Goal: Navigation & Orientation: Find specific page/section

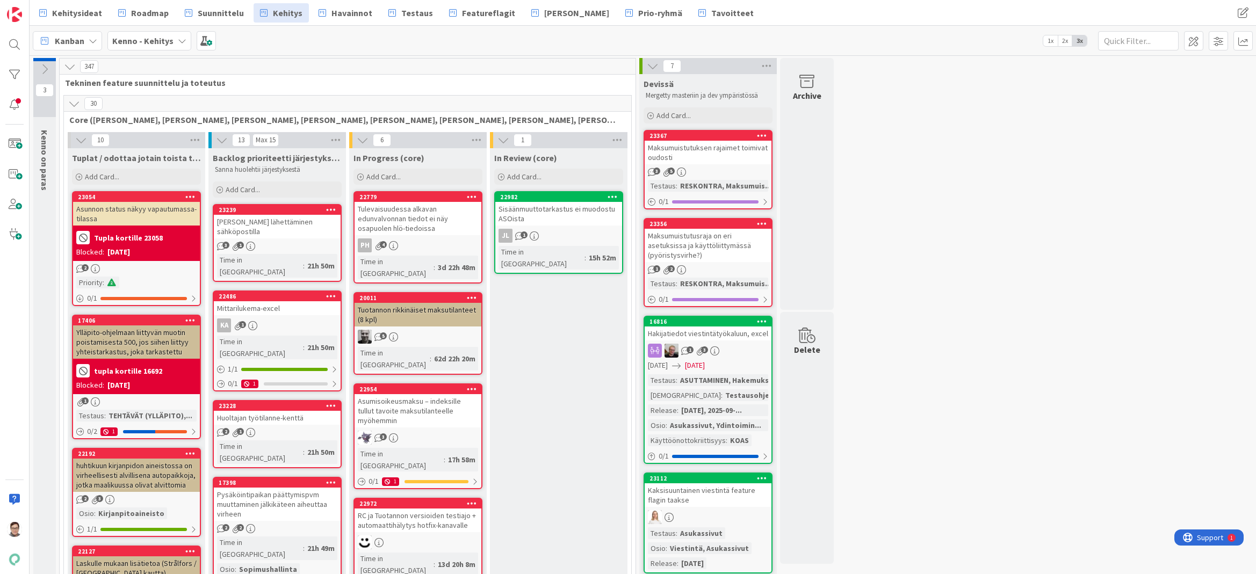
click at [73, 105] on icon at bounding box center [74, 104] width 12 height 12
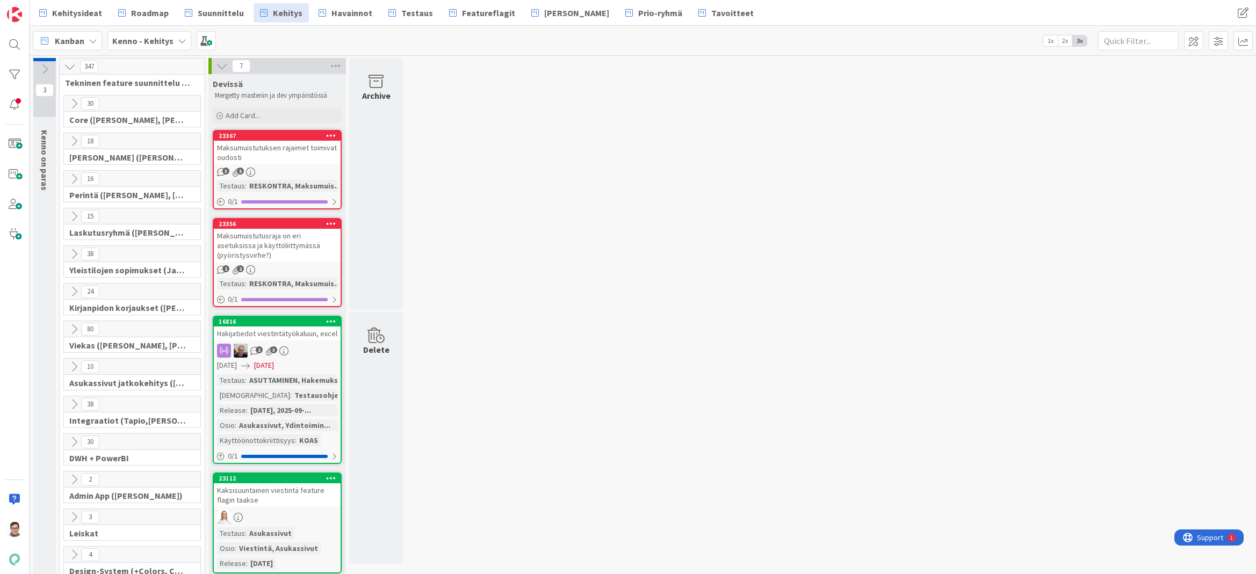
click at [73, 142] on icon at bounding box center [74, 141] width 12 height 12
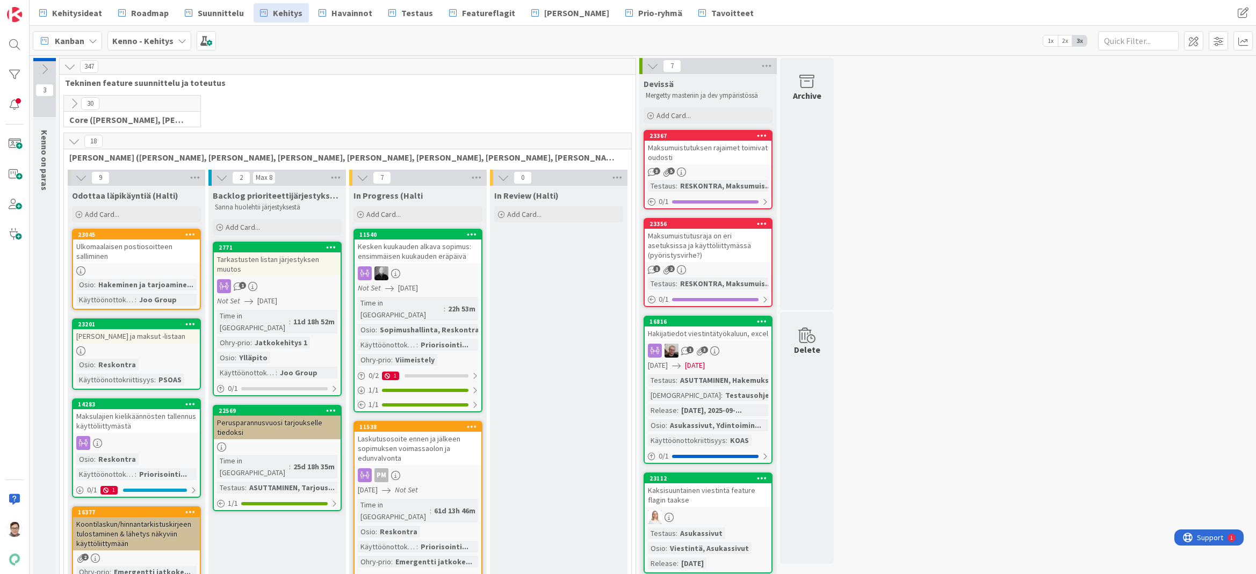
click at [446, 255] on div "Kesken kuukauden alkava sopimus: ensimmäisen kuukauden eräpäivä" at bounding box center [418, 252] width 127 height 24
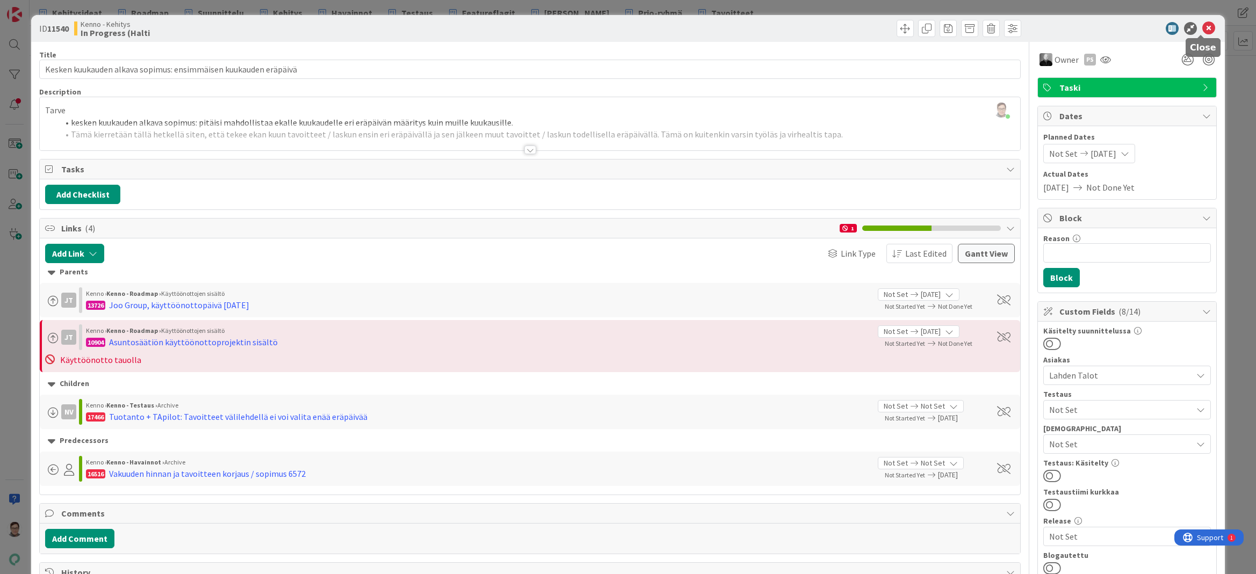
click at [1202, 30] on icon at bounding box center [1208, 28] width 13 height 13
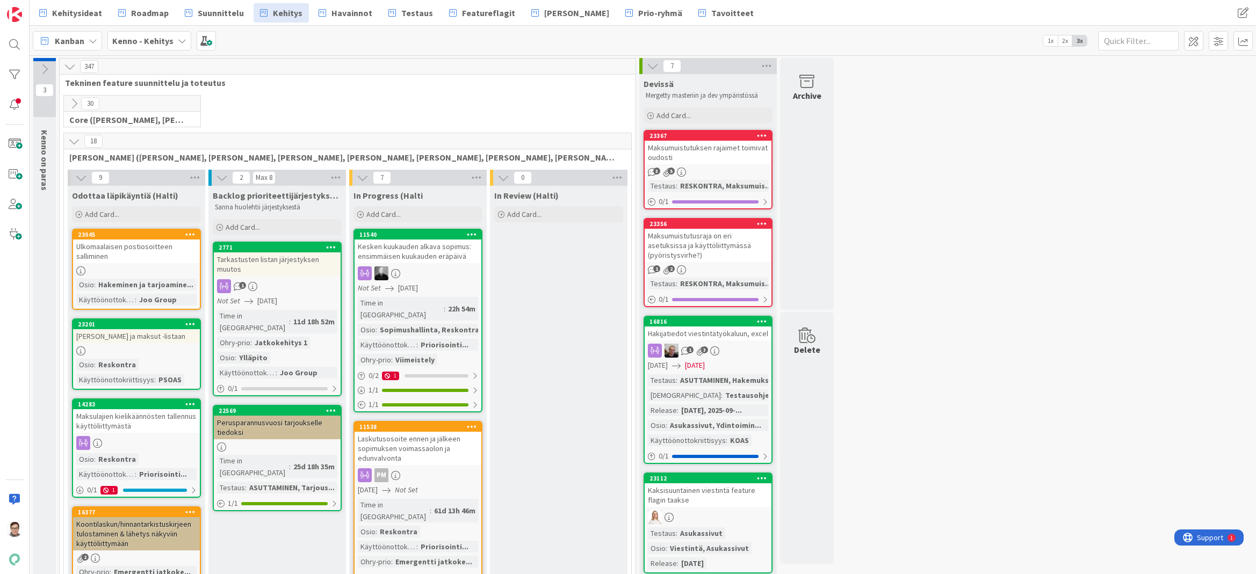
drag, startPoint x: 576, startPoint y: 563, endPoint x: 579, endPoint y: 497, distance: 66.7
click at [561, 15] on span "[PERSON_NAME]" at bounding box center [576, 12] width 65 height 13
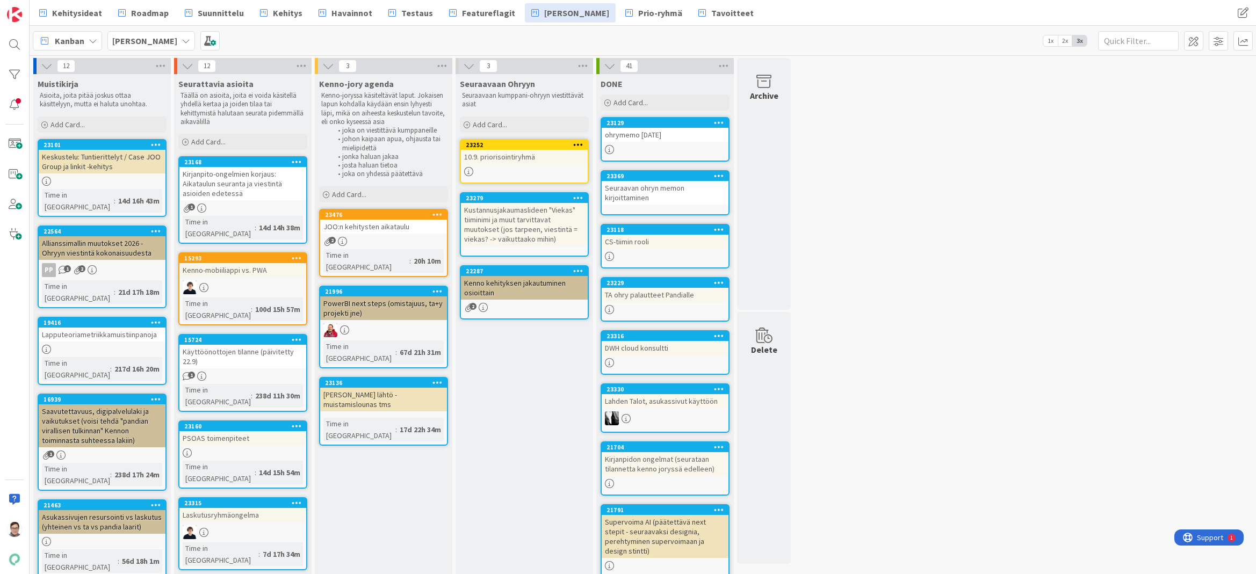
click at [388, 235] on link "23476 JOO:n kehitysten aikataulu 2 Time in Column : 20h 10m" at bounding box center [383, 243] width 129 height 68
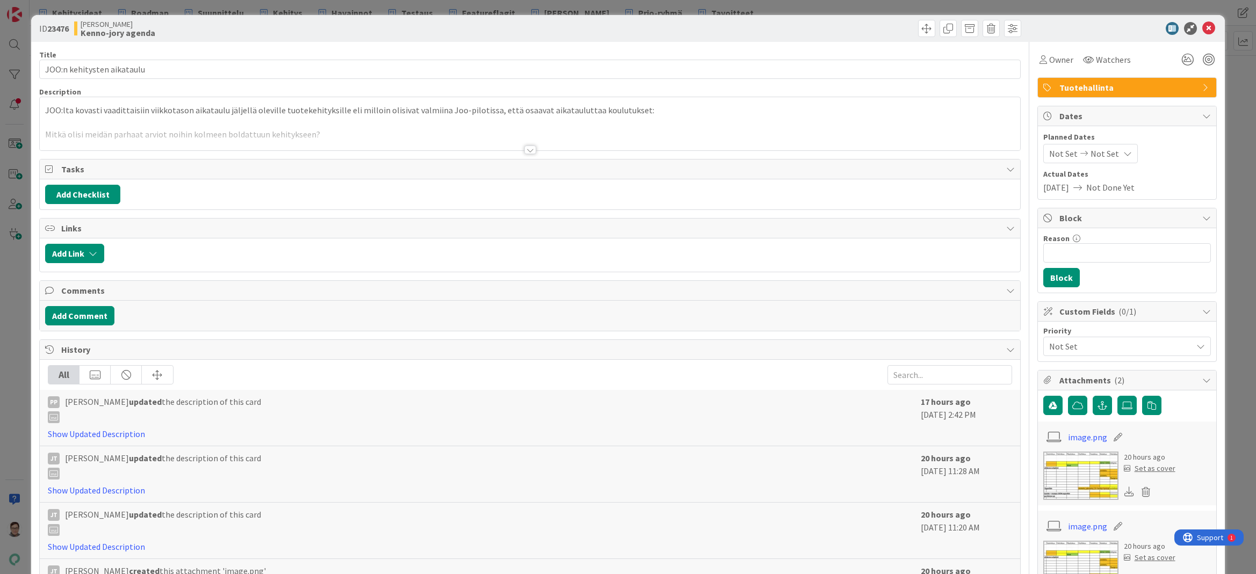
click at [524, 148] on div at bounding box center [530, 150] width 12 height 9
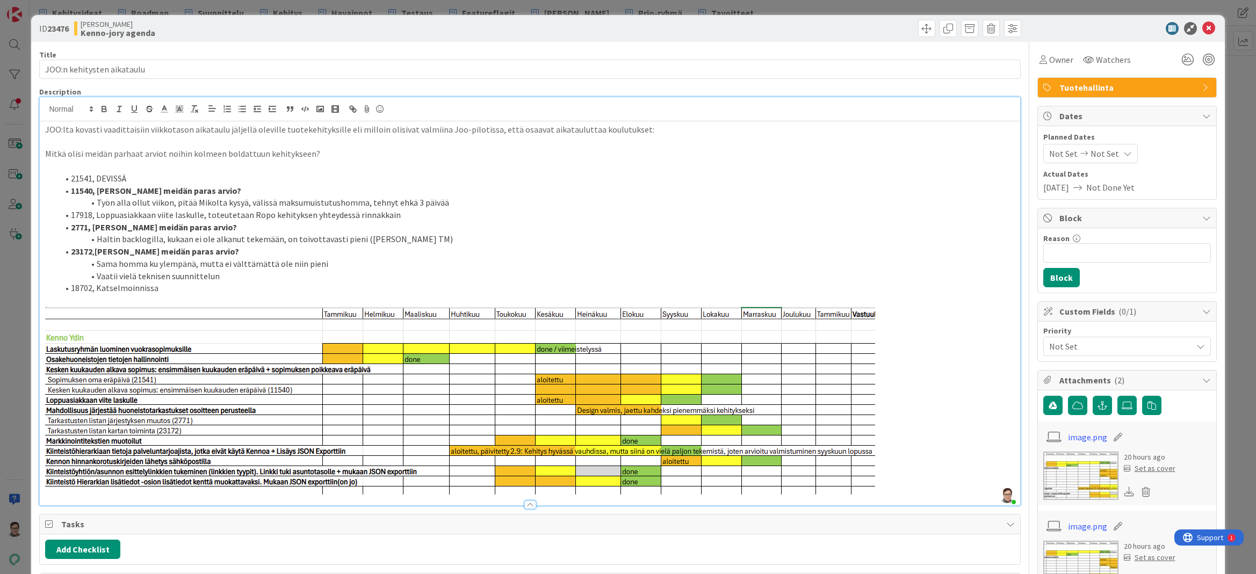
click at [335, 554] on div "Add Checklist" at bounding box center [529, 549] width 969 height 19
click at [484, 558] on div "Add Checklist" at bounding box center [529, 549] width 969 height 19
click at [619, 553] on div "Add Checklist" at bounding box center [529, 549] width 969 height 19
click at [404, 548] on div "Add Checklist" at bounding box center [529, 549] width 969 height 19
click at [300, 554] on div "Add Checklist" at bounding box center [529, 549] width 969 height 19
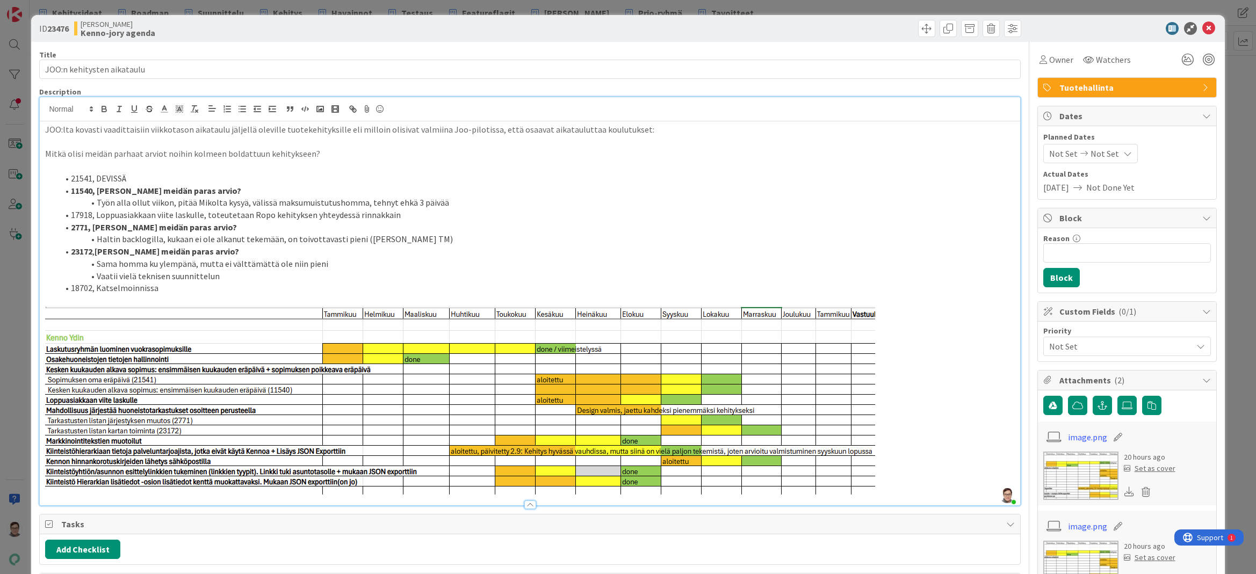
drag, startPoint x: 328, startPoint y: 553, endPoint x: 334, endPoint y: 553, distance: 6.4
click at [328, 553] on div "Add Checklist" at bounding box center [529, 549] width 969 height 19
drag, startPoint x: 437, startPoint y: 203, endPoint x: 98, endPoint y: 205, distance: 339.0
click at [98, 205] on li "Työn alla ollut viikon, pitää Mikolta kysyä, välissä maksumuistutushomma, tehny…" at bounding box center [536, 203] width 956 height 12
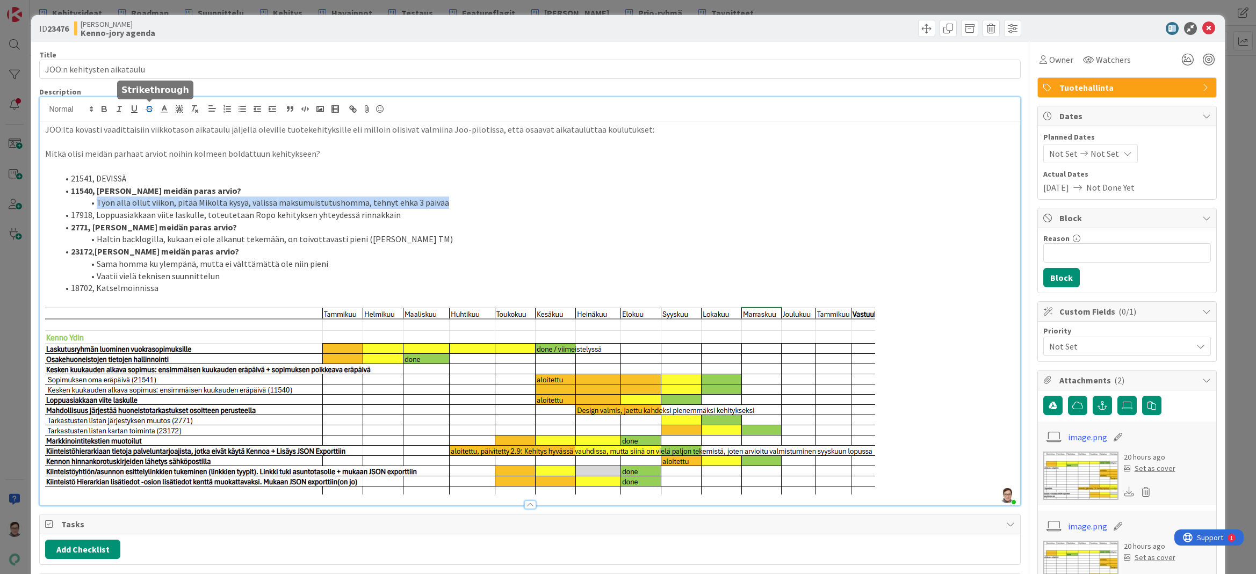
click at [149, 107] on icon "button" at bounding box center [149, 109] width 10 height 10
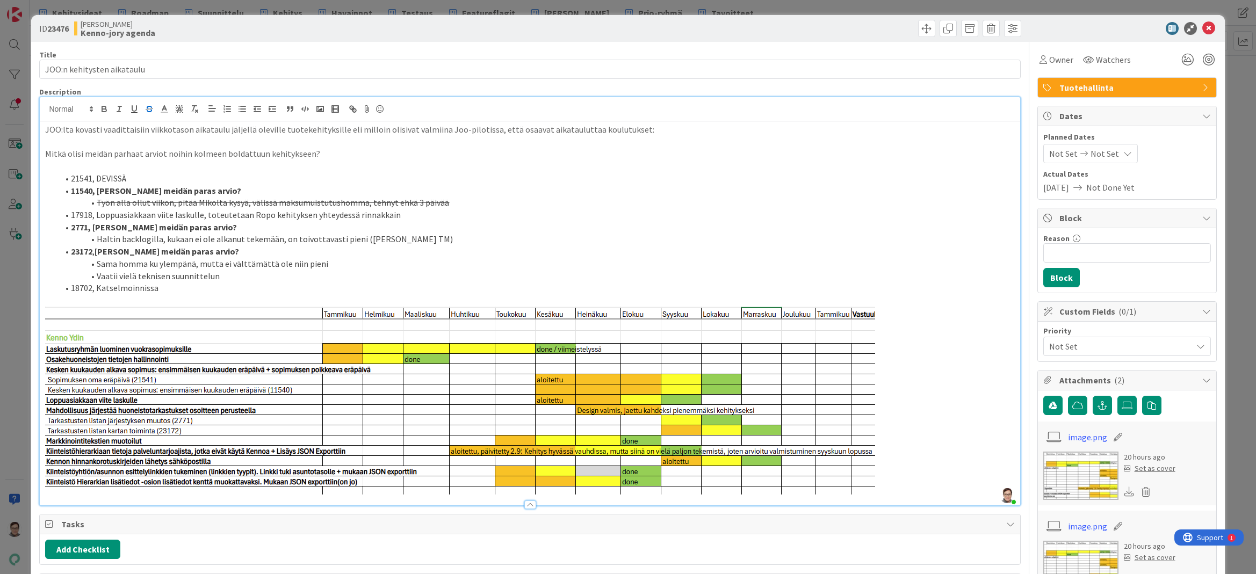
click at [467, 200] on li "Työn alla ollut viikon, pitää Mikolta kysyä, välissä maksumuistutushomma, tehny…" at bounding box center [536, 203] width 956 height 12
click at [149, 107] on icon "button" at bounding box center [149, 109] width 10 height 10
click at [524, 505] on div at bounding box center [530, 505] width 12 height 9
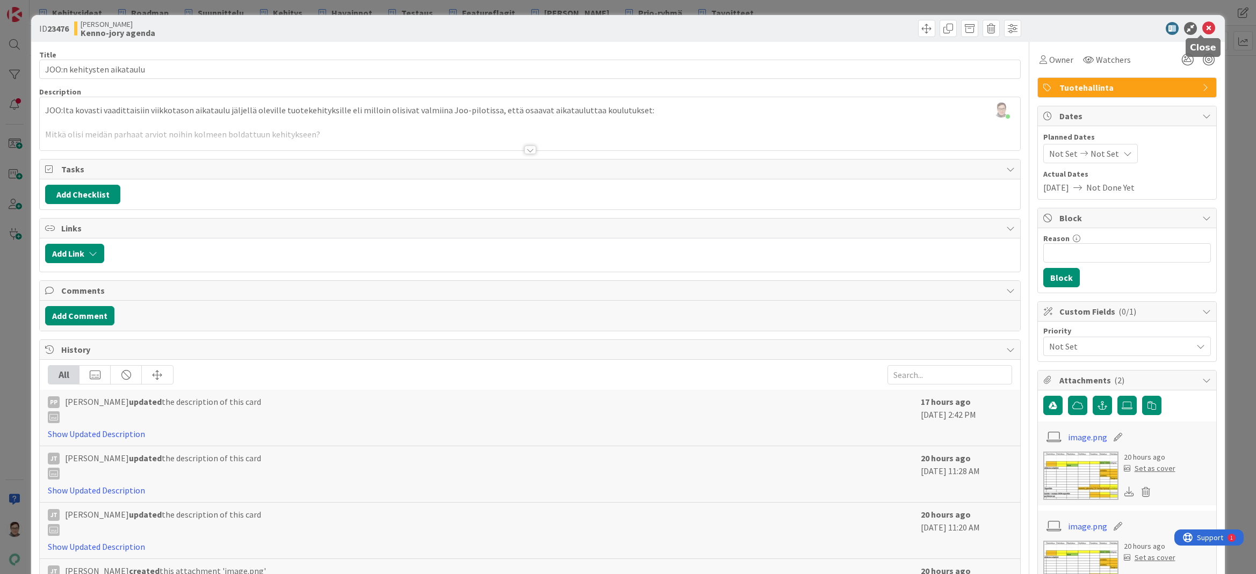
click at [1205, 30] on icon at bounding box center [1208, 28] width 13 height 13
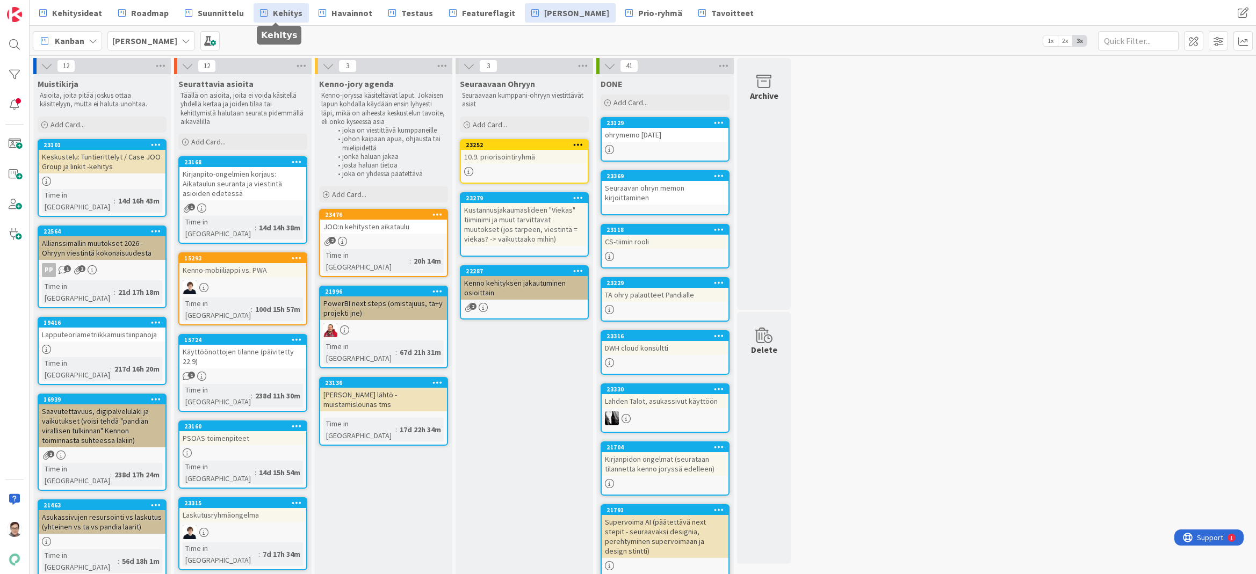
click at [283, 17] on span "Kehitys" at bounding box center [288, 12] width 30 height 13
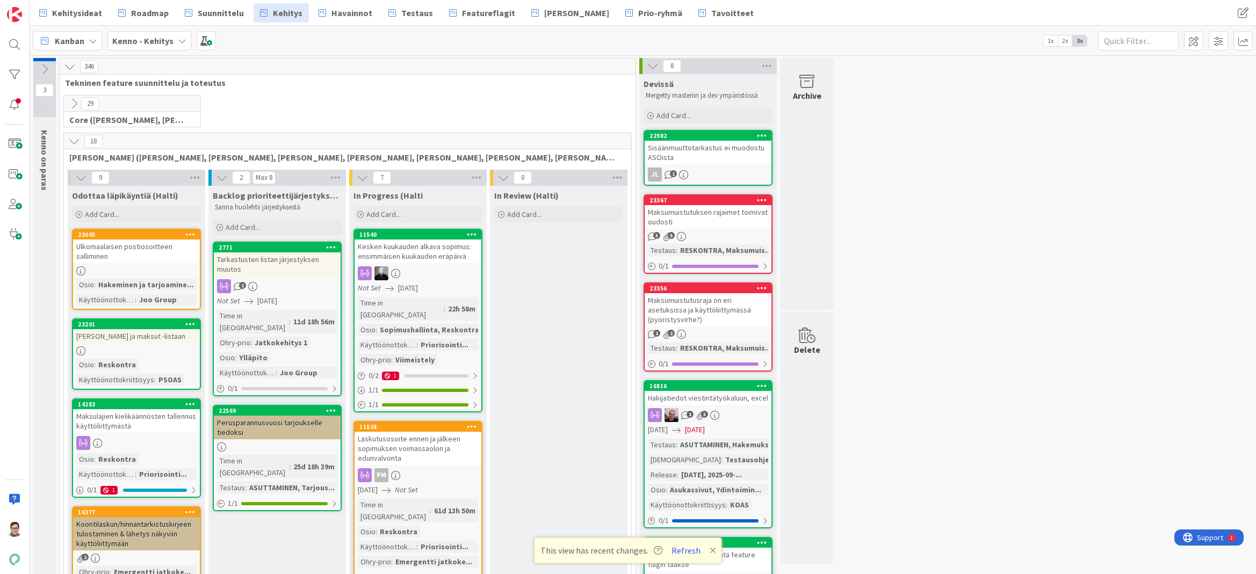
click at [692, 549] on button "Refresh" at bounding box center [686, 551] width 37 height 14
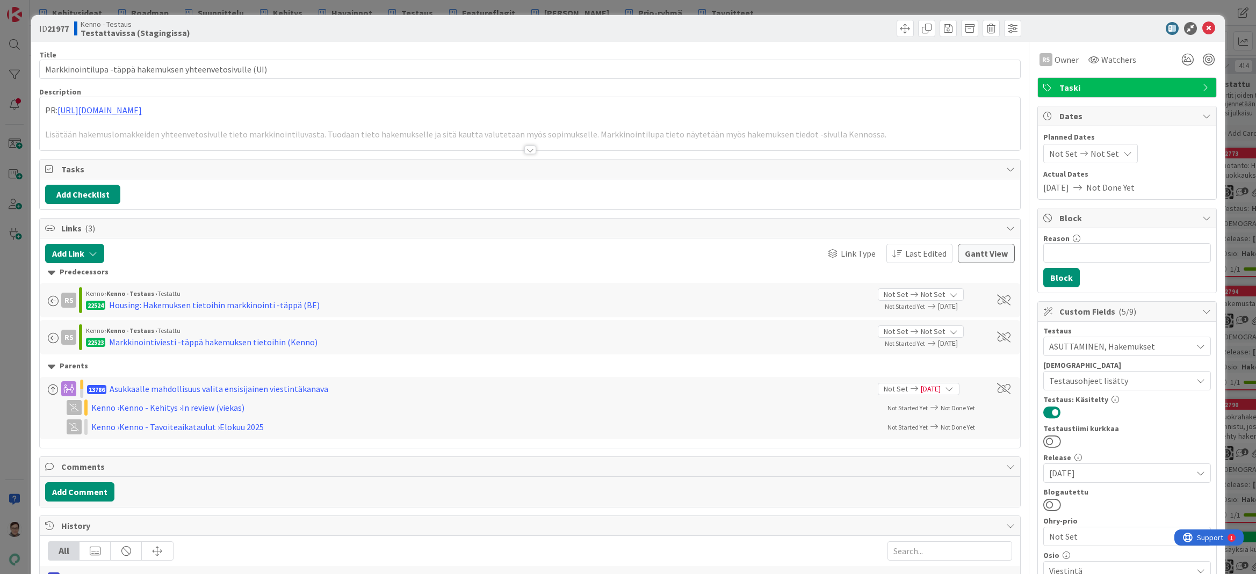
click at [525, 147] on div at bounding box center [530, 150] width 12 height 9
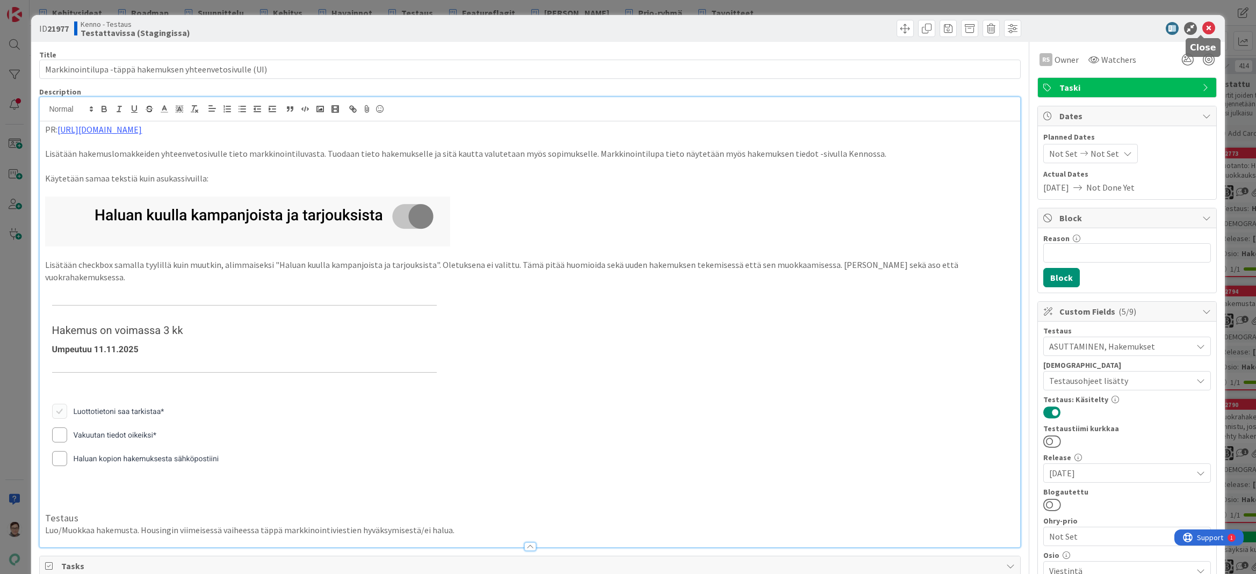
click at [1202, 26] on icon at bounding box center [1208, 28] width 13 height 13
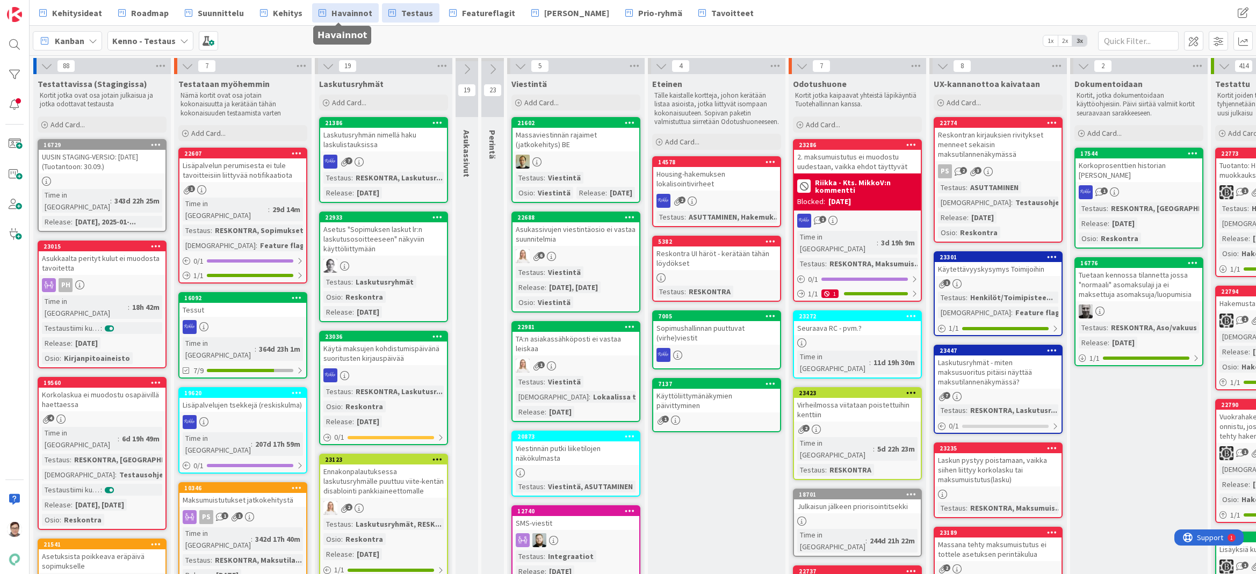
click at [357, 13] on span "Havainnot" at bounding box center [351, 12] width 41 height 13
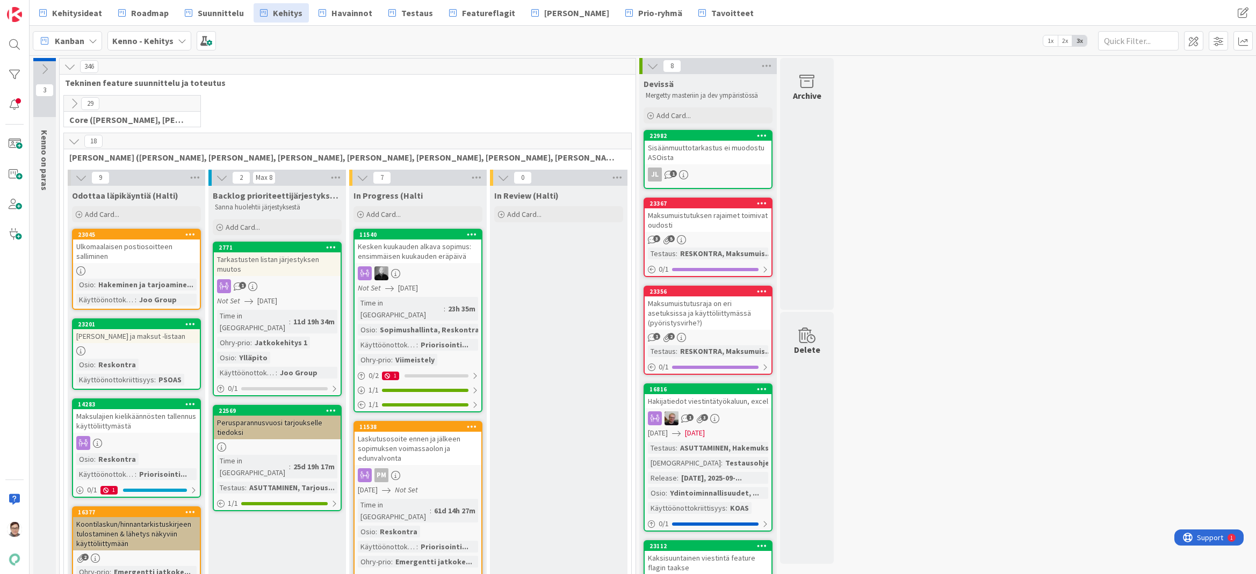
click at [710, 153] on div "Sisäänmuuttotarkastus ei muodostu ASOista" at bounding box center [708, 153] width 127 height 24
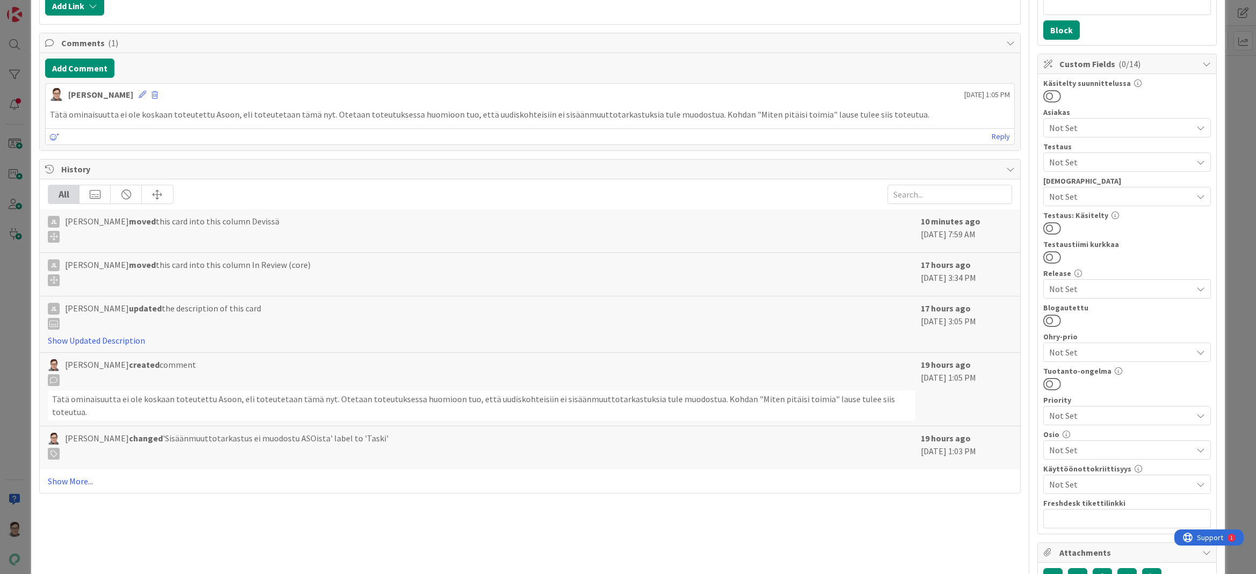
scroll to position [269, 0]
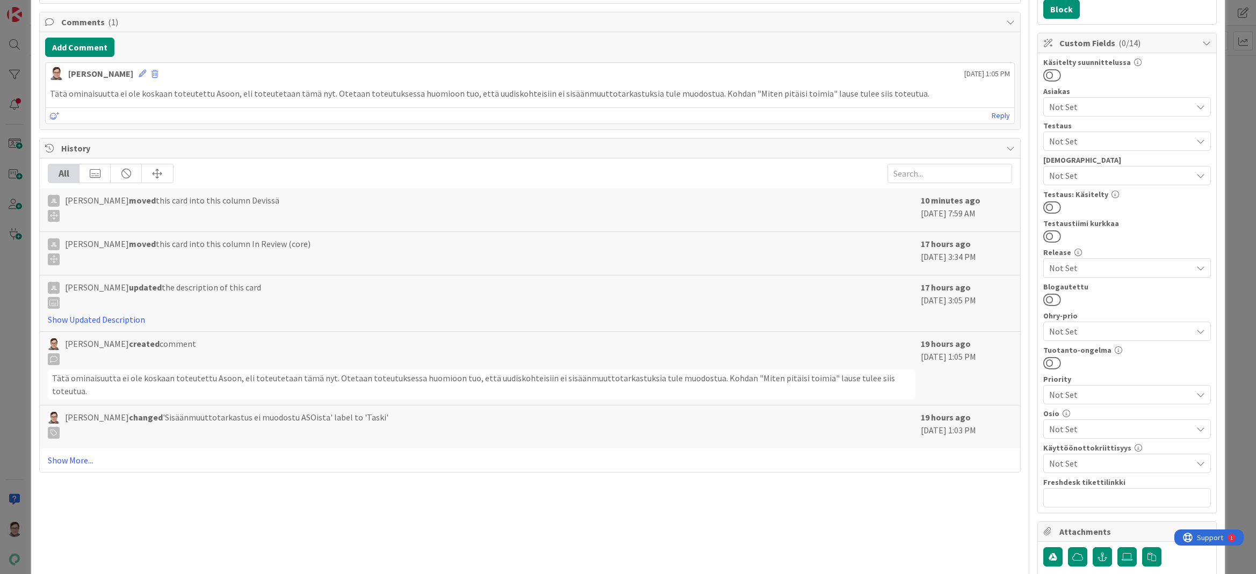
click at [1071, 431] on span "Not Set" at bounding box center [1120, 429] width 143 height 13
click at [1068, 254] on span "Sopimushallinta" at bounding box center [1089, 249] width 61 height 16
drag, startPoint x: 979, startPoint y: 482, endPoint x: 986, endPoint y: 479, distance: 7.7
click at [979, 482] on div "Title 41 / 128 Sisäänmuuttotarkastus ei muodostu ASOista Description Sanna Matt…" at bounding box center [529, 337] width 981 height 1129
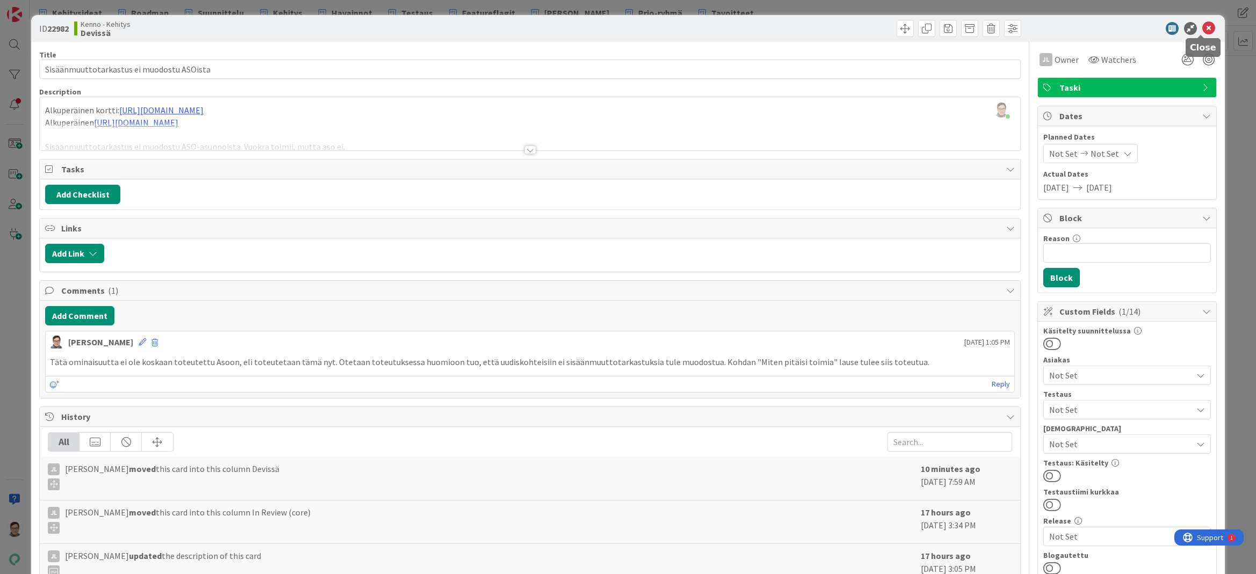
click at [1202, 27] on icon at bounding box center [1208, 28] width 13 height 13
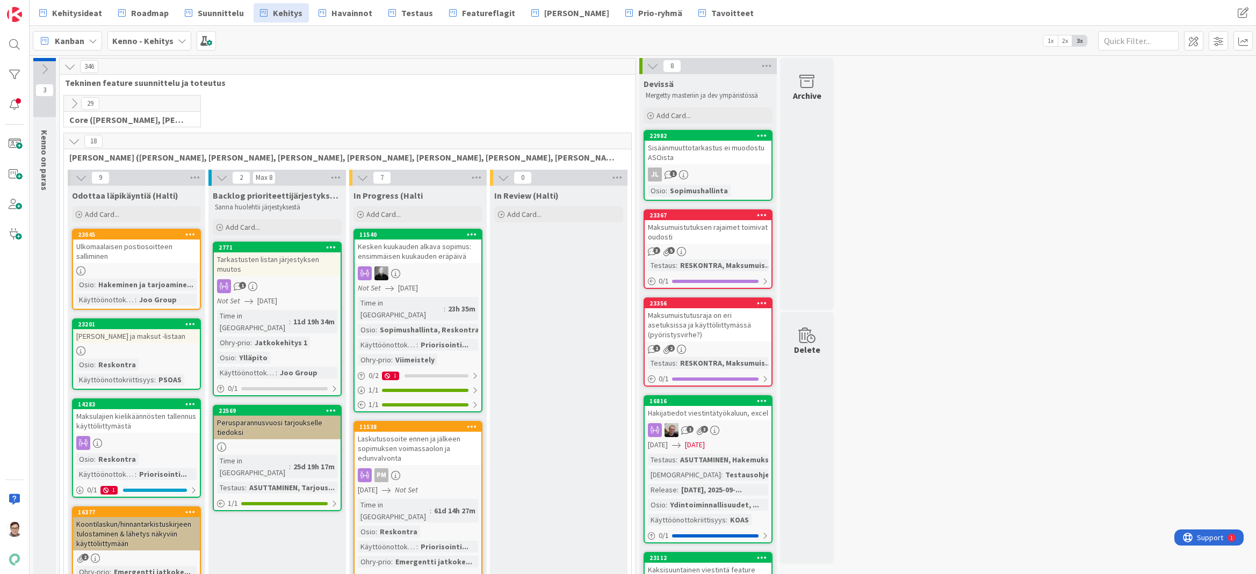
click at [707, 238] on div "Maksumuistutuksen rajaimet toimivat oudosti" at bounding box center [708, 232] width 127 height 24
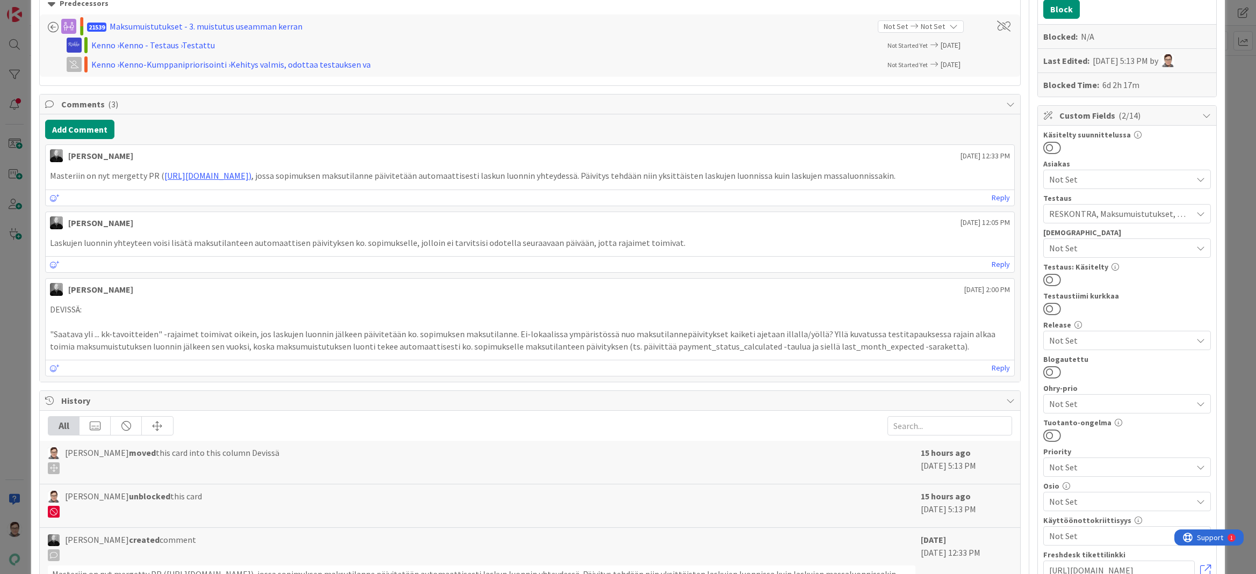
scroll to position [430, 0]
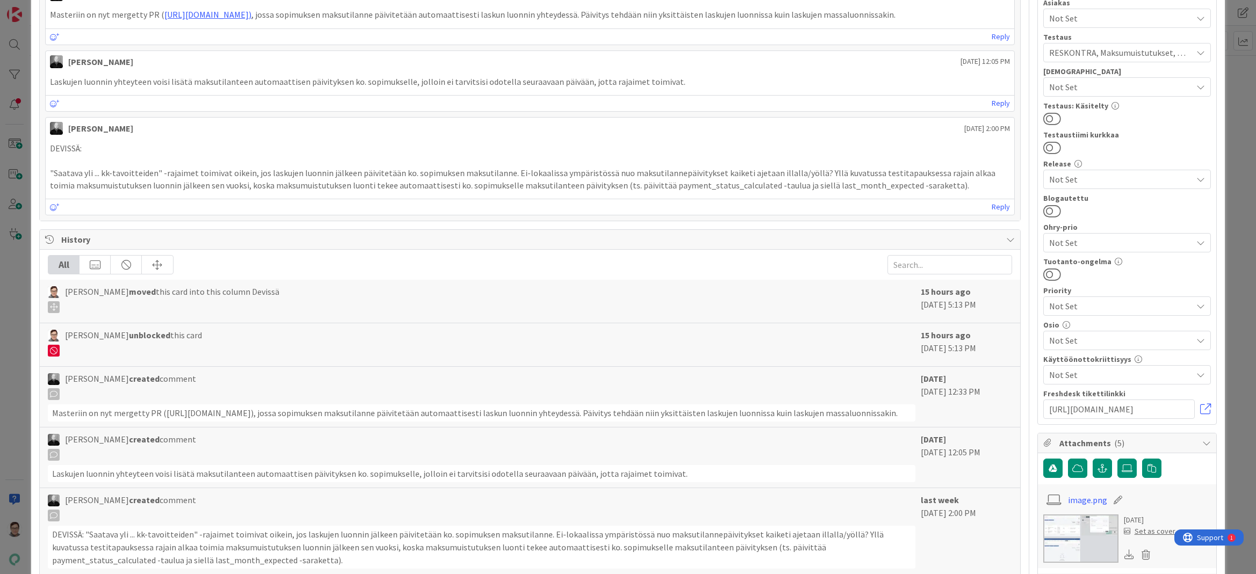
click at [1067, 336] on span "Not Set" at bounding box center [1120, 340] width 143 height 13
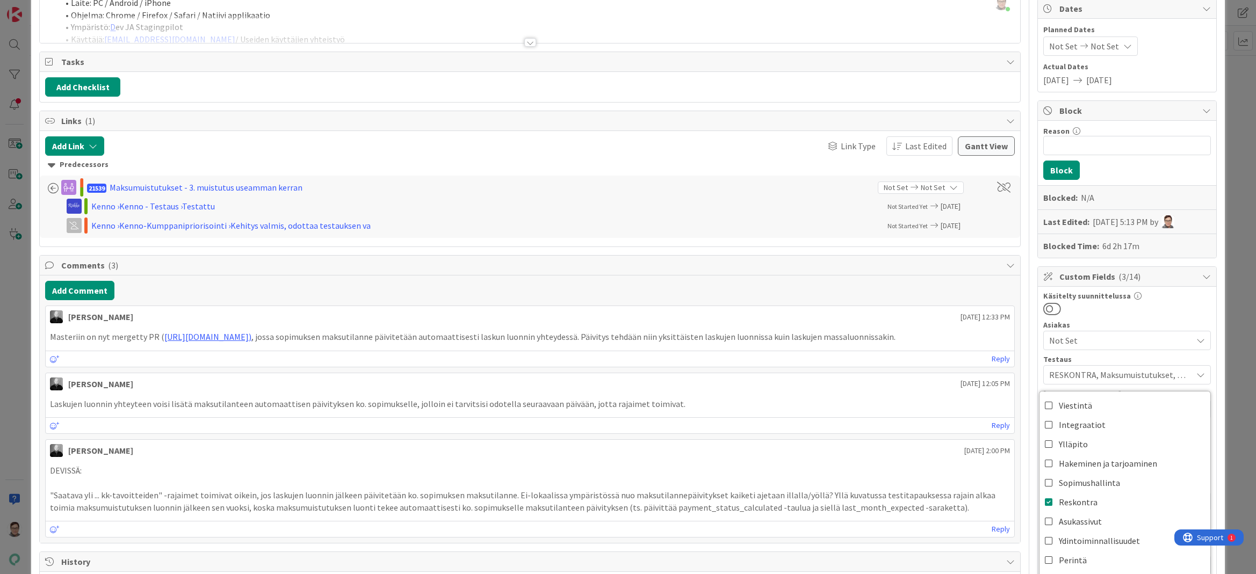
scroll to position [0, 0]
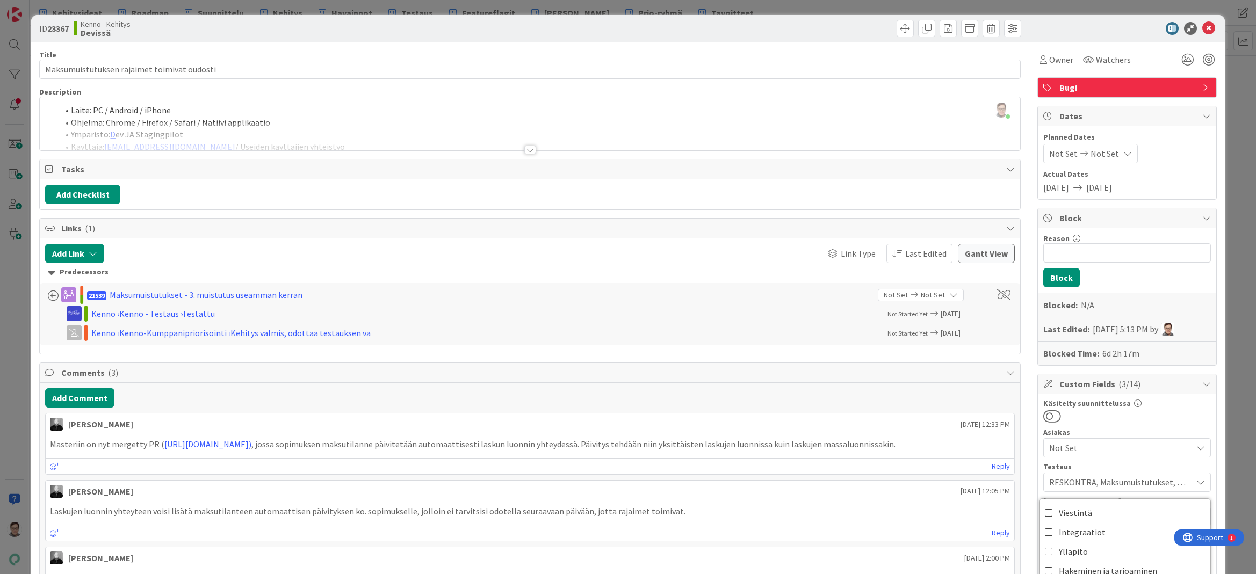
click at [1202, 19] on div "ID 23367 Kenno - Kehitys Devissä" at bounding box center [627, 28] width 1193 height 27
click at [1202, 32] on icon at bounding box center [1208, 28] width 13 height 13
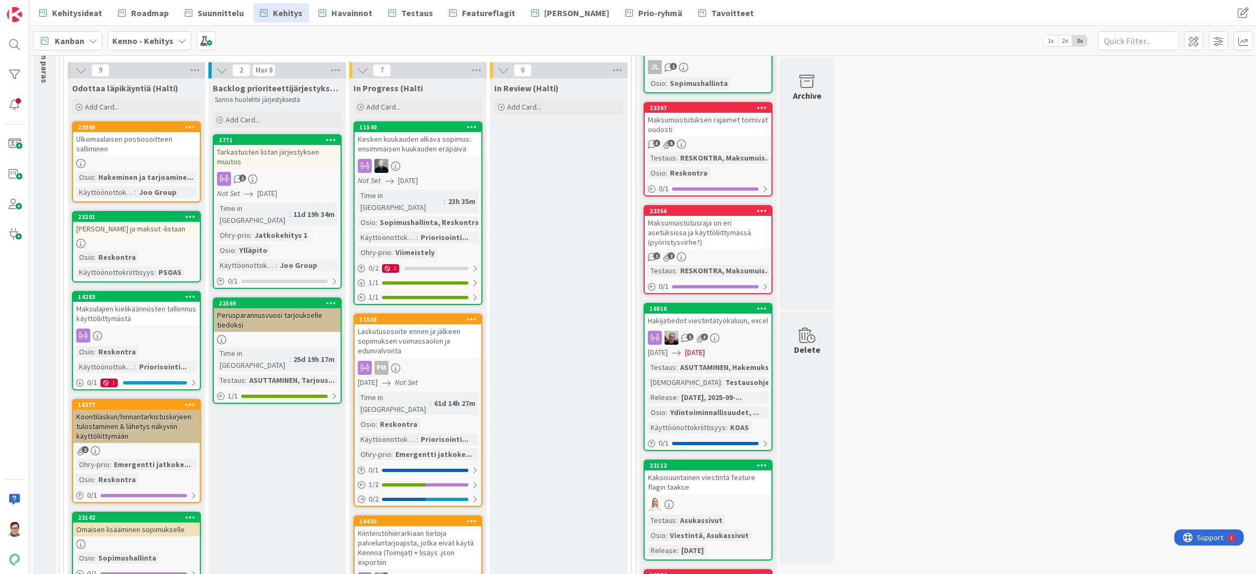
click at [717, 236] on div "Maksumuistutusraja on eri asetuksissa ja käyttöliittymässä (pyöristysvirhe?)" at bounding box center [708, 232] width 127 height 33
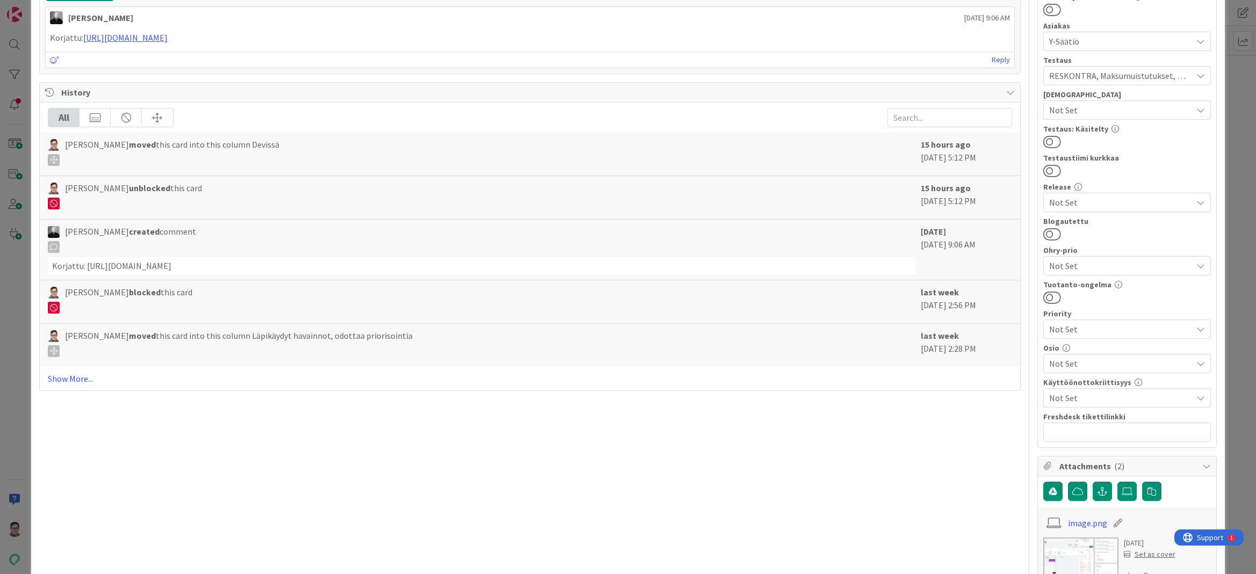
scroll to position [430, 0]
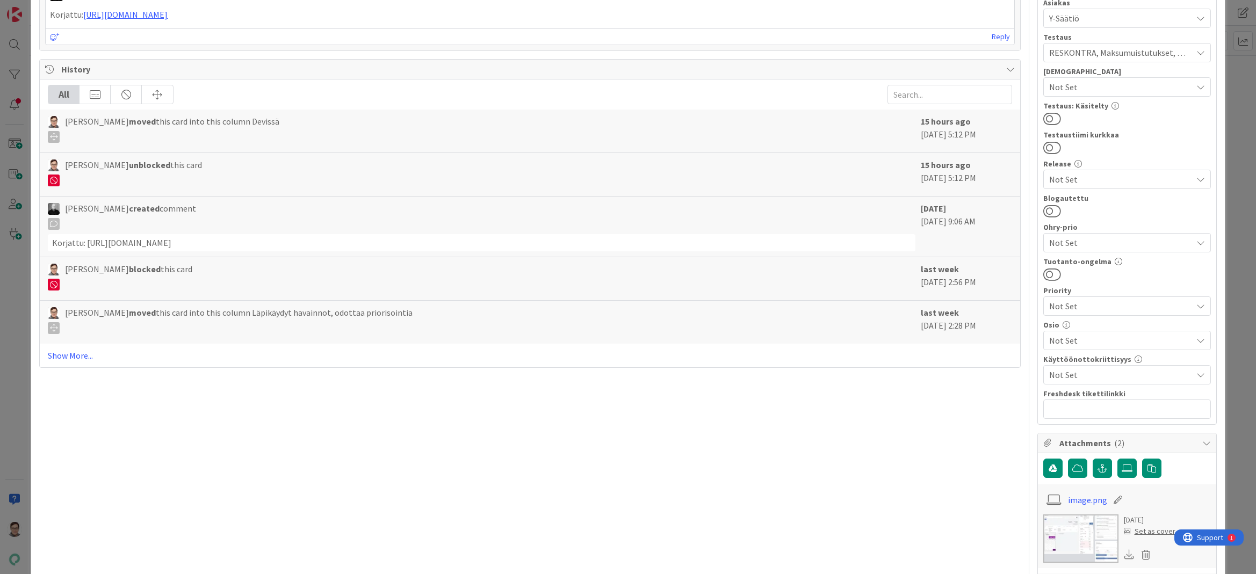
click at [1072, 342] on span "Not Set" at bounding box center [1120, 340] width 143 height 13
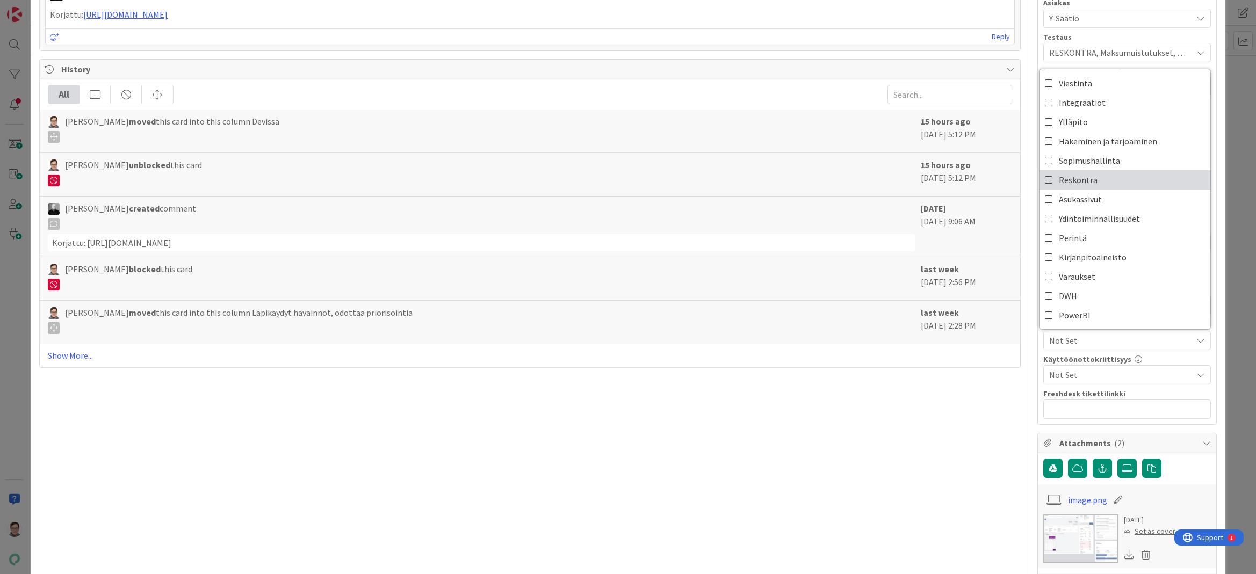
click at [1070, 180] on span "Reskontra" at bounding box center [1078, 180] width 39 height 16
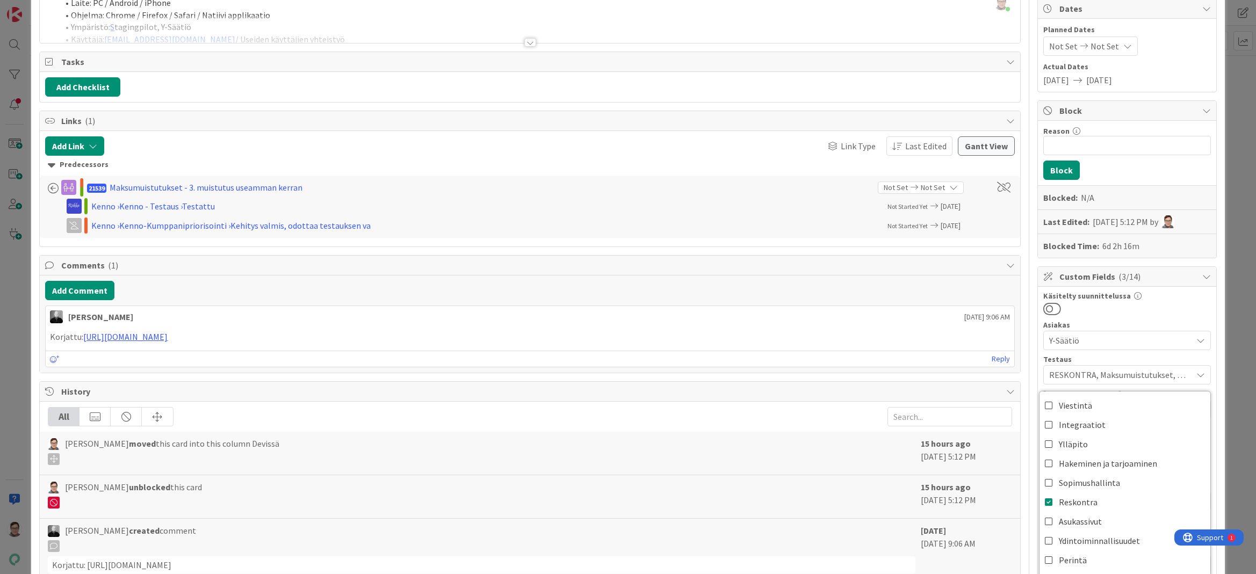
scroll to position [0, 0]
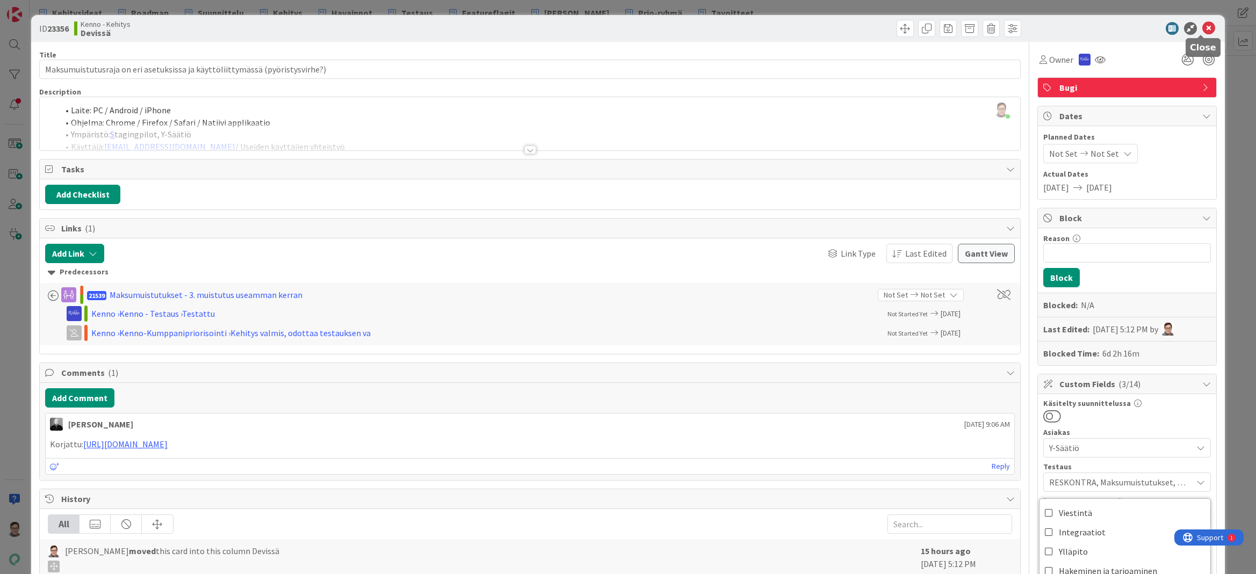
click at [1202, 32] on icon at bounding box center [1208, 28] width 13 height 13
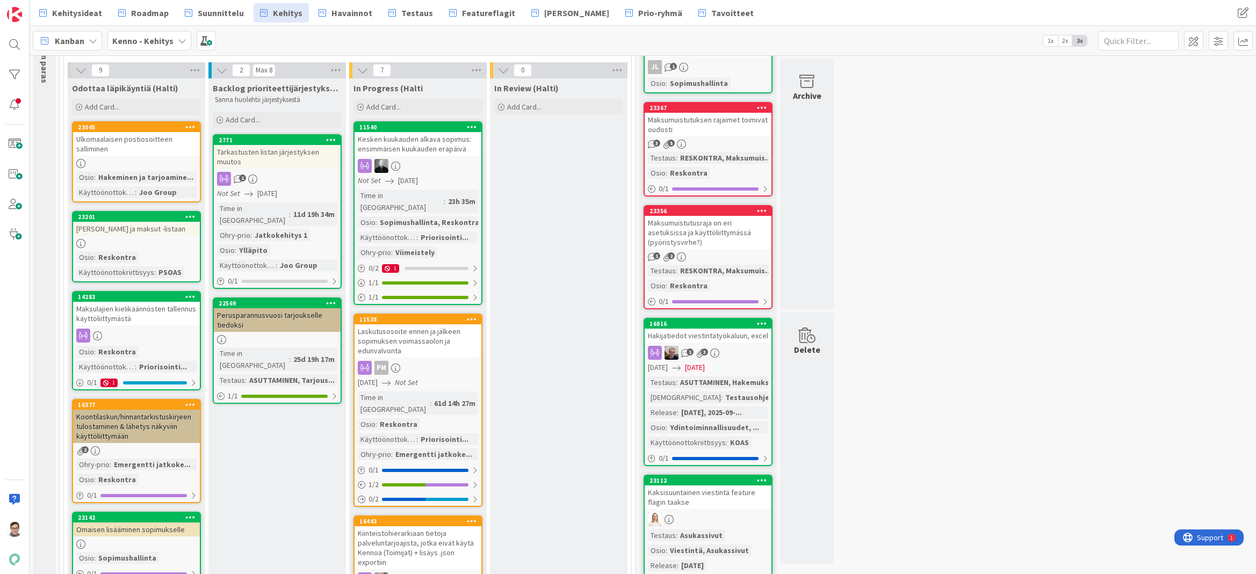
click at [706, 338] on div "Hakijatiedot viestintätyökaluun, excel" at bounding box center [708, 336] width 127 height 14
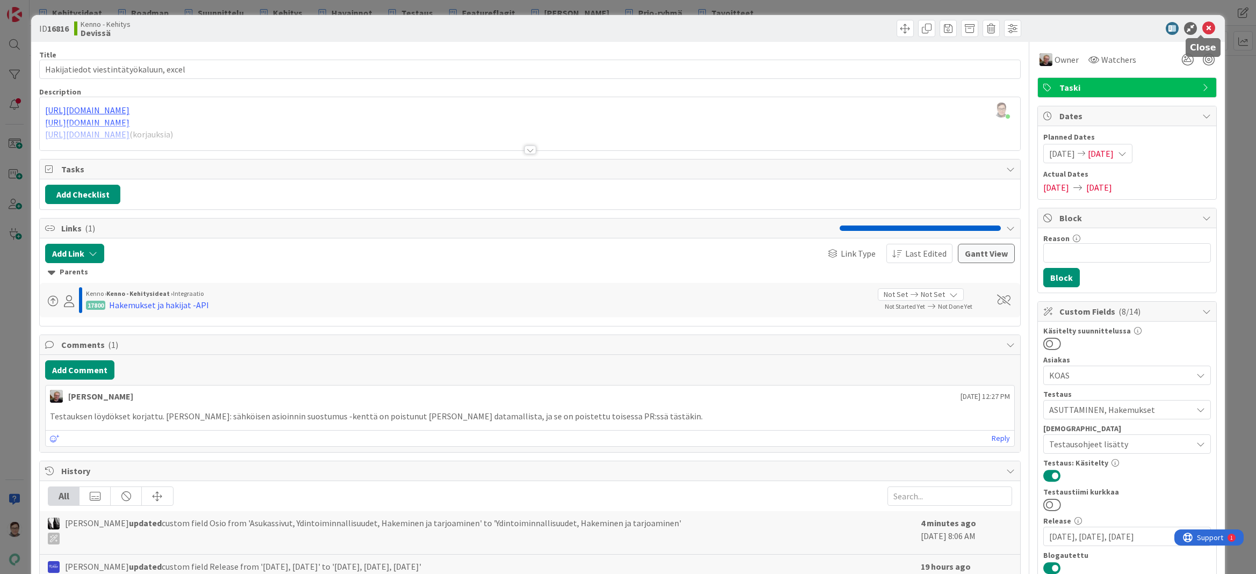
click at [1204, 33] on icon at bounding box center [1208, 28] width 13 height 13
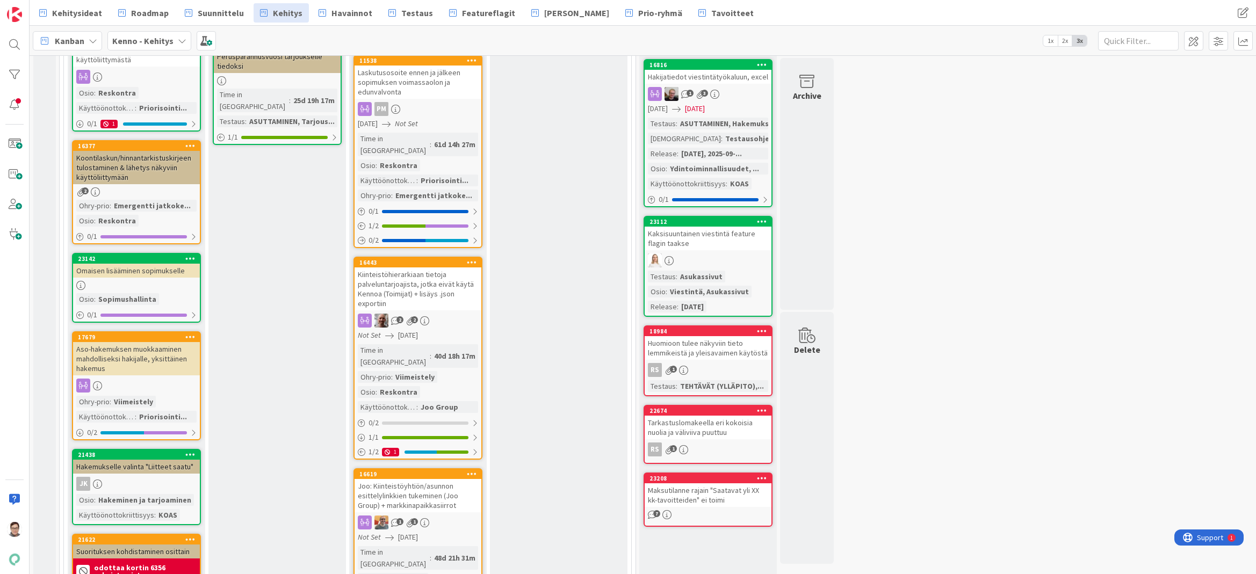
scroll to position [376, 0]
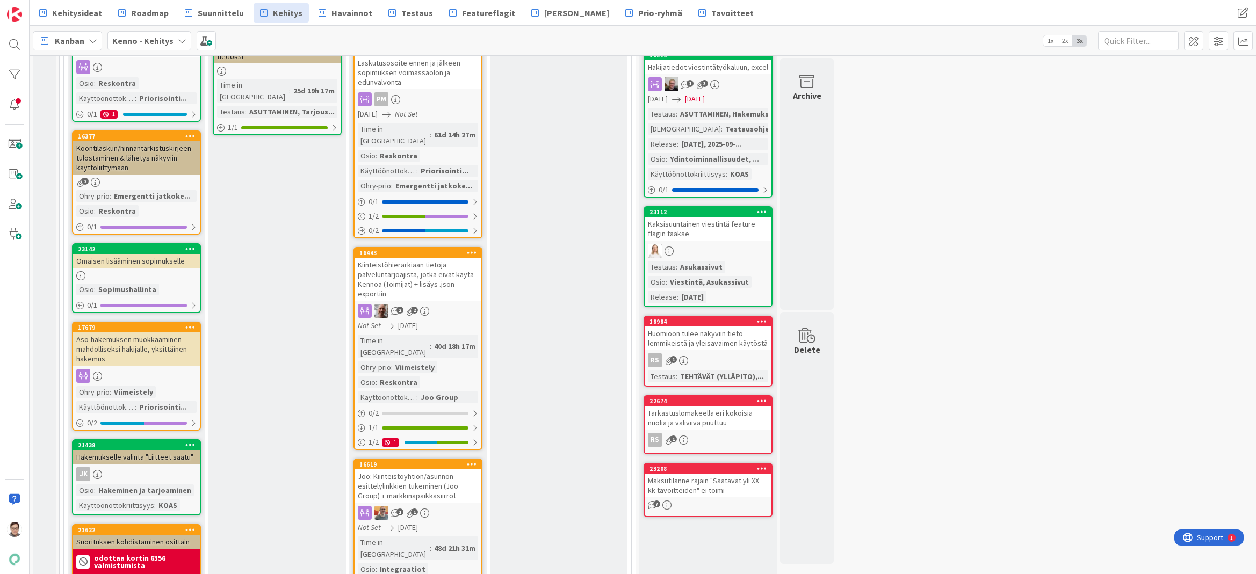
click at [720, 350] on div "Huomioon tulee näkyviin tieto lemmikeistä ja yleisavaimen käytöstä" at bounding box center [708, 339] width 127 height 24
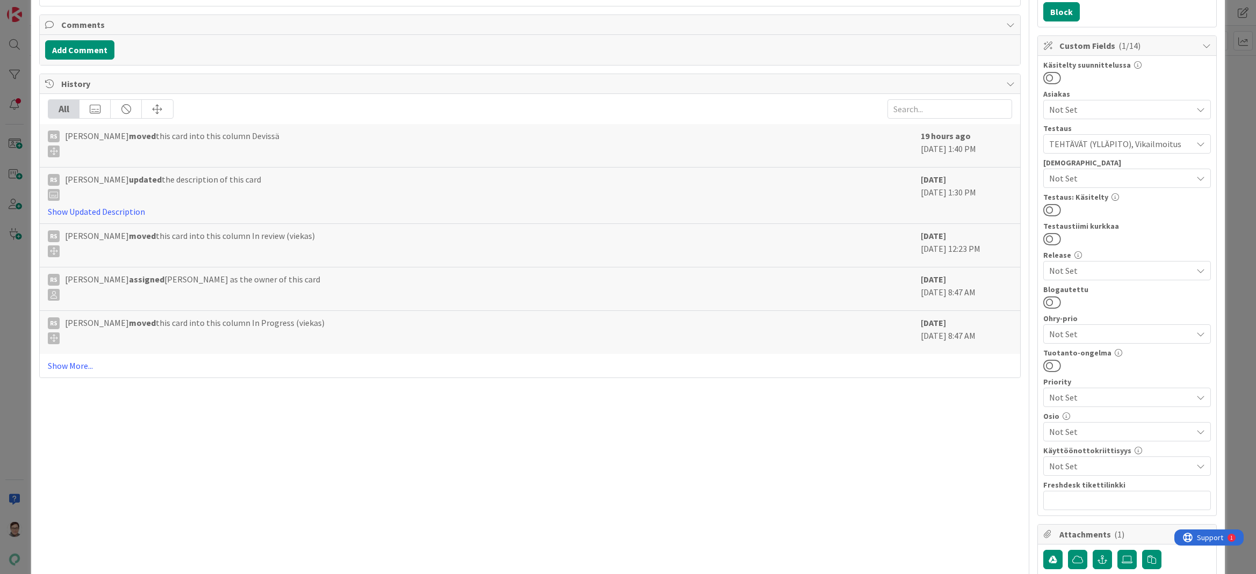
scroll to position [269, 0]
click at [1062, 424] on span "Not Set" at bounding box center [1120, 429] width 143 height 13
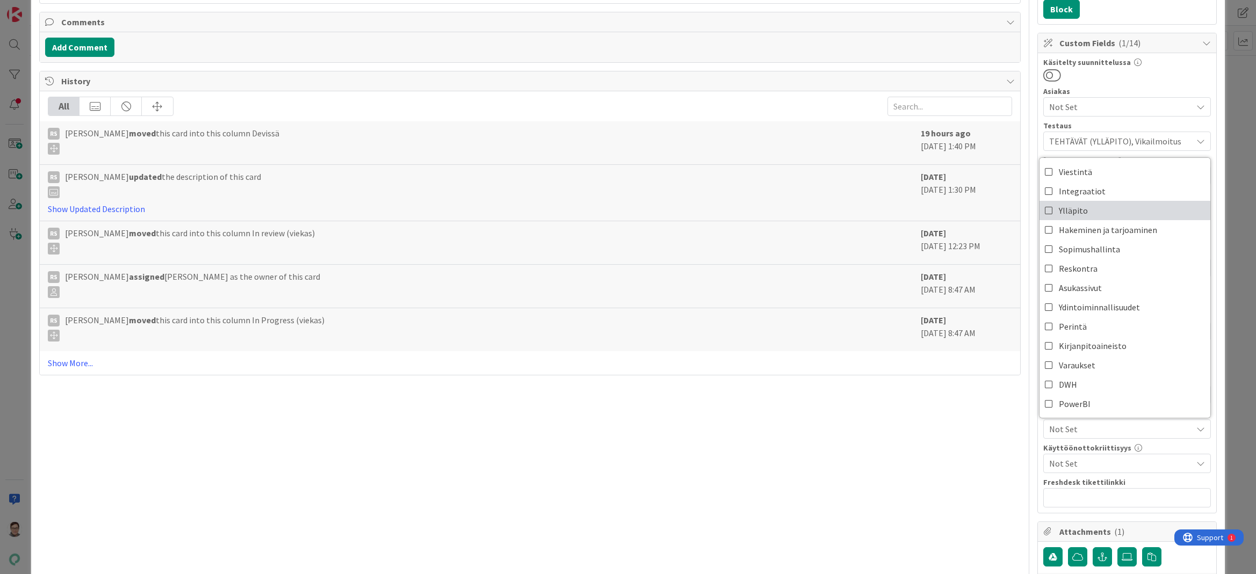
click at [1059, 218] on span "Ylläpito" at bounding box center [1073, 211] width 29 height 16
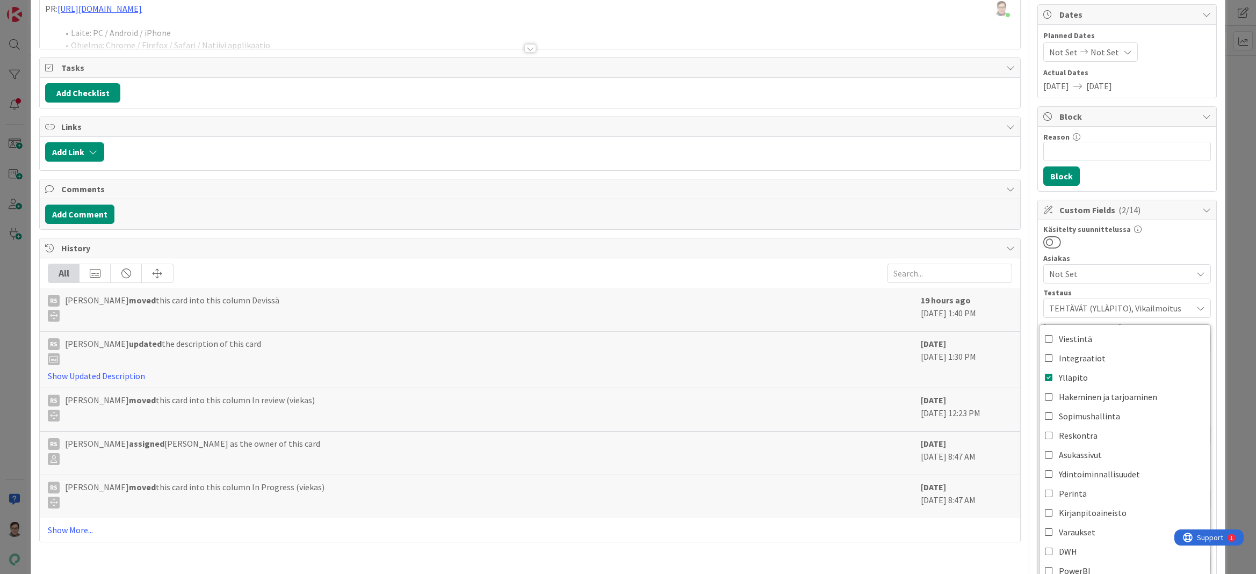
scroll to position [0, 0]
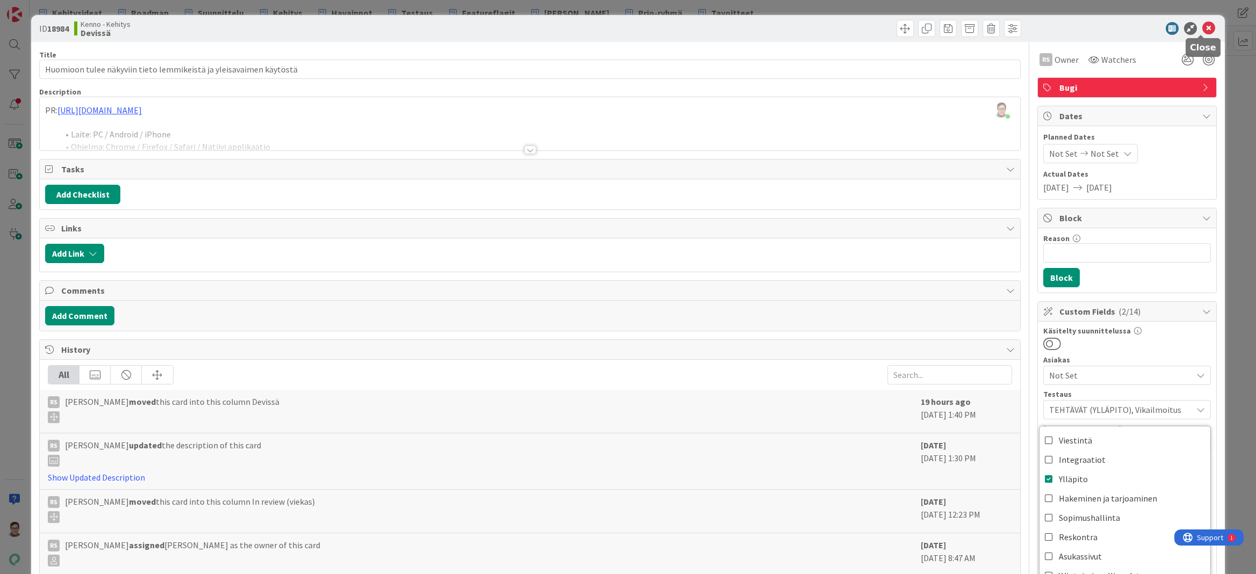
click at [1202, 29] on icon at bounding box center [1208, 28] width 13 height 13
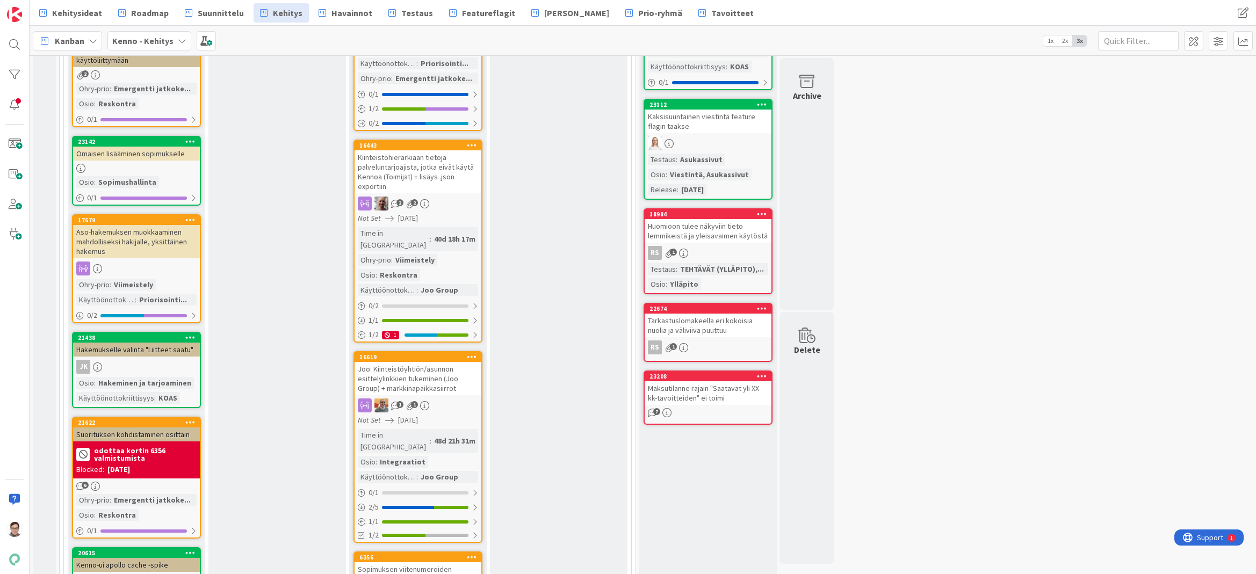
click at [709, 330] on div "Tarkastuslomakeella eri kokoisia nuolia ja väliviiva puuttuu" at bounding box center [708, 326] width 127 height 24
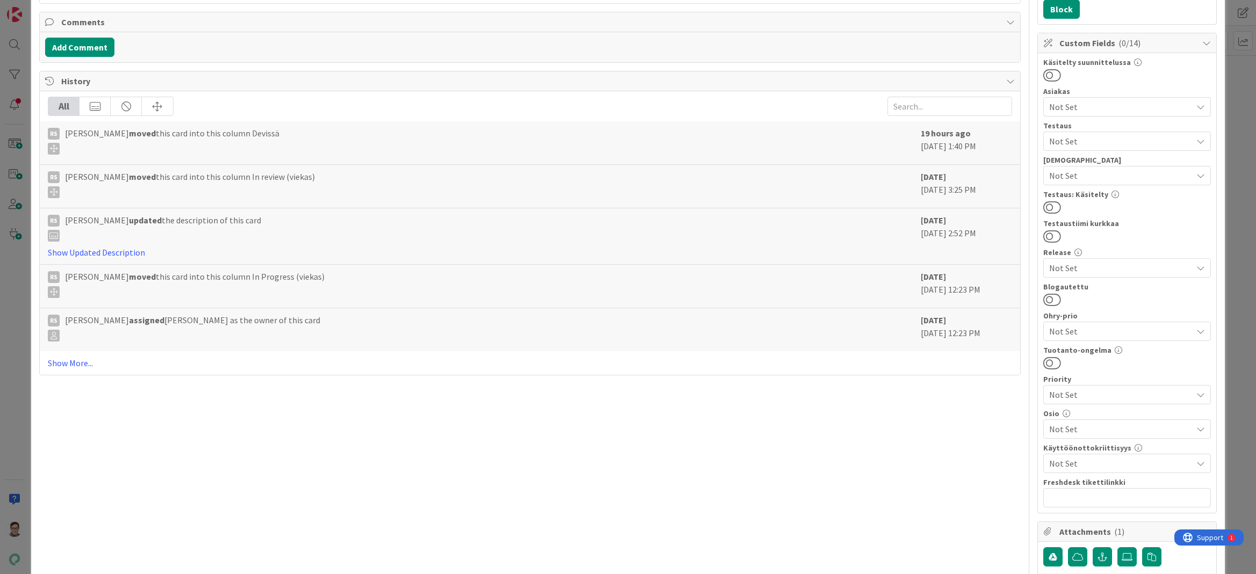
click at [1078, 427] on span "Not Set" at bounding box center [1120, 429] width 143 height 13
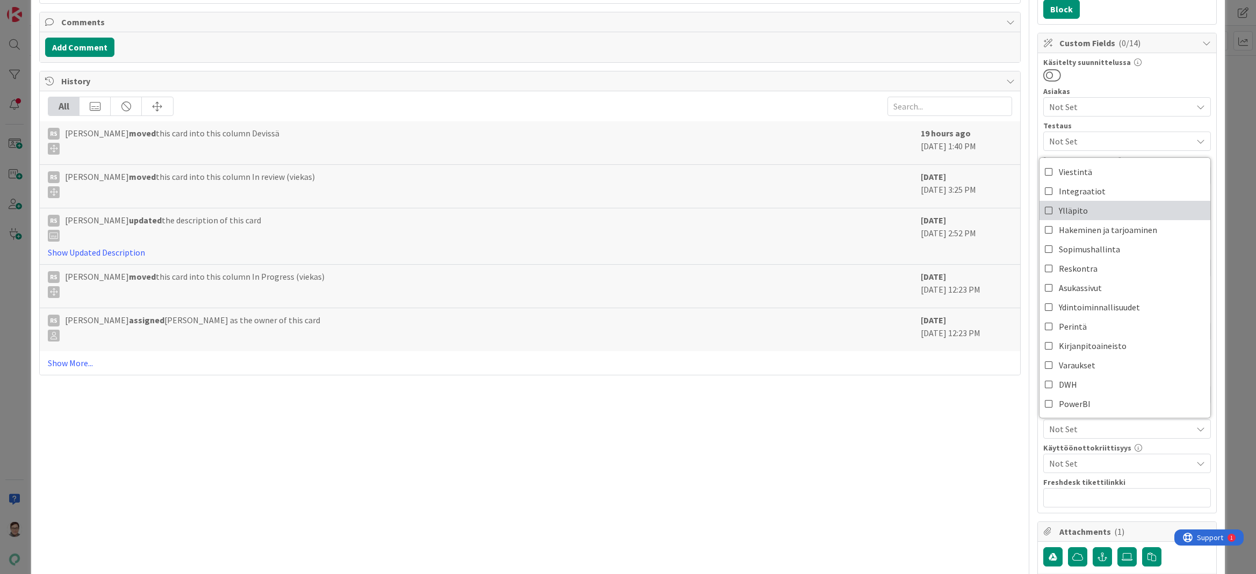
click at [1075, 210] on span "Ylläpito" at bounding box center [1073, 211] width 29 height 16
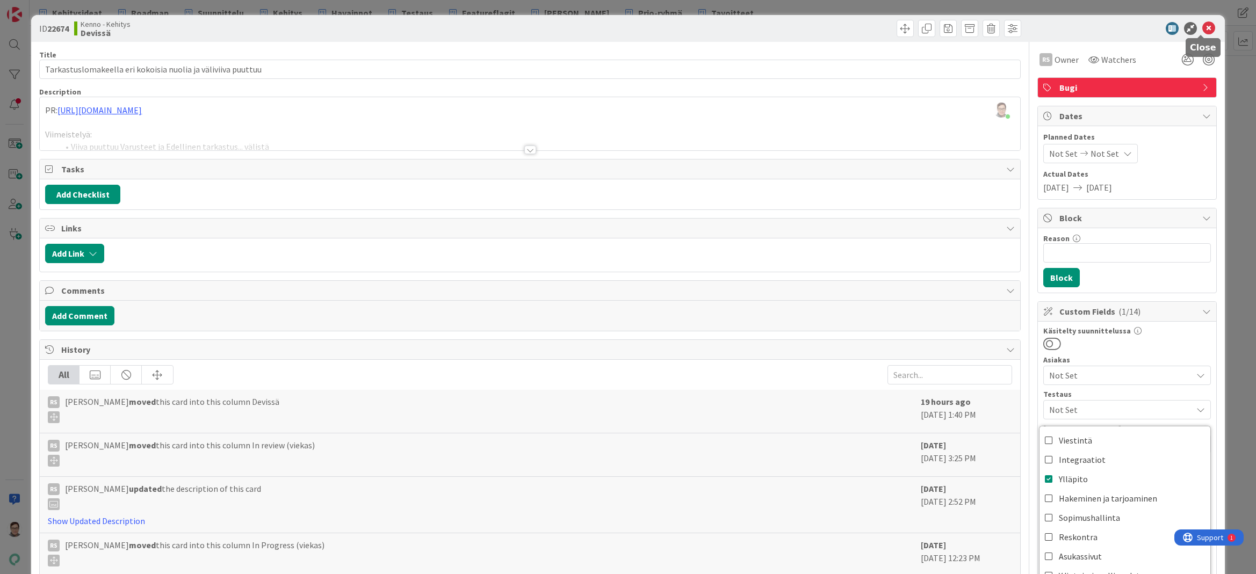
click at [1203, 27] on icon at bounding box center [1208, 28] width 13 height 13
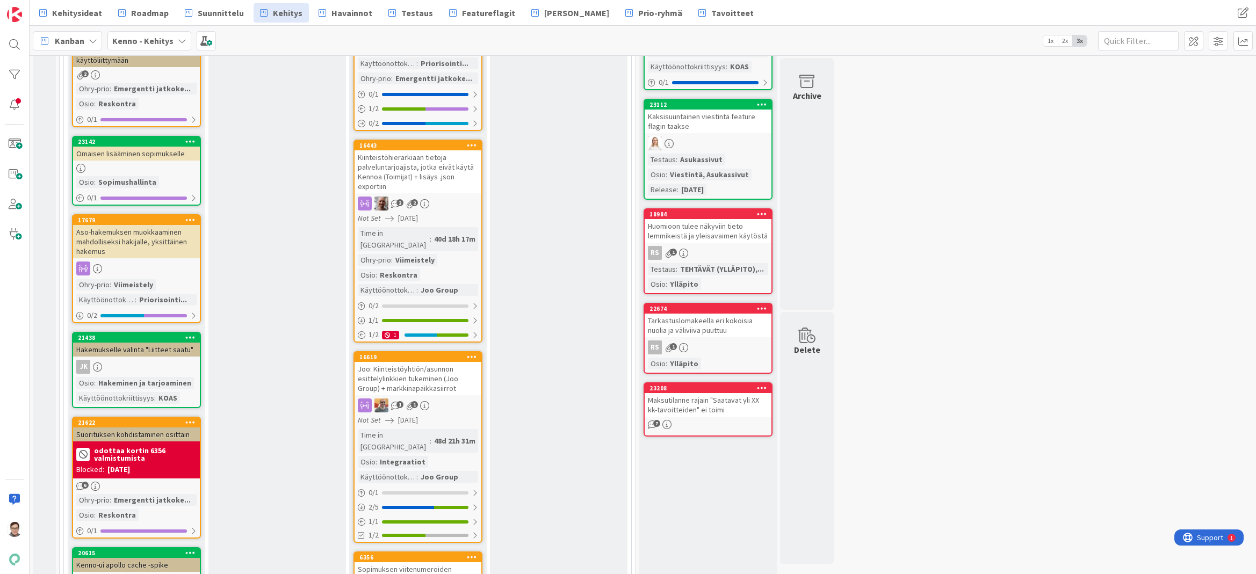
click at [698, 402] on div "Maksutilanne rajain "Saatavat yli XX kk-tavoitteiden" ei toimi" at bounding box center [708, 405] width 127 height 24
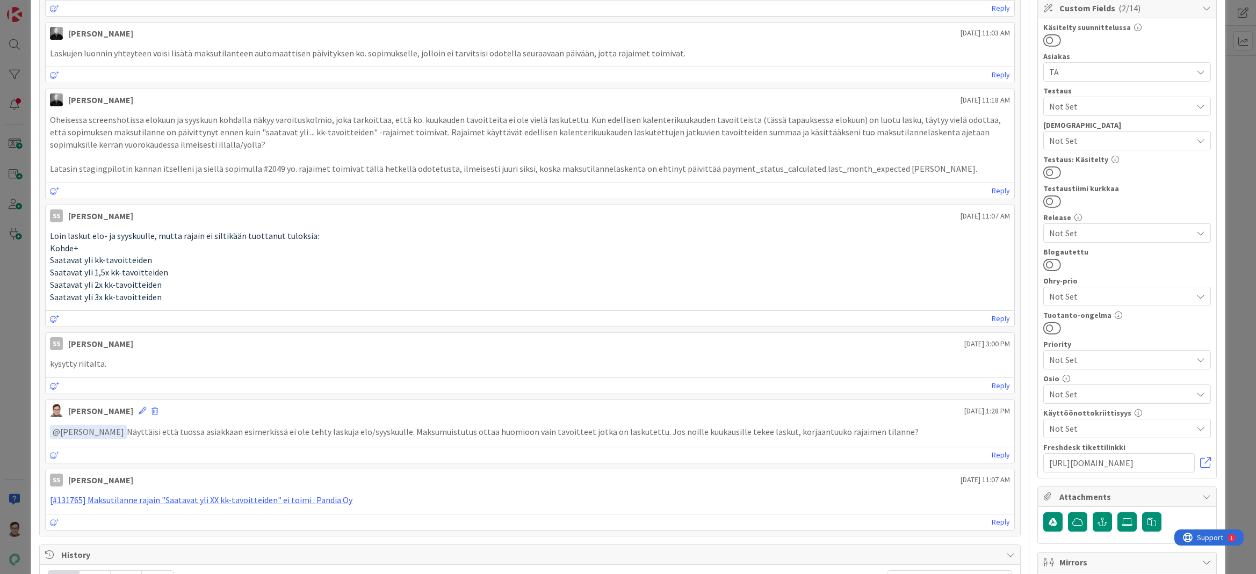
click at [1069, 394] on span "Not Set" at bounding box center [1120, 394] width 143 height 13
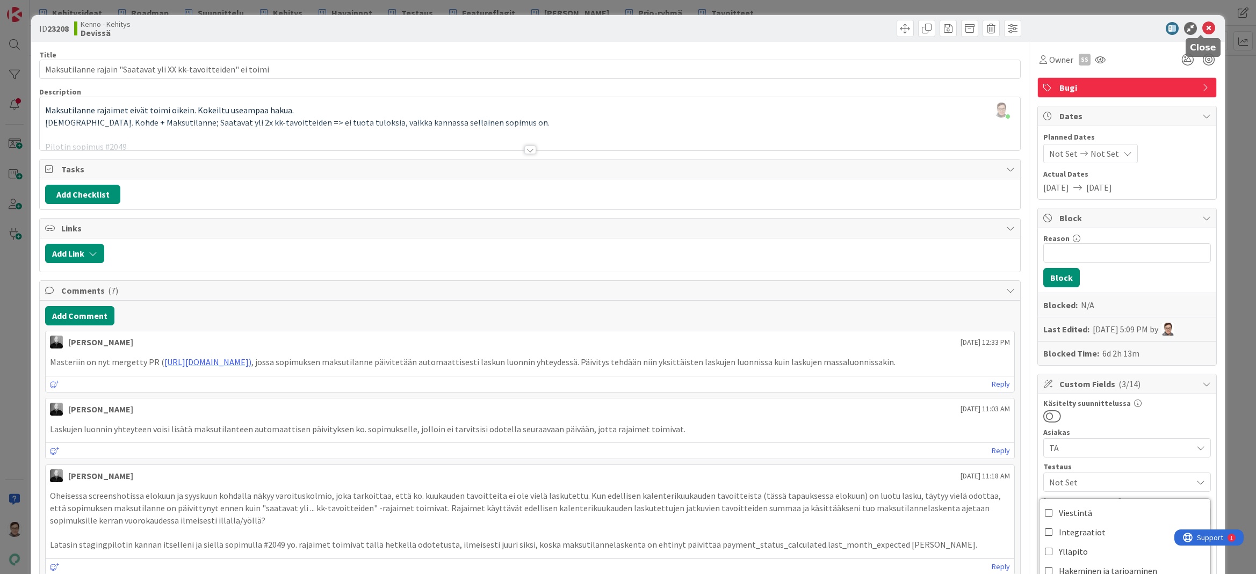
click at [1202, 27] on icon at bounding box center [1208, 28] width 13 height 13
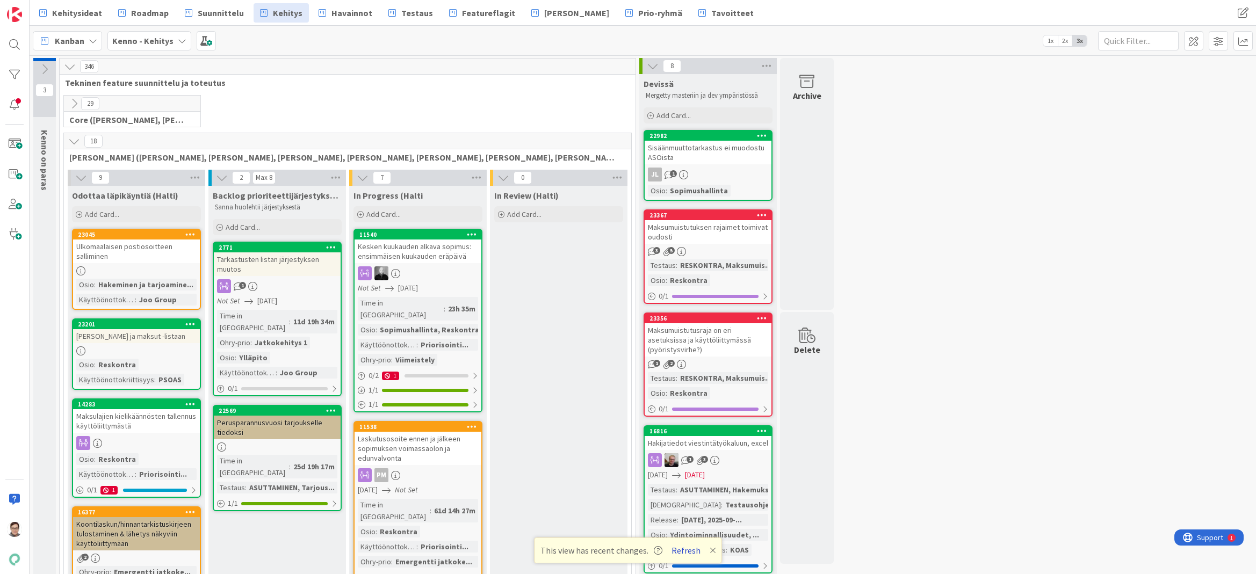
click at [679, 550] on button "Refresh" at bounding box center [686, 551] width 37 height 14
click at [147, 11] on span "Roadmap" at bounding box center [150, 12] width 38 height 13
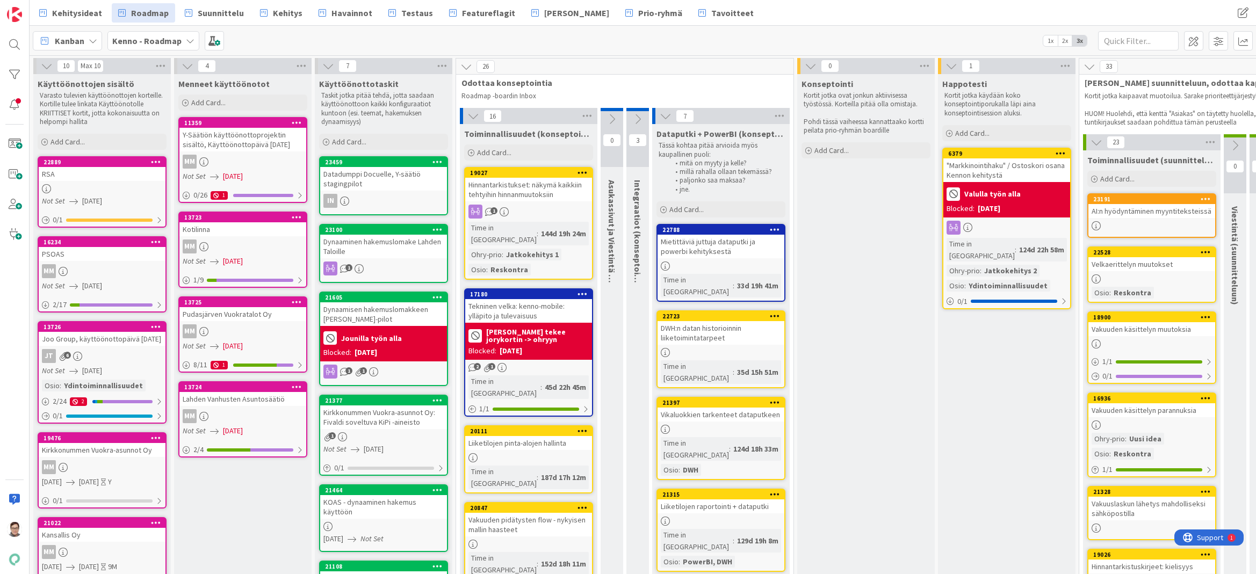
click at [86, 346] on div "Joo Group, käyttöönottopäivä [DATE]" at bounding box center [102, 339] width 127 height 14
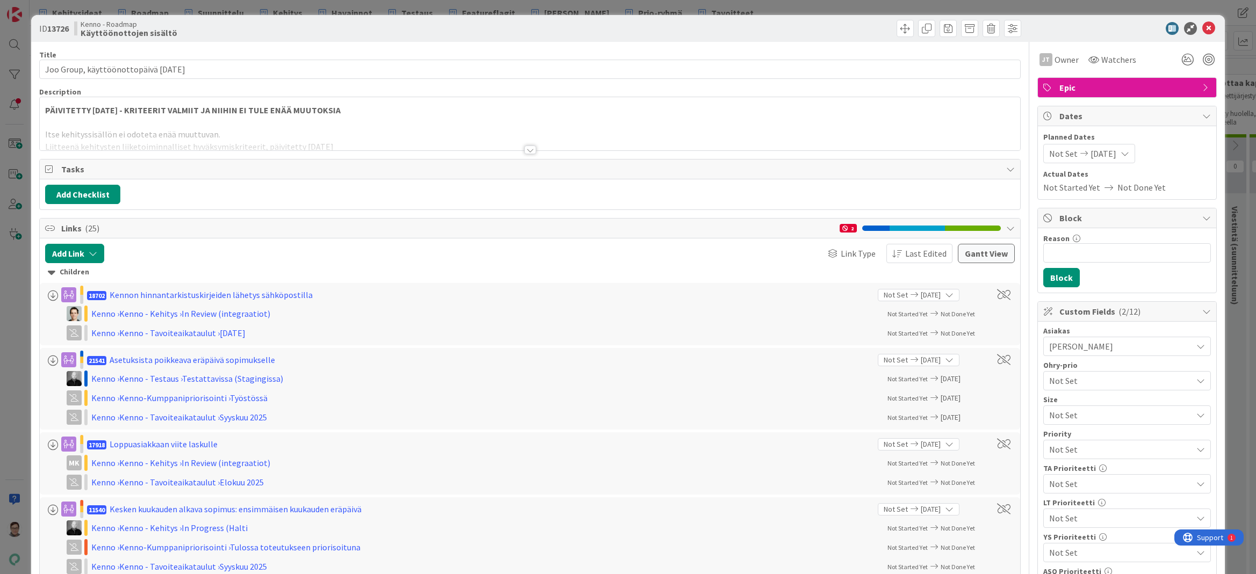
click at [524, 147] on div at bounding box center [530, 150] width 12 height 9
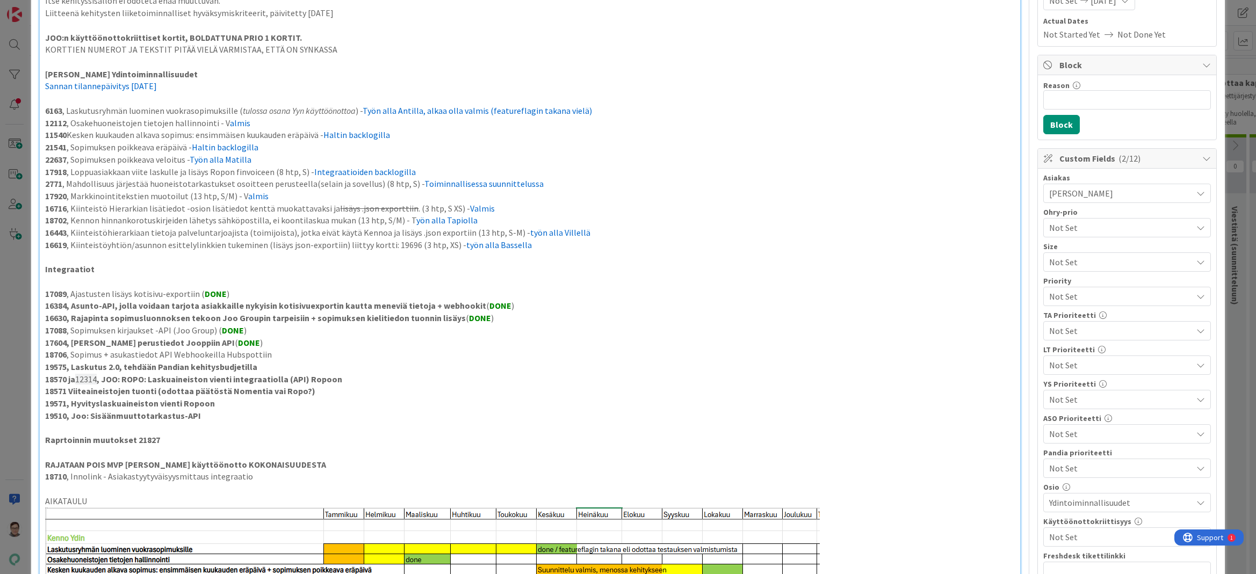
scroll to position [92, 0]
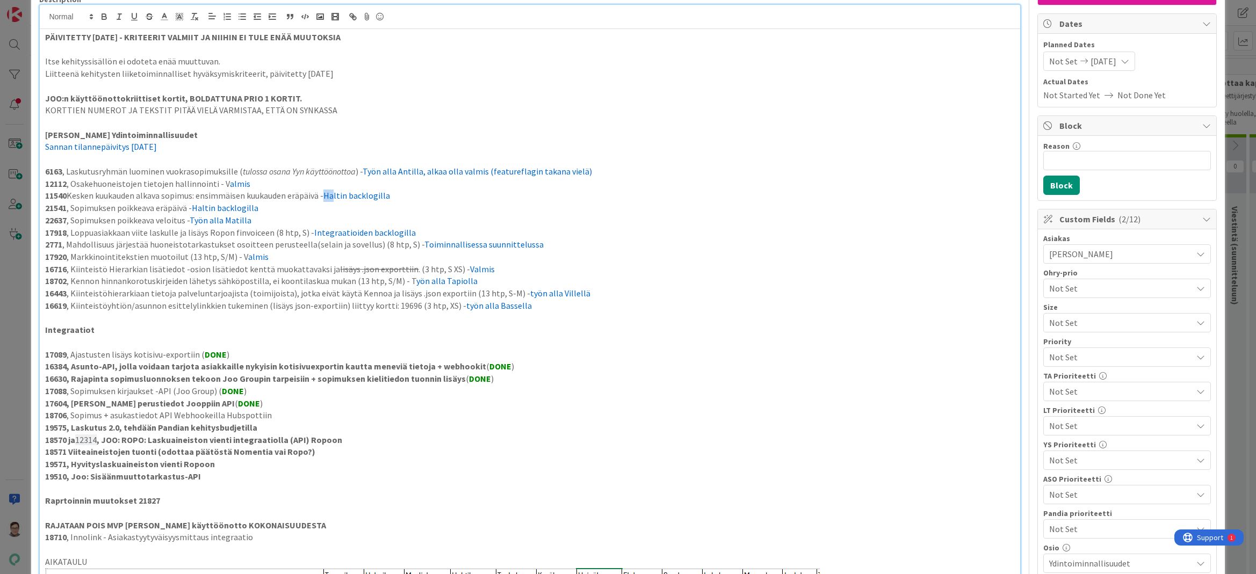
drag, startPoint x: 327, startPoint y: 197, endPoint x: 337, endPoint y: 200, distance: 10.2
click at [337, 200] on span "Haltin backlogilla" at bounding box center [356, 195] width 67 height 11
click at [131, 144] on span "Sannan tilannepäivitys [DATE]" at bounding box center [101, 146] width 112 height 11
drag, startPoint x: 328, startPoint y: 197, endPoint x: 389, endPoint y: 195, distance: 61.8
click at [389, 195] on span "Haltin backlogilla" at bounding box center [356, 195] width 67 height 11
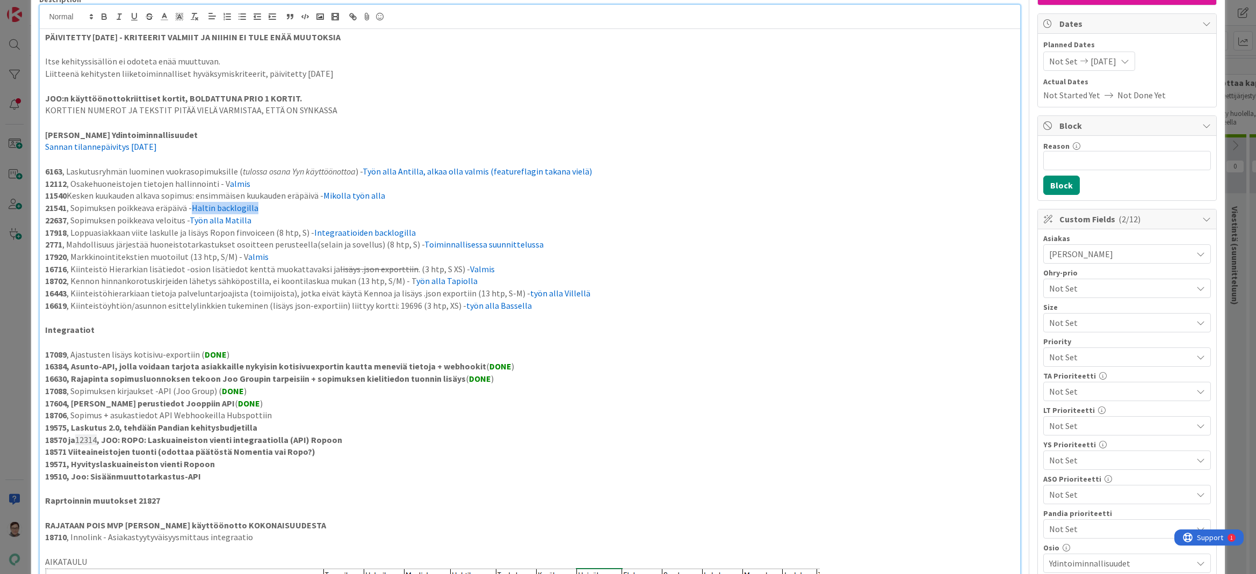
drag, startPoint x: 254, startPoint y: 207, endPoint x: 194, endPoint y: 210, distance: 60.2
click at [194, 210] on span "Haltin backlogilla" at bounding box center [225, 208] width 67 height 11
click at [537, 534] on p "18710 , Innolink - Asiakastyytyväisyysmittaus integraatio" at bounding box center [529, 537] width 969 height 12
drag, startPoint x: 404, startPoint y: 231, endPoint x: 310, endPoint y: 234, distance: 94.0
click at [310, 234] on p "17918 , Loppuasiakkaan viite laskulle ja lisäys Ropon finvoiceen (8 htp, S) - I…" at bounding box center [529, 233] width 969 height 12
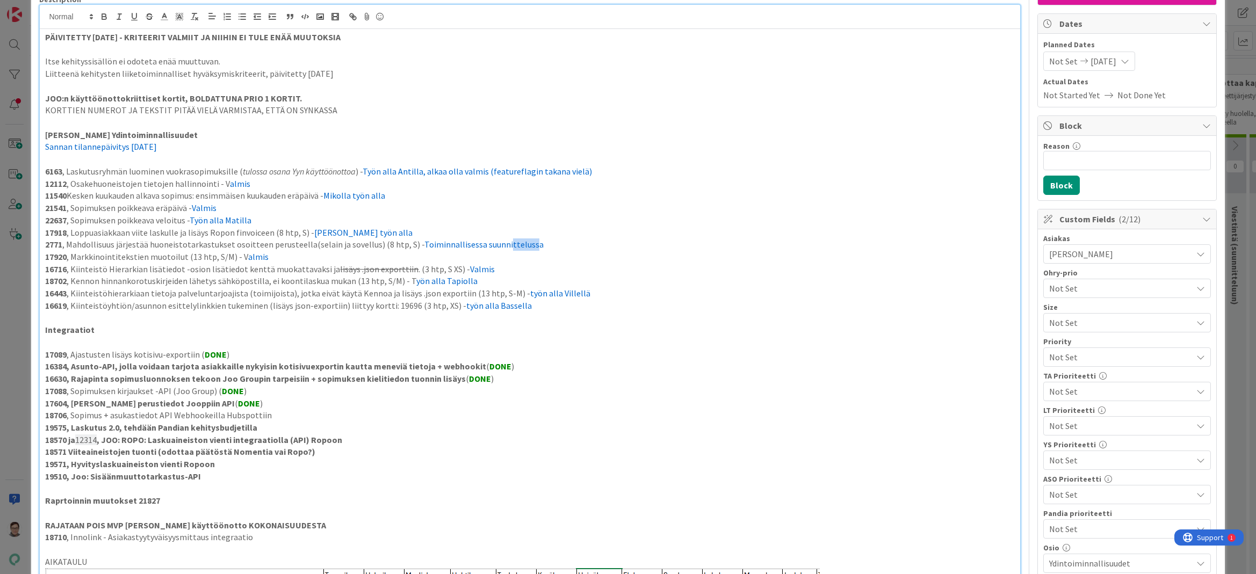
drag, startPoint x: 519, startPoint y: 244, endPoint x: 498, endPoint y: 245, distance: 21.5
click at [498, 245] on span "Toiminnallisessa suunnittelussa" at bounding box center [483, 244] width 119 height 11
drag, startPoint x: 525, startPoint y: 244, endPoint x: 413, endPoint y: 244, distance: 112.3
click at [424, 244] on span "Toiminnallisessa suunnittelussa" at bounding box center [483, 244] width 119 height 11
click at [923, 555] on p at bounding box center [529, 550] width 969 height 12
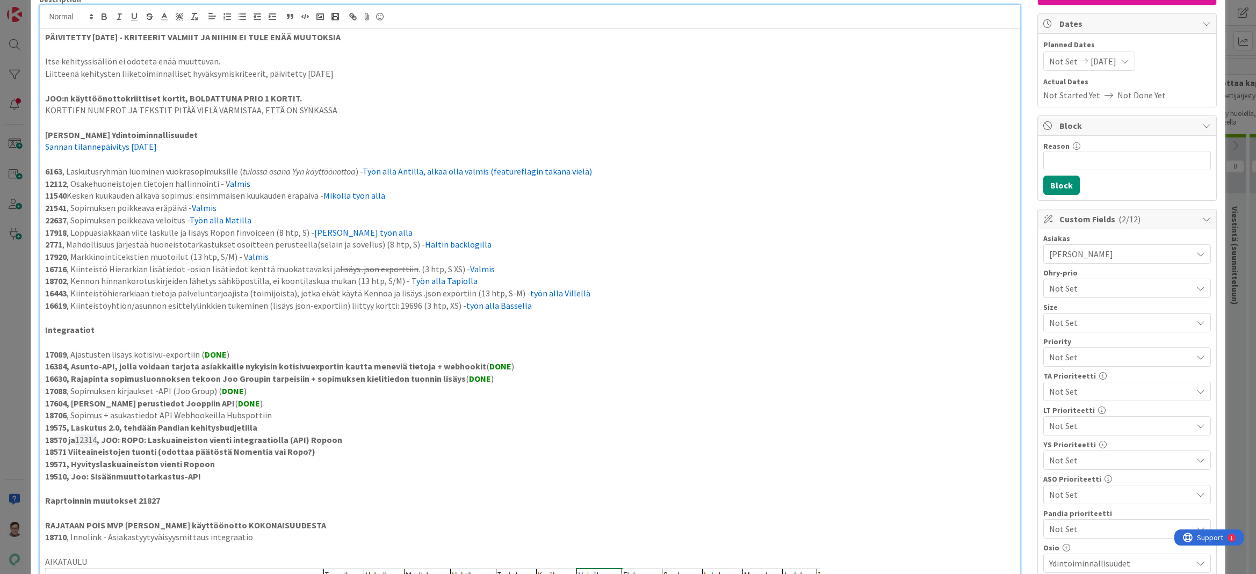
click at [280, 559] on p "AIKATAULU" at bounding box center [529, 562] width 969 height 12
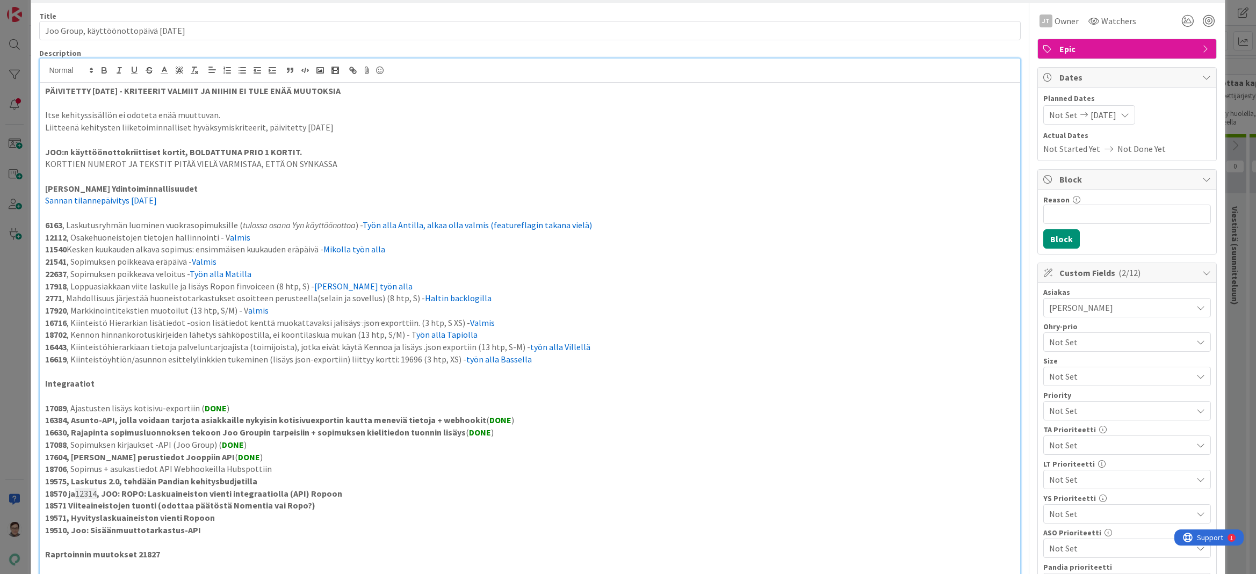
scroll to position [0, 0]
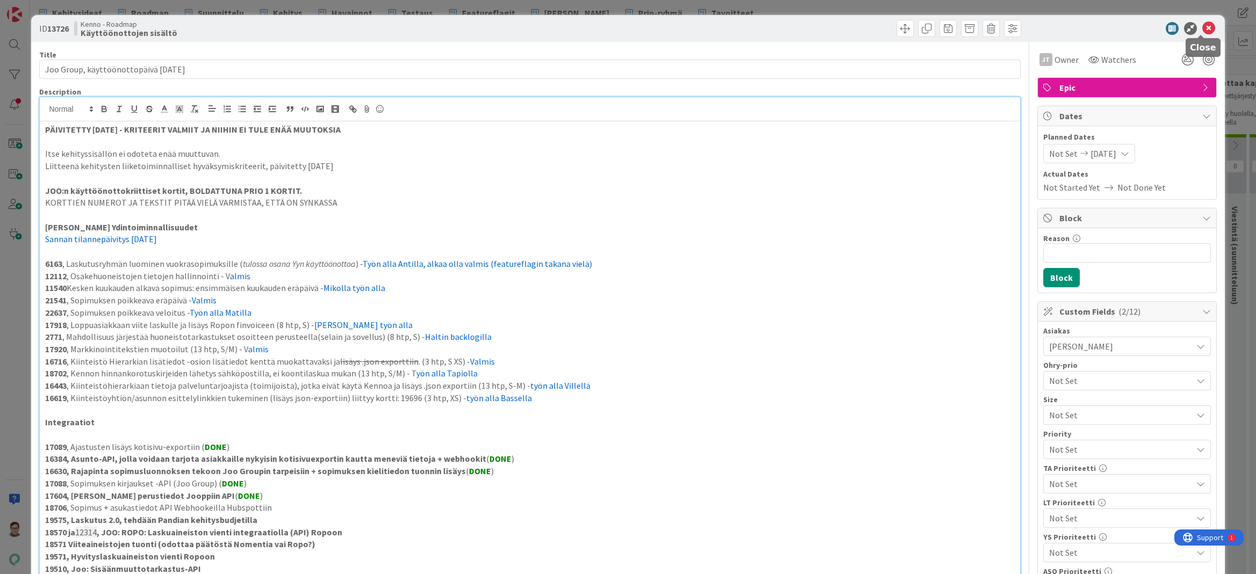
click at [1202, 31] on icon at bounding box center [1208, 28] width 13 height 13
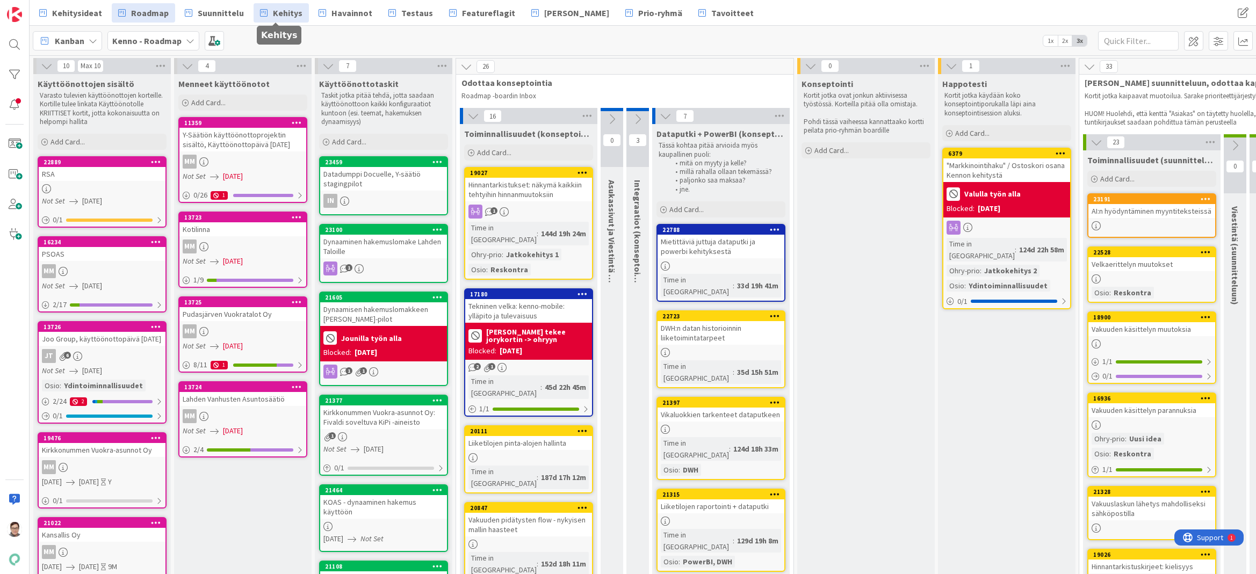
click at [284, 16] on span "Kehitys" at bounding box center [288, 12] width 30 height 13
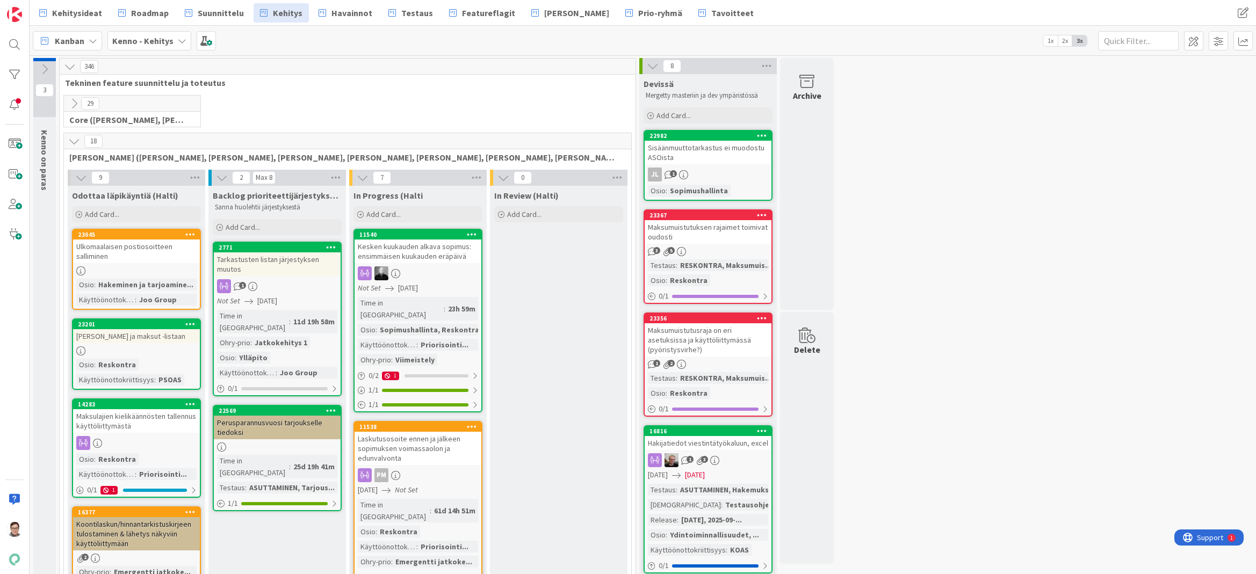
click at [73, 143] on icon at bounding box center [74, 141] width 12 height 12
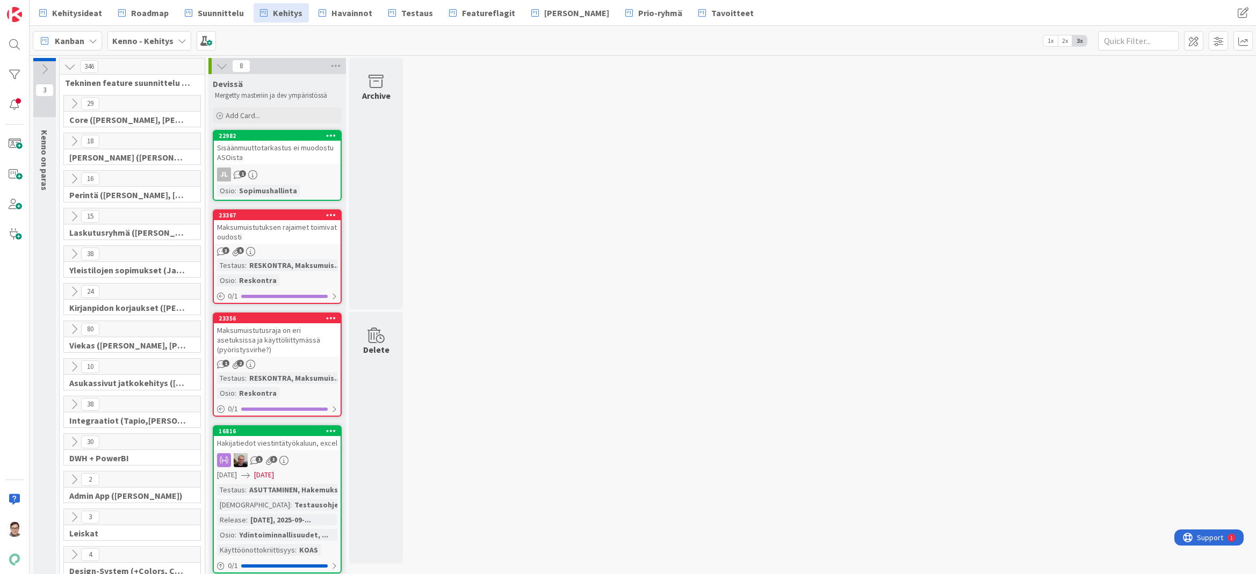
click at [75, 219] on icon at bounding box center [74, 217] width 12 height 12
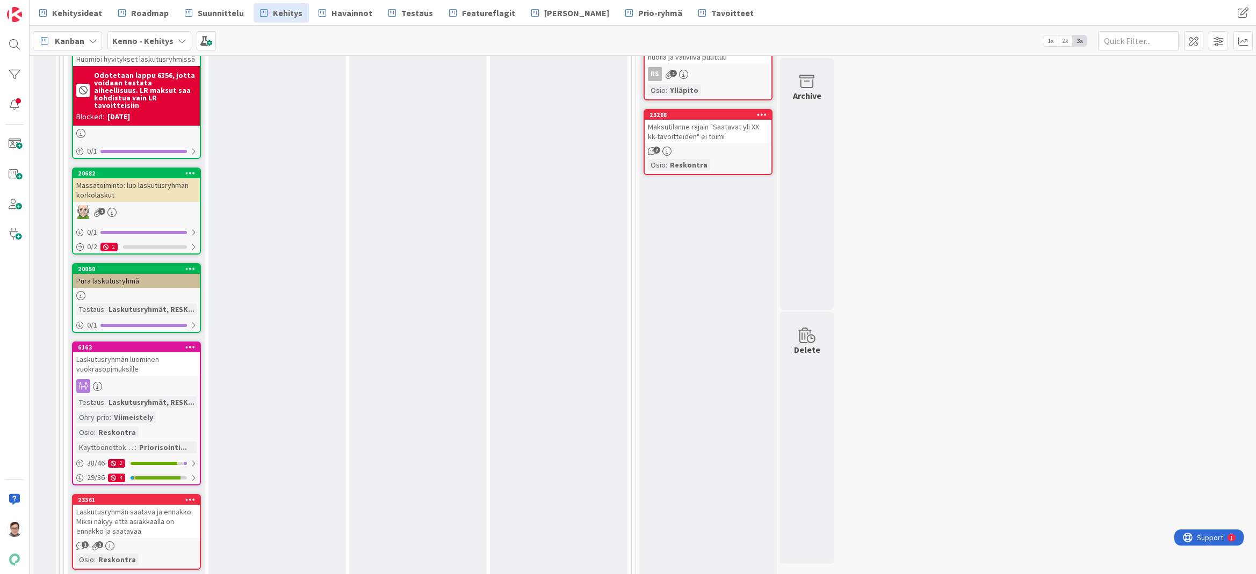
scroll to position [864, 0]
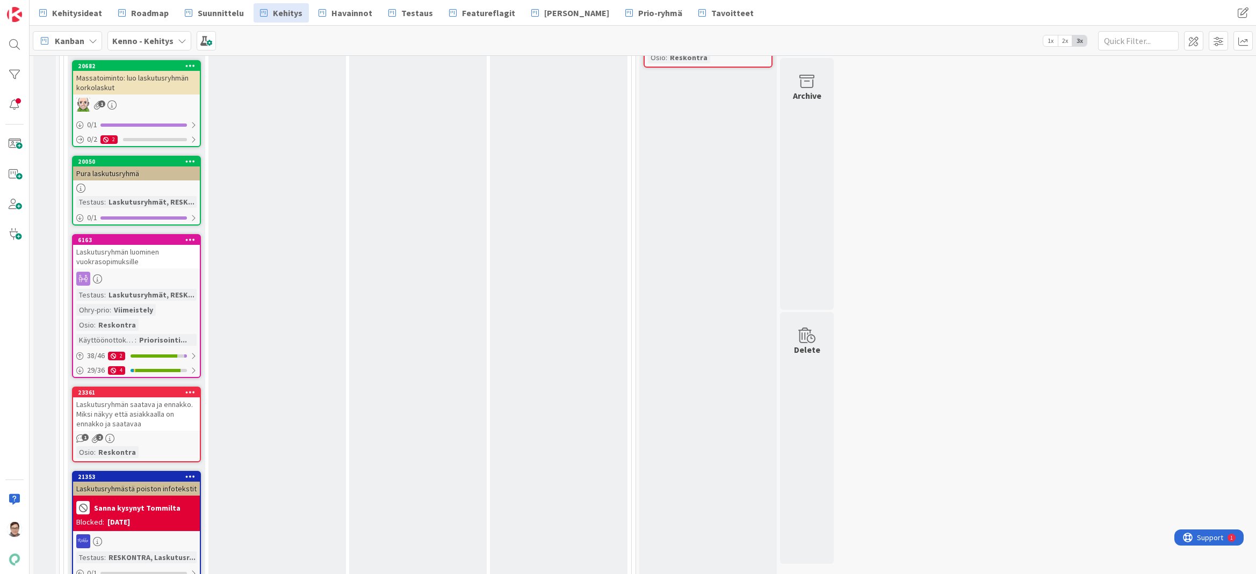
click at [189, 388] on icon at bounding box center [190, 392] width 10 height 8
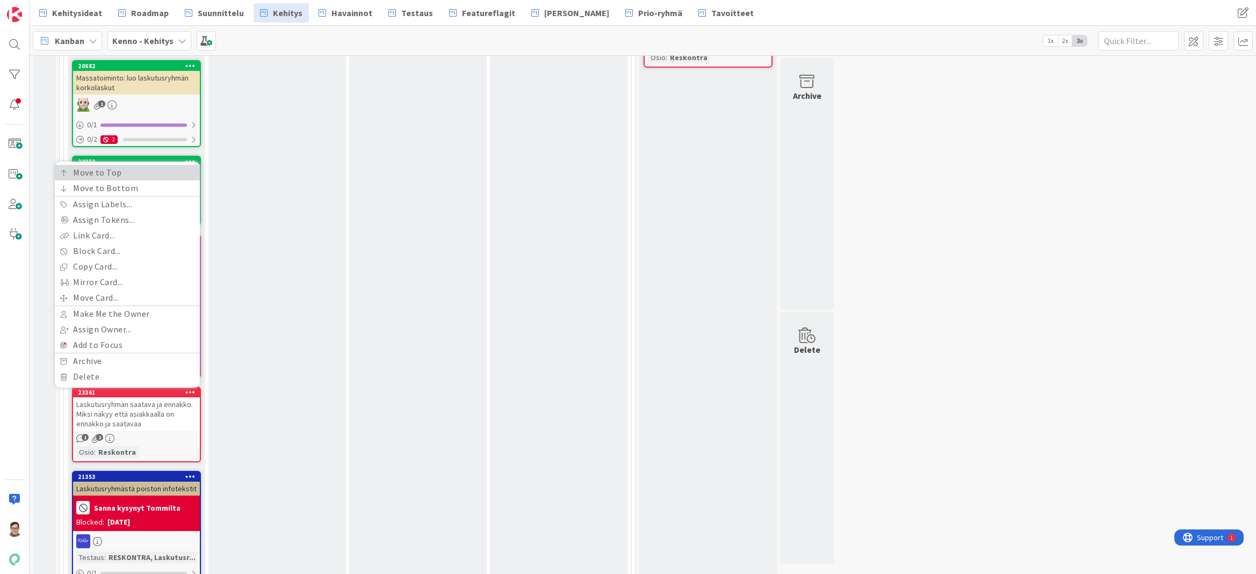
click at [105, 168] on link "Move to Top" at bounding box center [127, 173] width 145 height 16
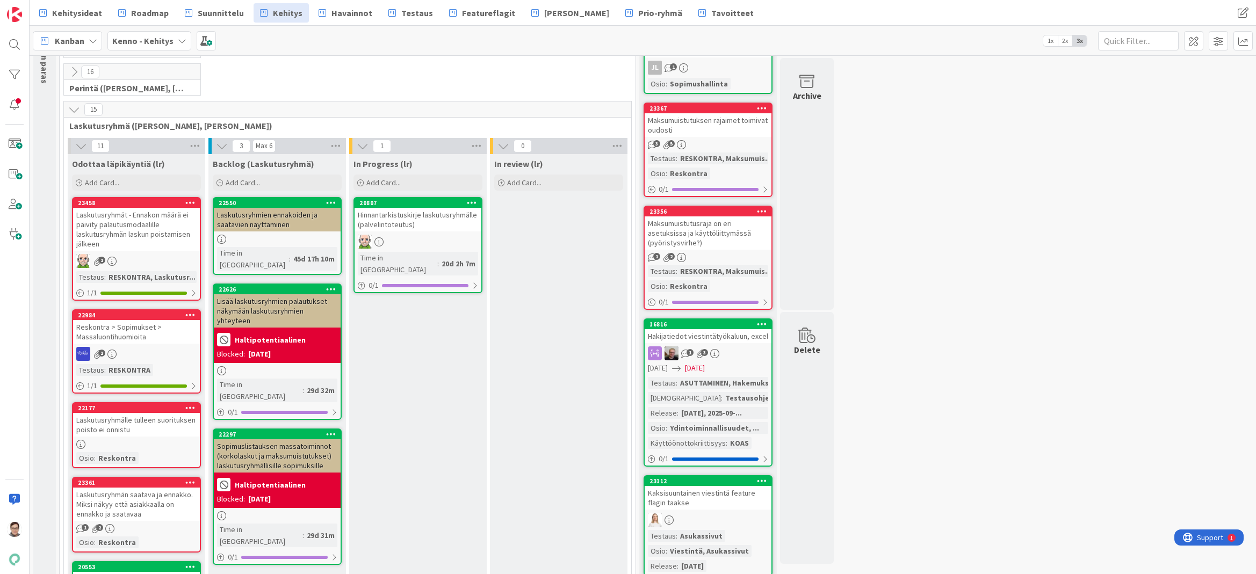
scroll to position [0, 0]
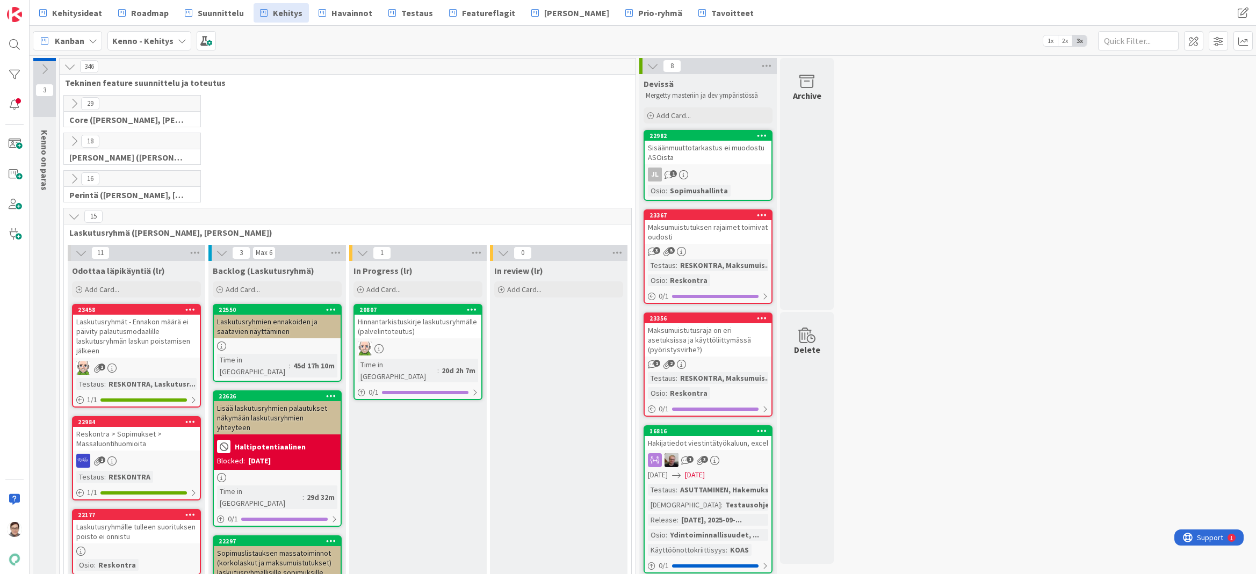
click at [75, 143] on icon at bounding box center [74, 141] width 12 height 12
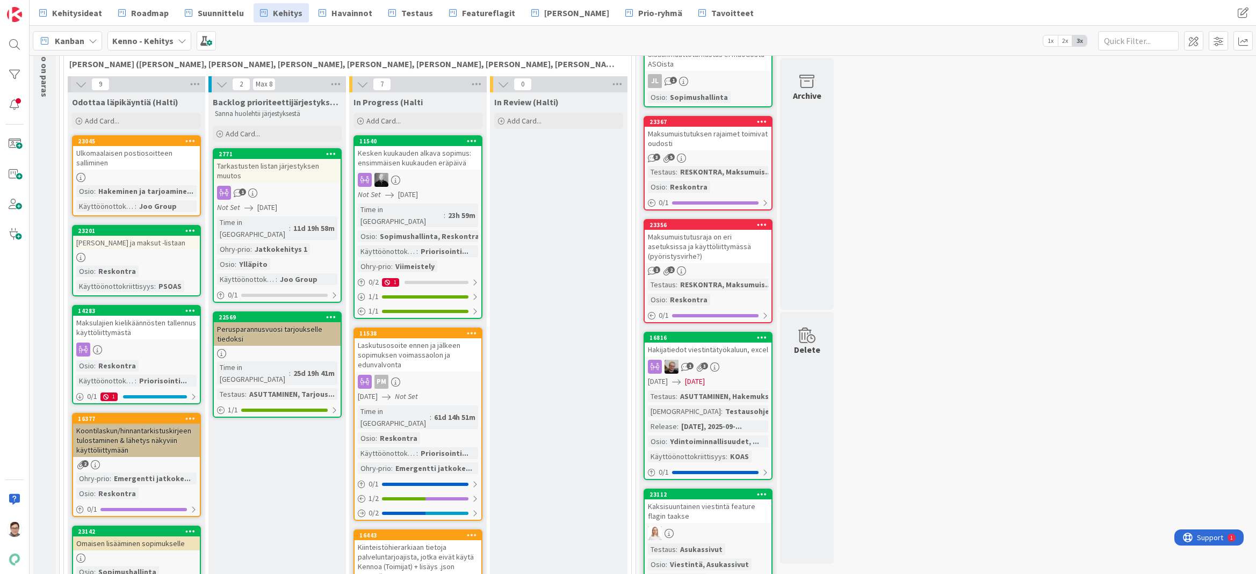
scroll to position [107, 0]
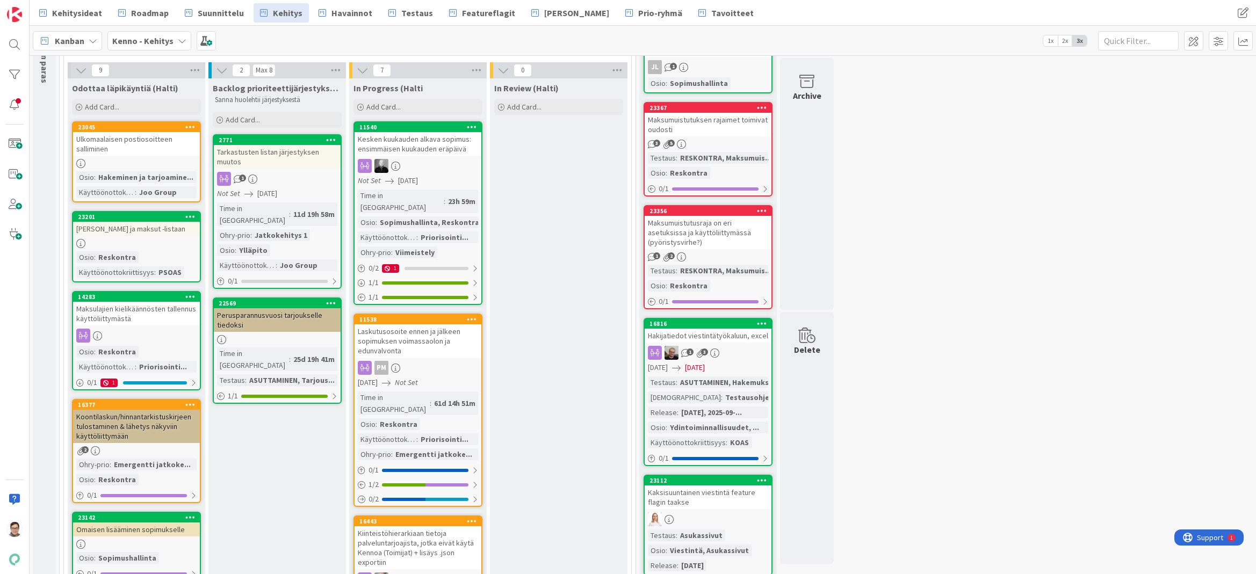
click at [420, 336] on div "Laskutusosoite ennen ja jälkeen sopimuksen voimassaolon ja edunvalvonta" at bounding box center [418, 340] width 127 height 33
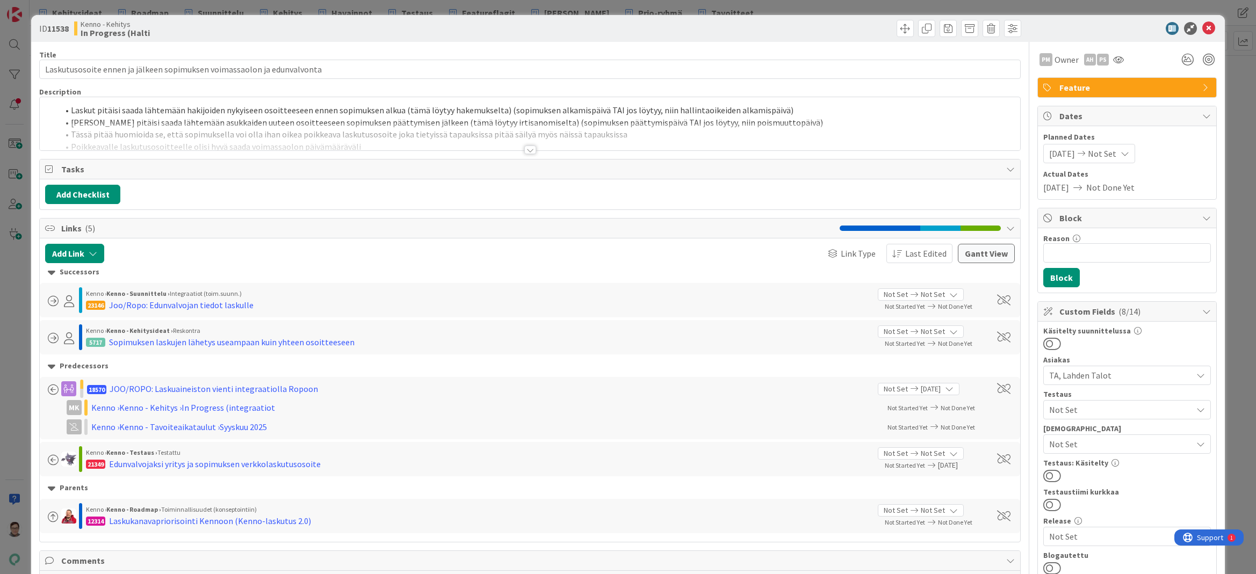
click at [524, 144] on div at bounding box center [530, 136] width 980 height 27
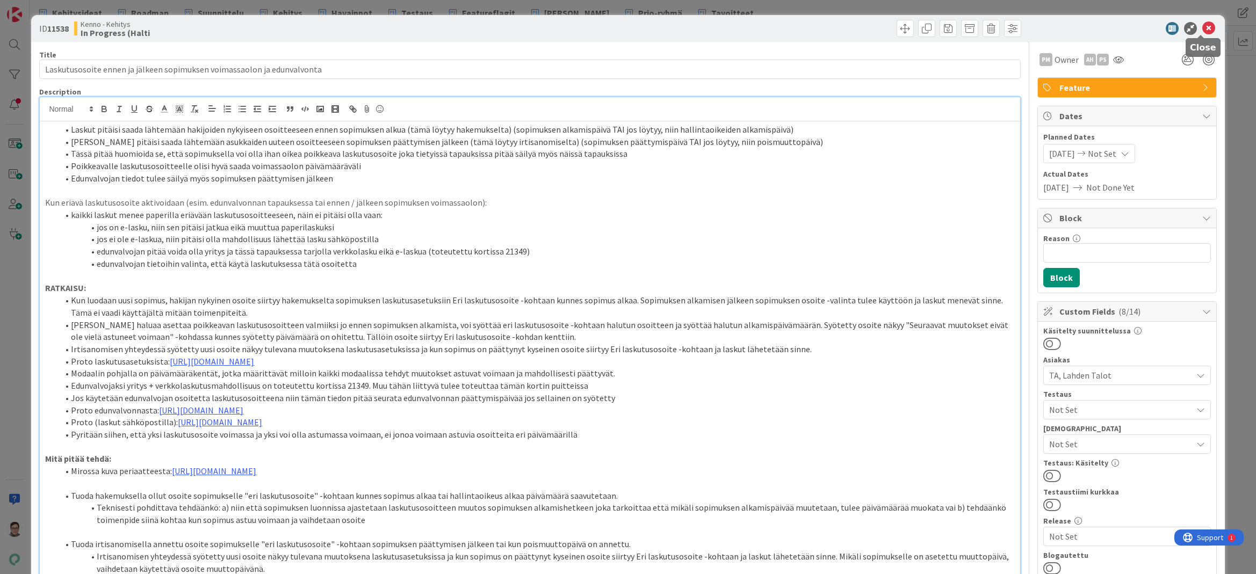
click at [1204, 30] on icon at bounding box center [1208, 28] width 13 height 13
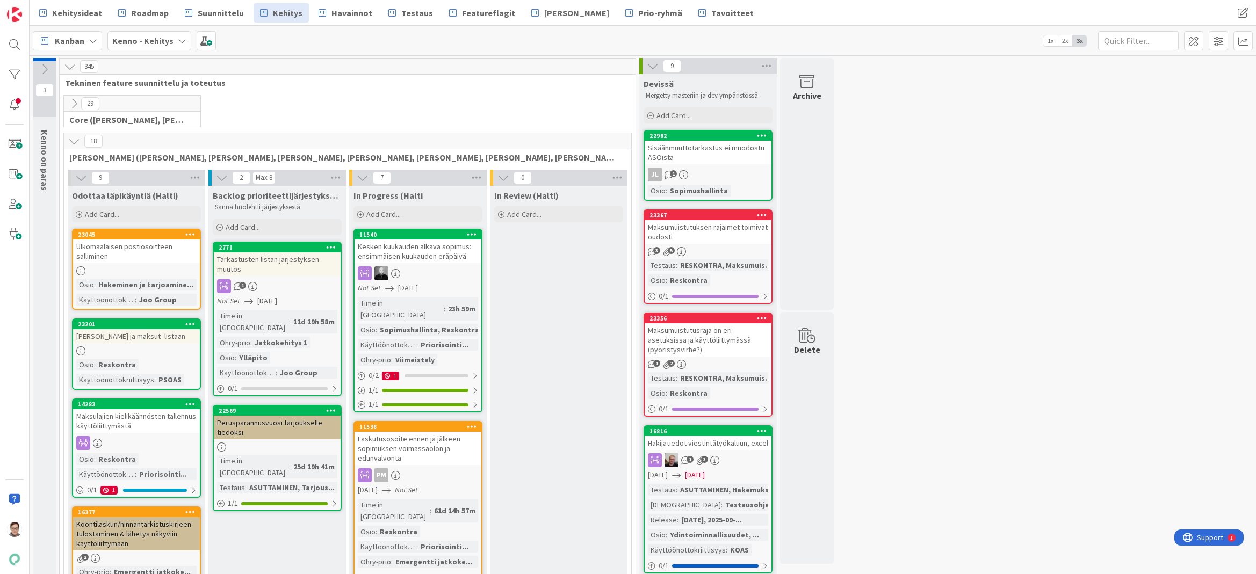
click at [71, 140] on icon at bounding box center [74, 141] width 12 height 12
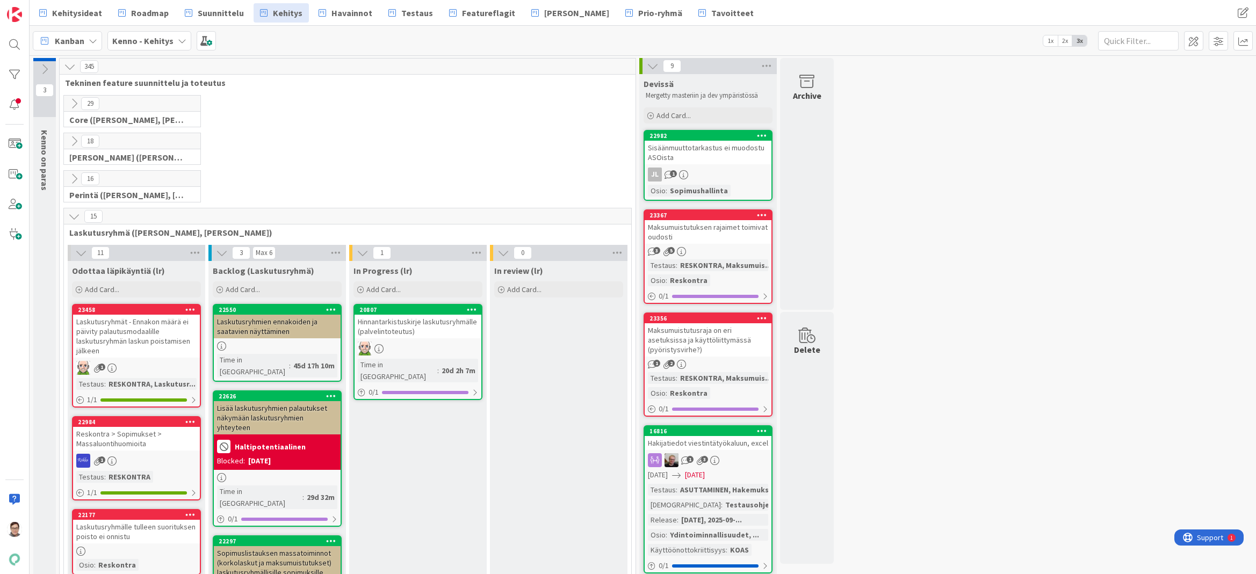
click at [73, 215] on icon at bounding box center [74, 217] width 12 height 12
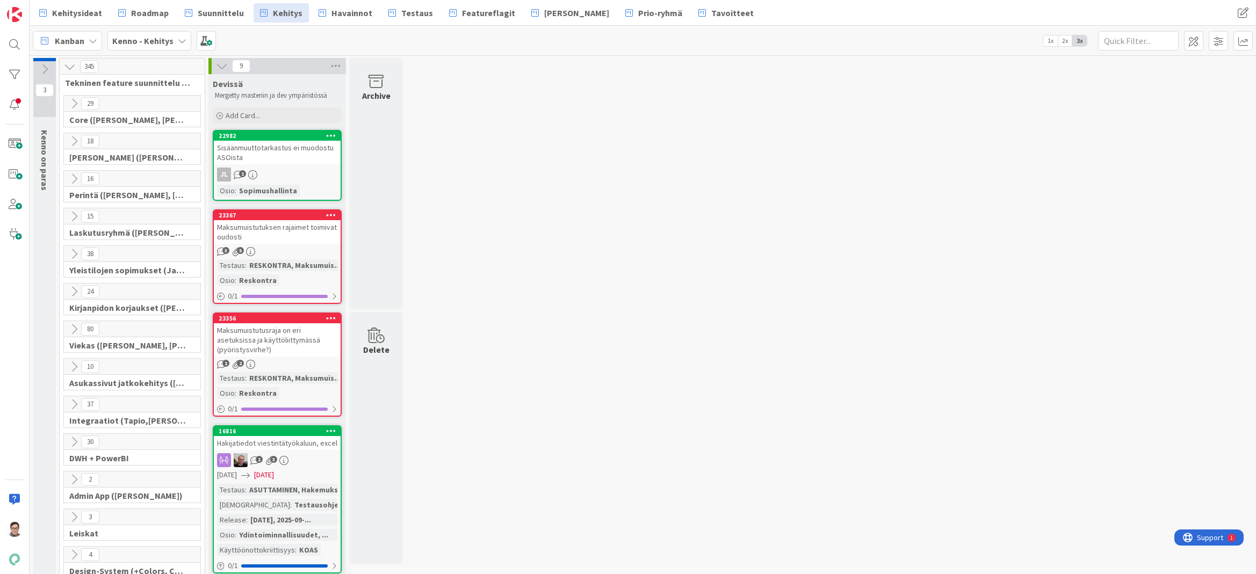
click at [73, 403] on icon at bounding box center [74, 405] width 12 height 12
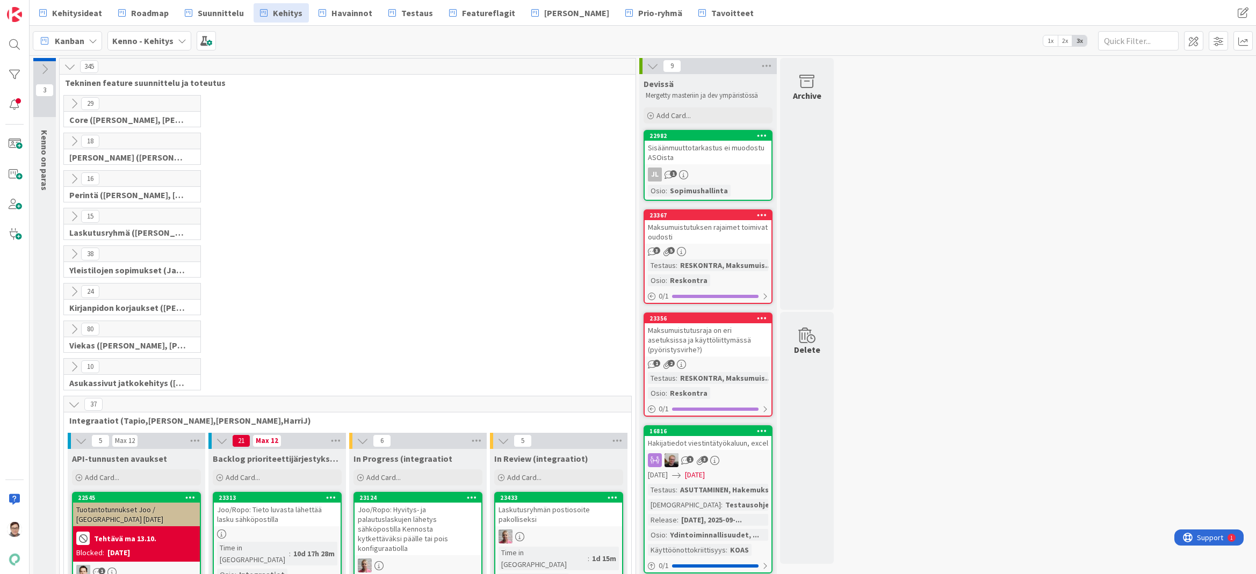
click at [70, 402] on icon at bounding box center [74, 405] width 12 height 12
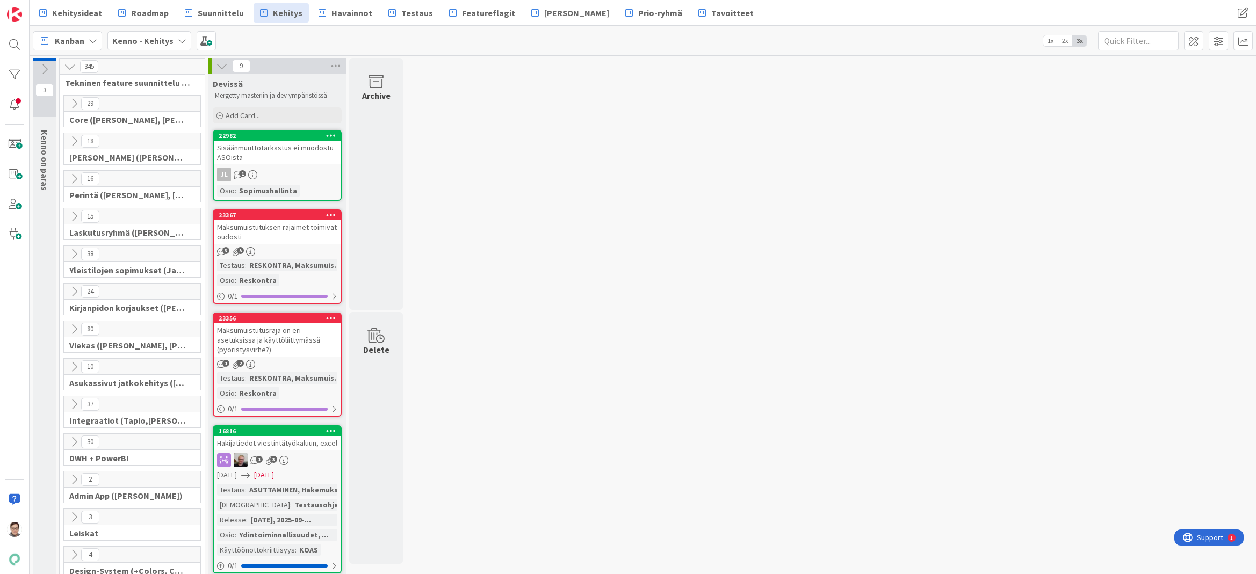
click at [71, 139] on icon at bounding box center [74, 141] width 12 height 12
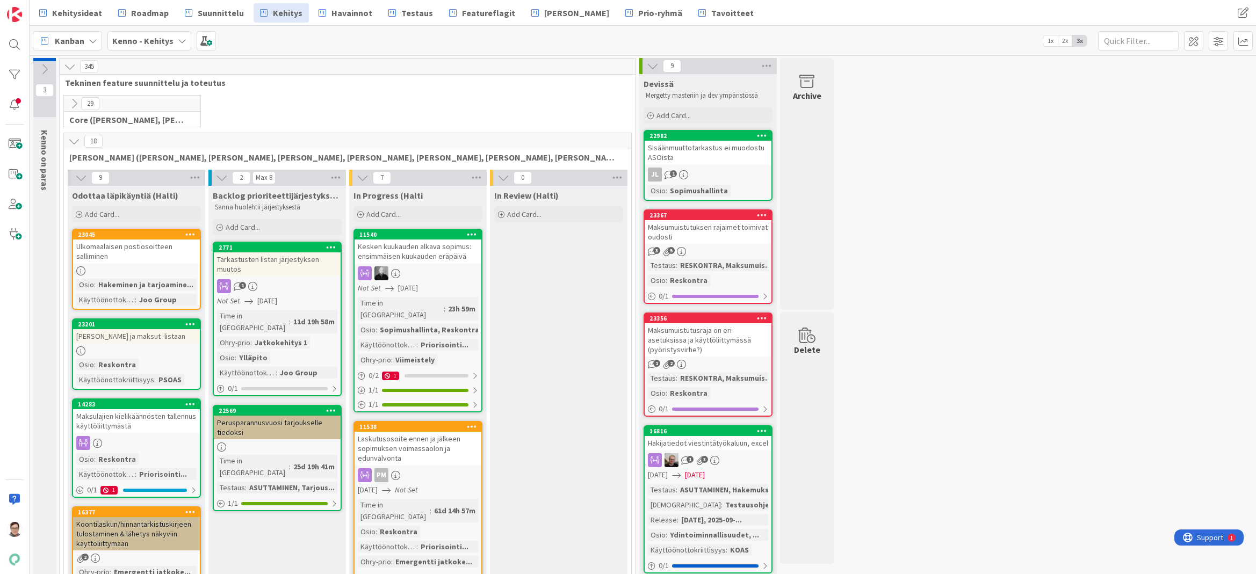
click at [72, 143] on icon at bounding box center [74, 141] width 12 height 12
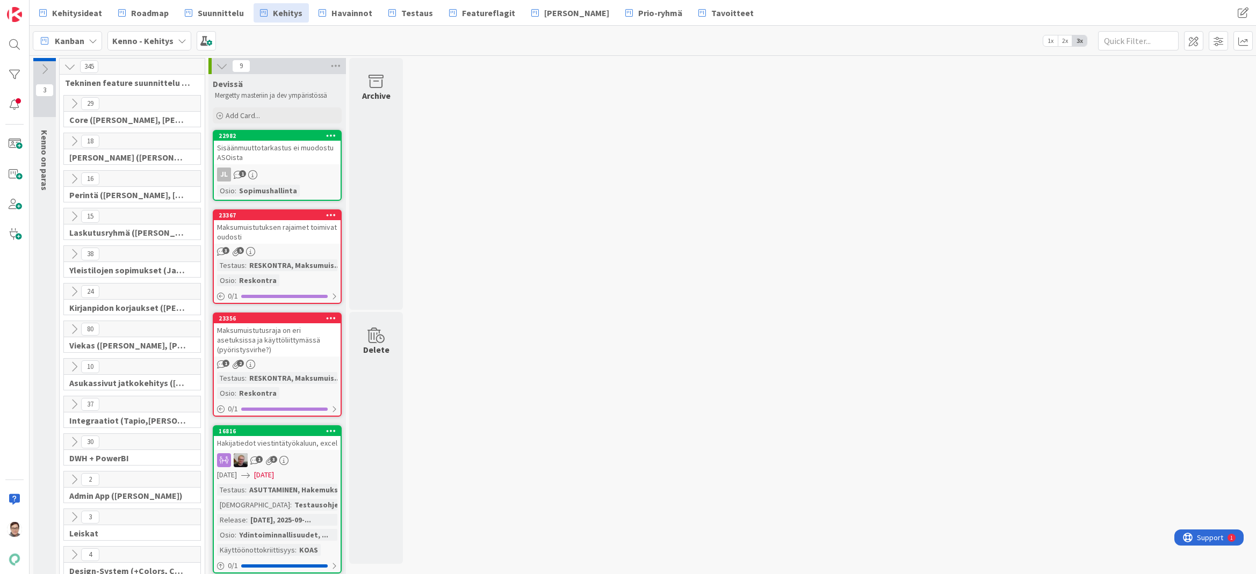
click at [70, 405] on icon at bounding box center [74, 405] width 12 height 12
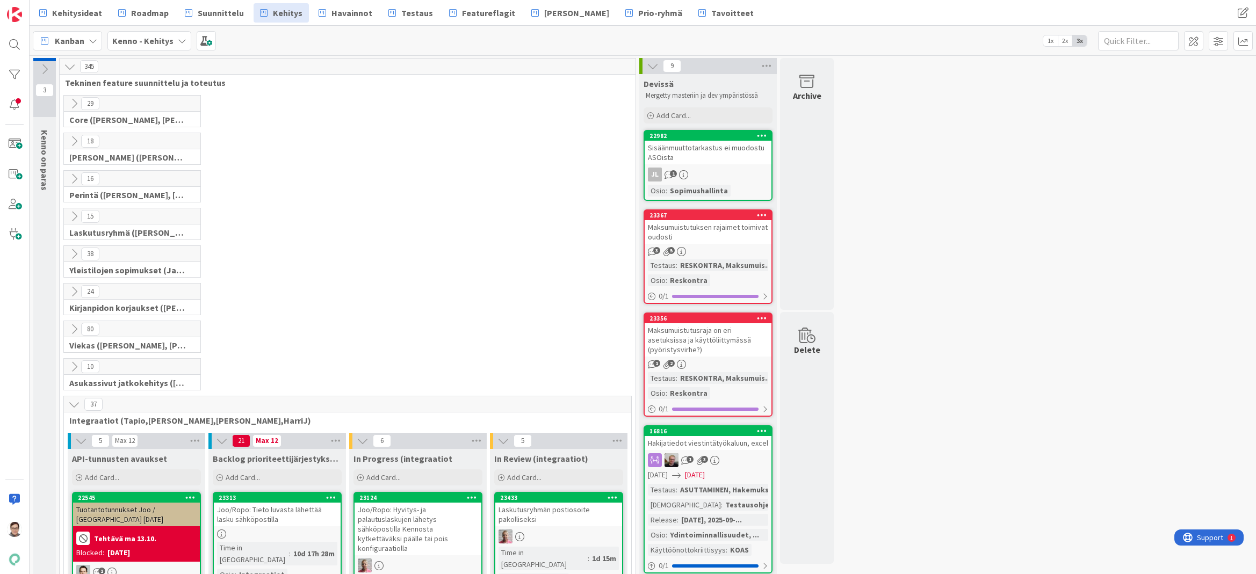
click at [73, 403] on icon at bounding box center [74, 405] width 12 height 12
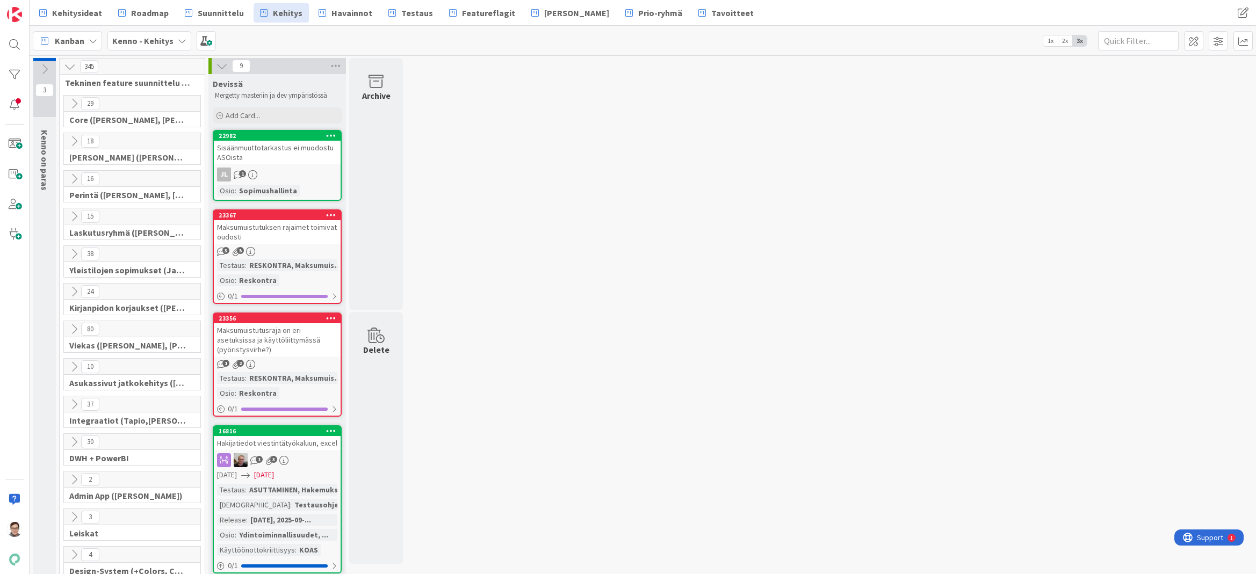
click at [508, 563] on div "3 Kenno on paras 345 Tekninen feature suunnittelu ja toteutus 29 Core ([PERSON_…" at bounding box center [643, 541] width 1222 height 966
click at [76, 140] on icon at bounding box center [74, 141] width 12 height 12
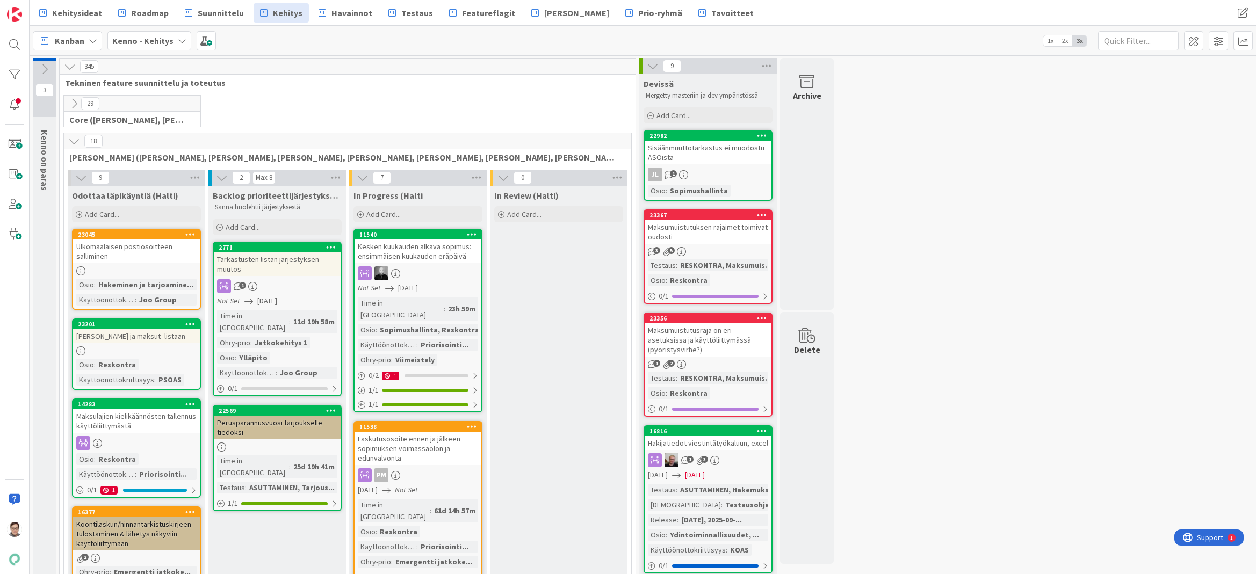
click at [73, 144] on icon at bounding box center [74, 141] width 12 height 12
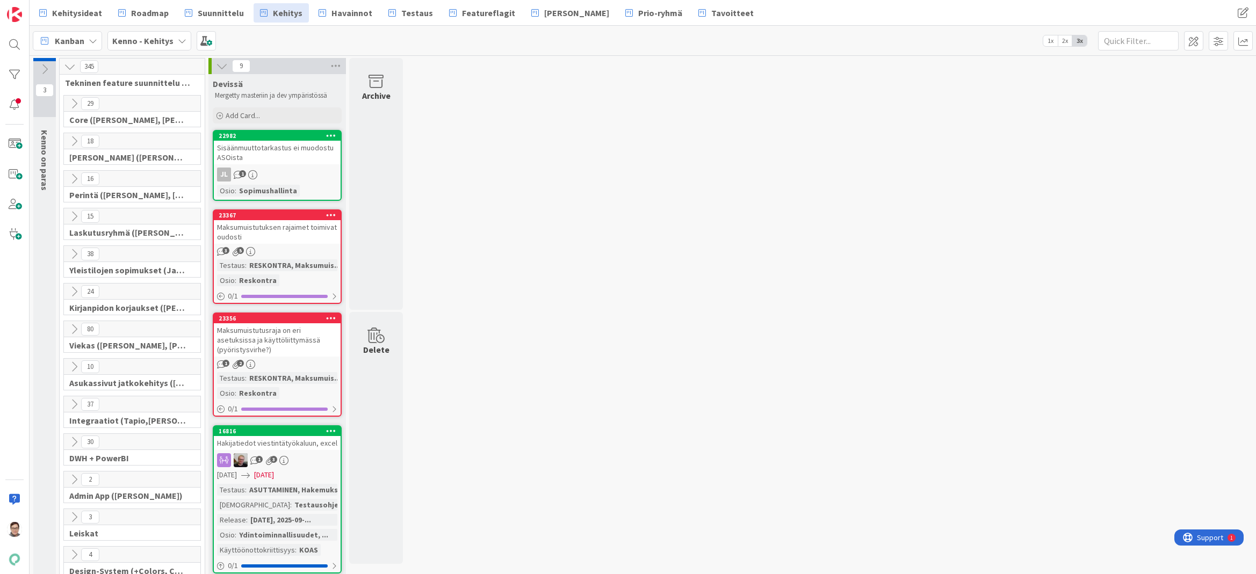
click at [73, 144] on icon at bounding box center [74, 141] width 12 height 12
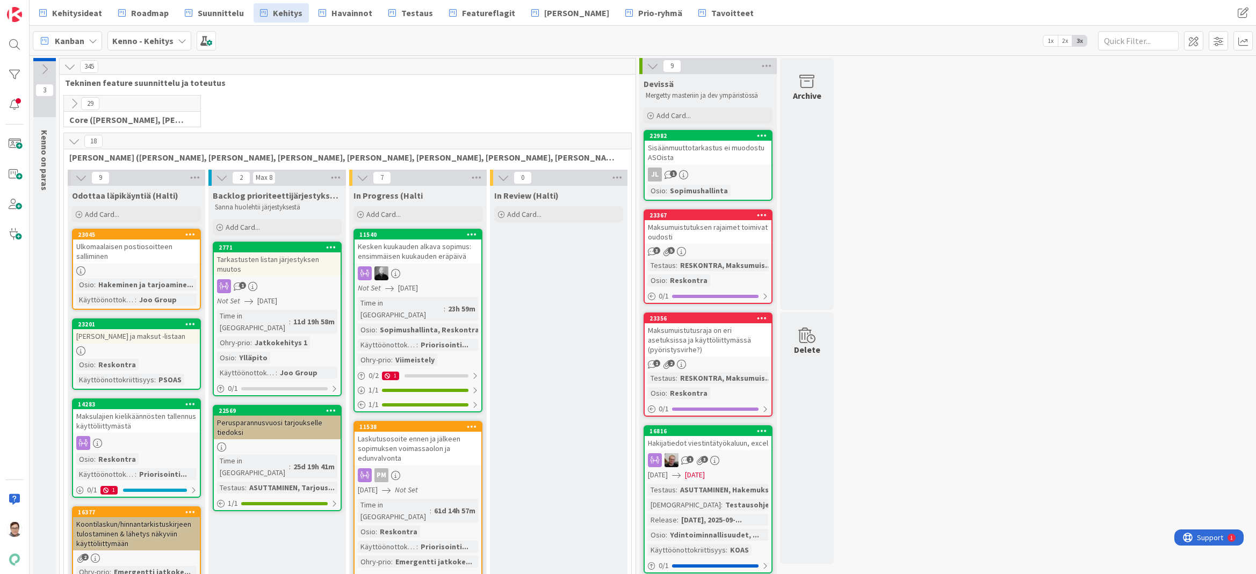
click at [140, 16] on span "Roadmap" at bounding box center [150, 12] width 38 height 13
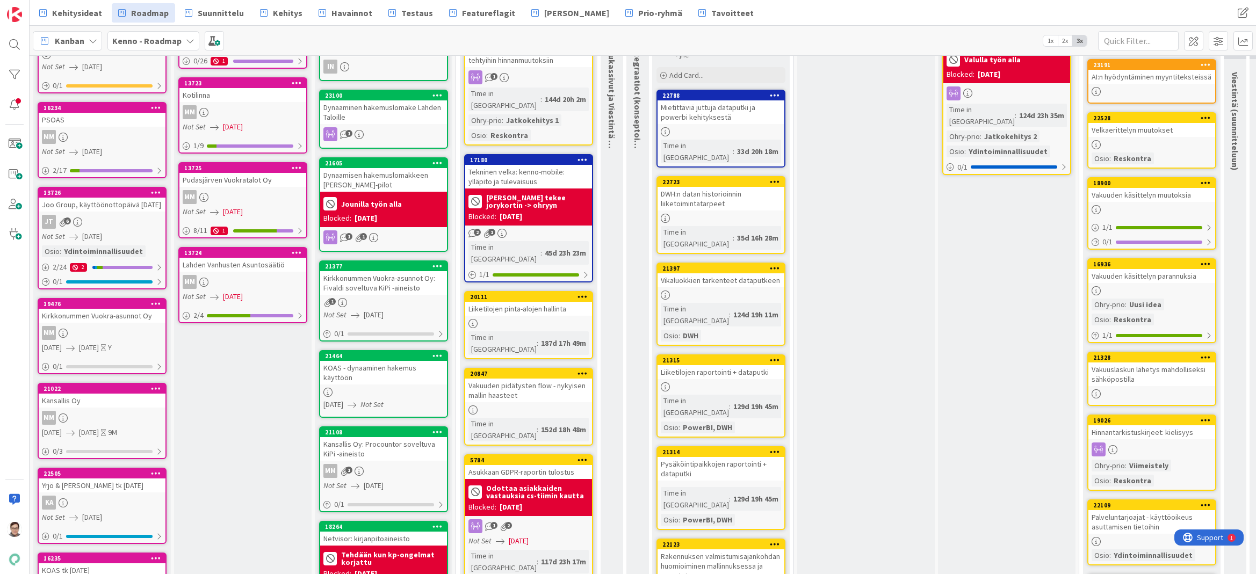
scroll to position [161, 0]
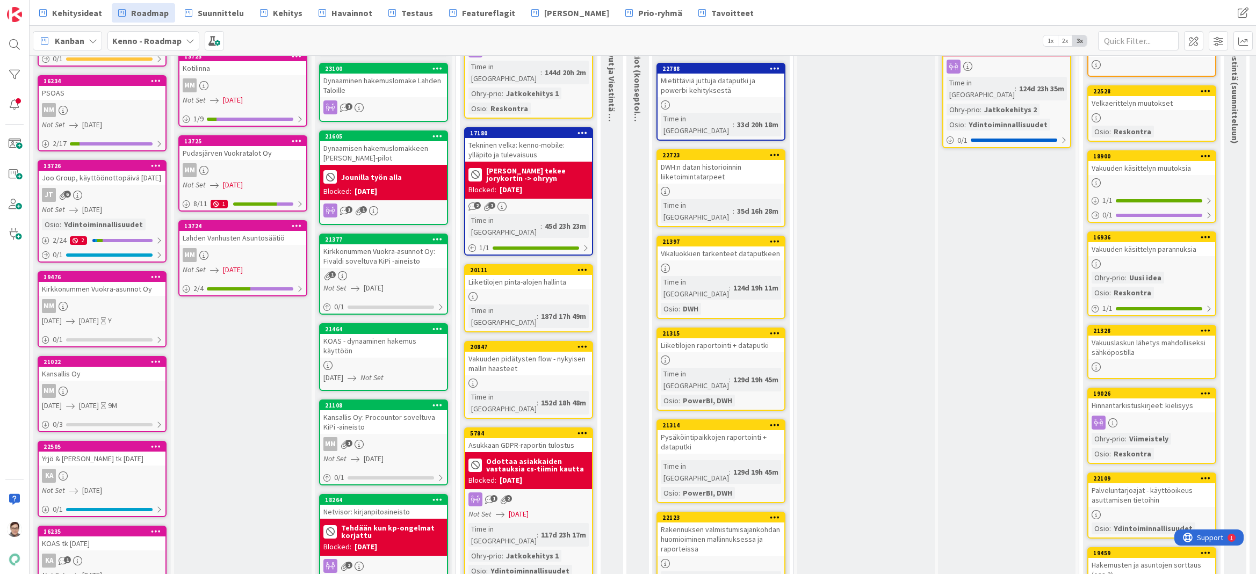
click at [88, 381] on div "Kansallis Oy" at bounding box center [102, 374] width 127 height 14
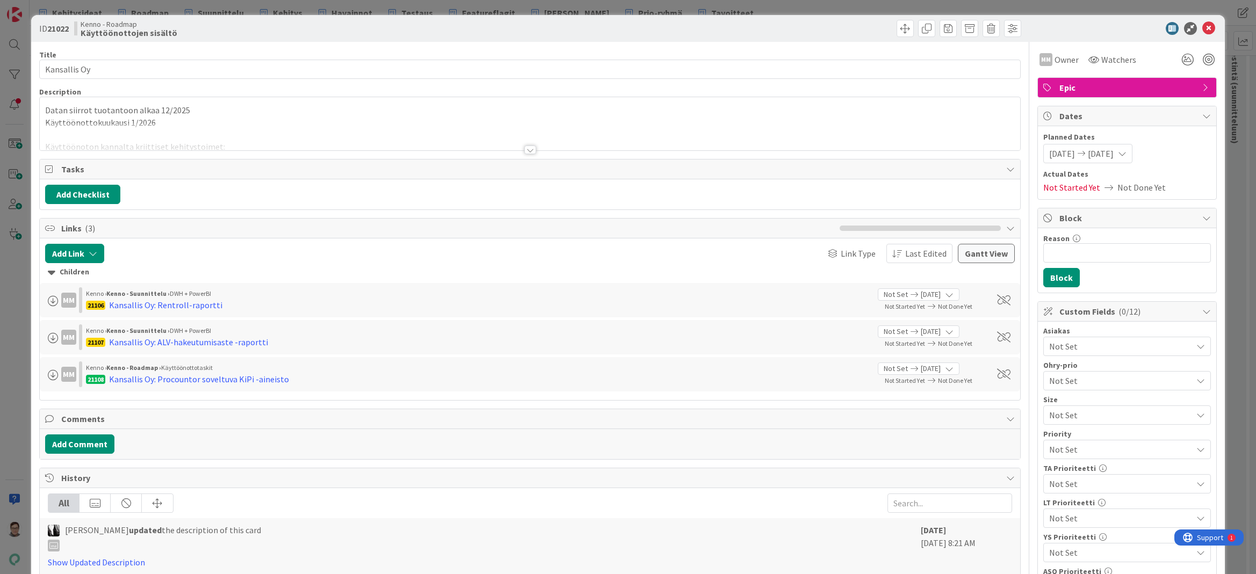
click at [527, 149] on div at bounding box center [530, 150] width 12 height 9
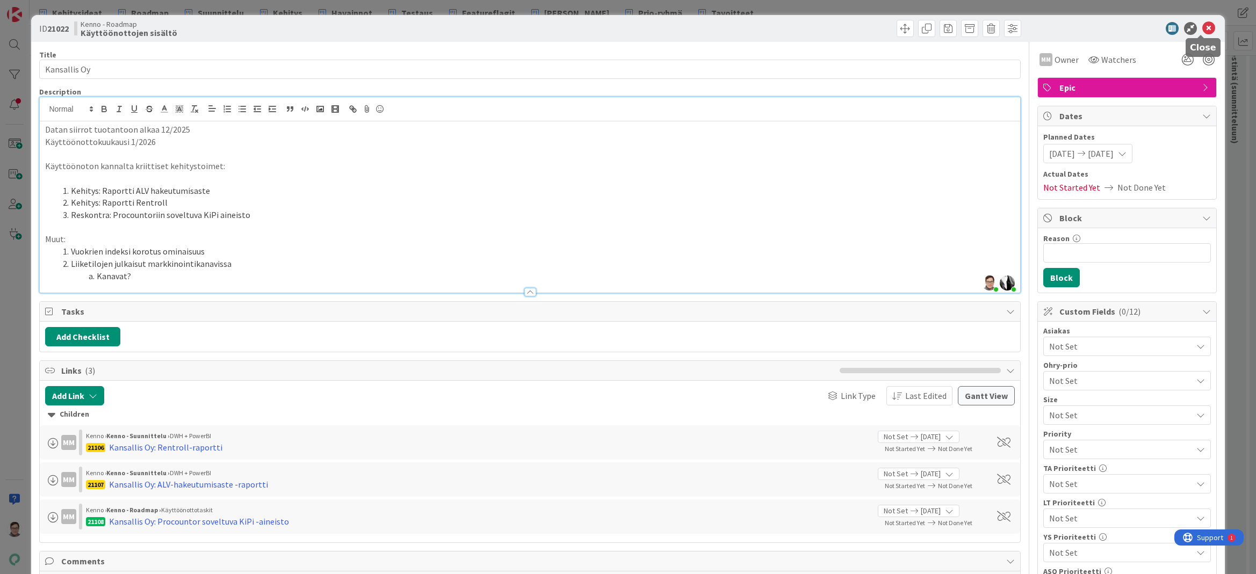
click at [1203, 27] on icon at bounding box center [1208, 28] width 13 height 13
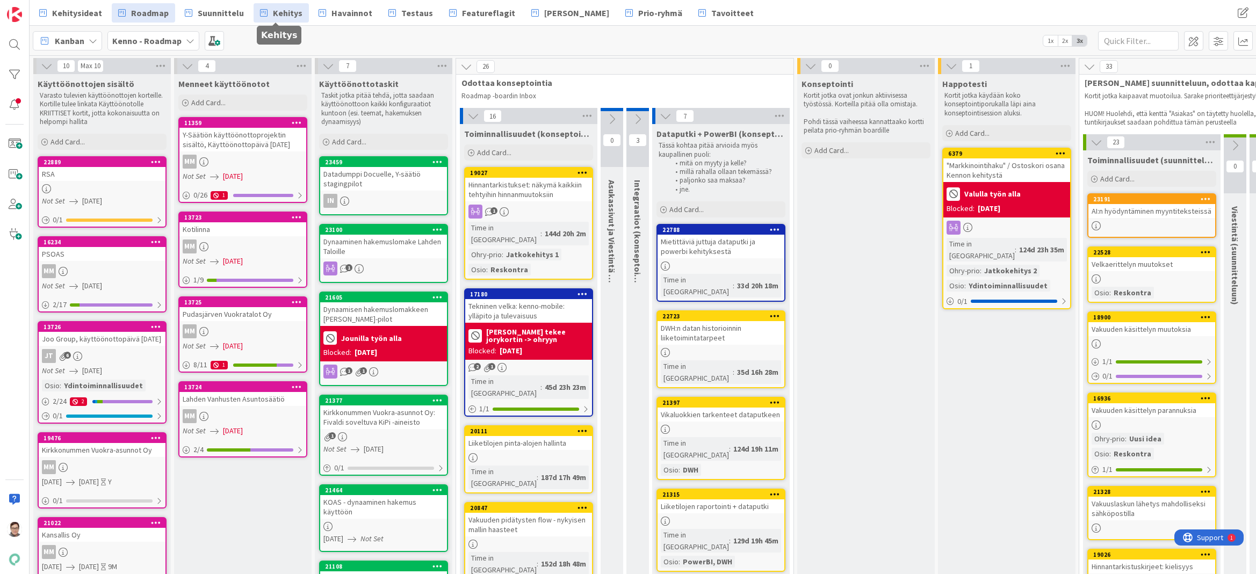
click at [280, 15] on span "Kehitys" at bounding box center [288, 12] width 30 height 13
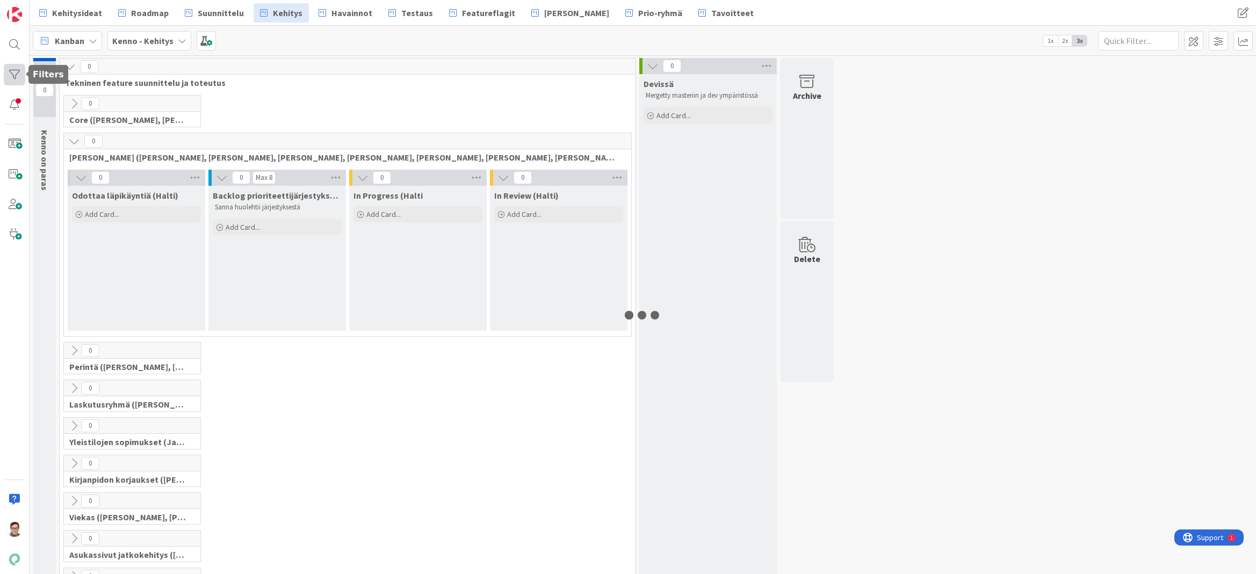
click at [13, 71] on div at bounding box center [14, 74] width 21 height 21
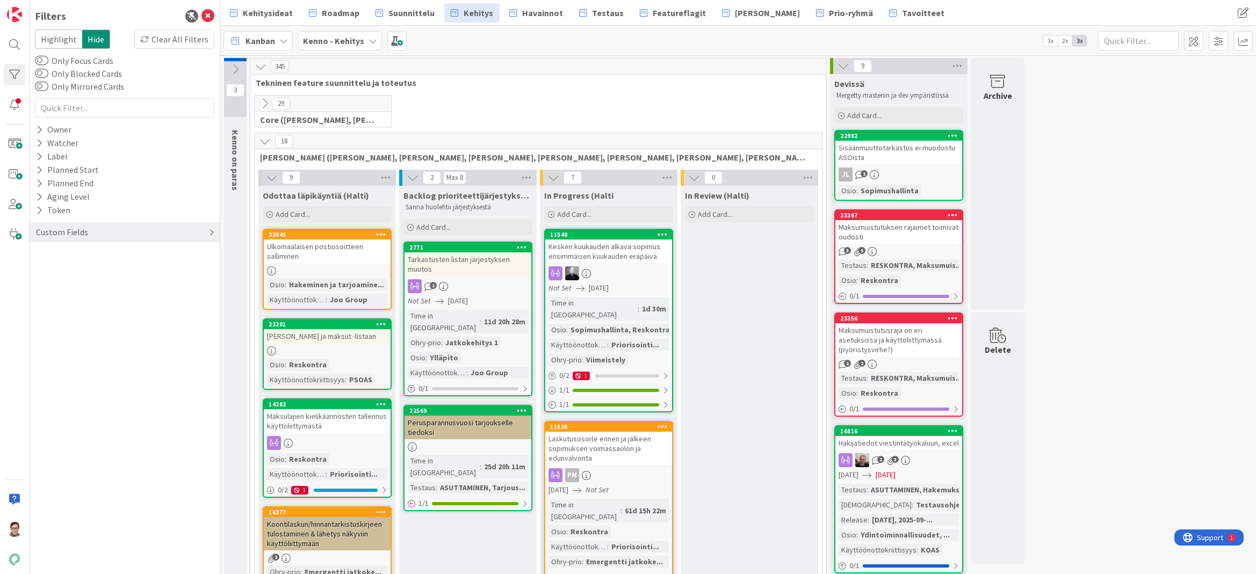
click at [71, 232] on div "Custom Fields" at bounding box center [62, 232] width 54 height 13
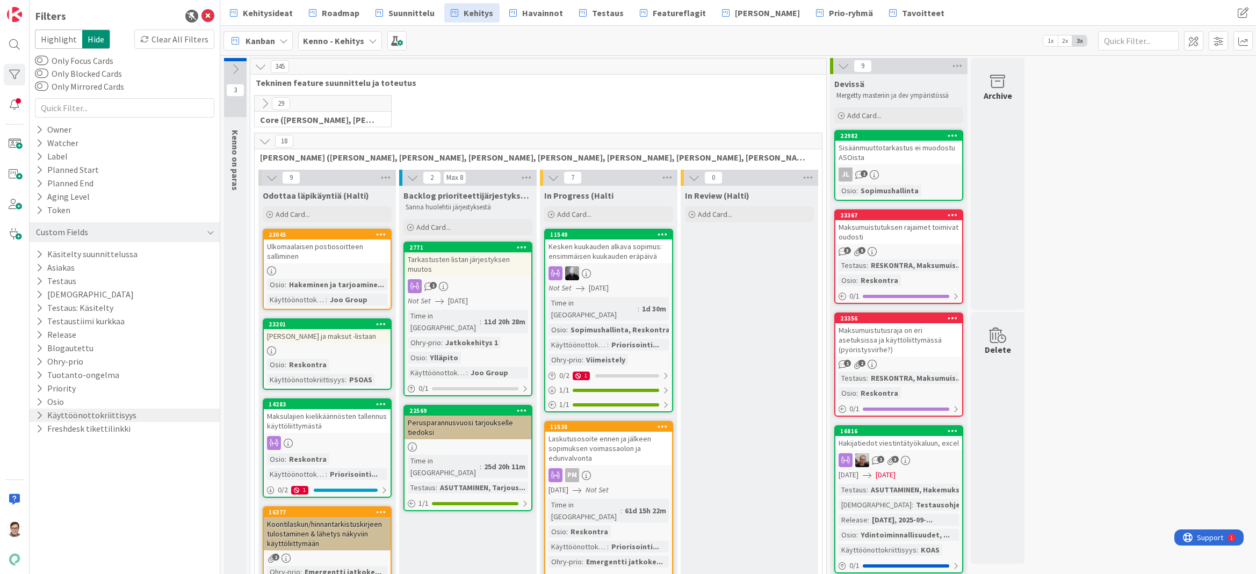
click at [69, 411] on button "Käyttöönottokriittisyys" at bounding box center [86, 415] width 103 height 13
click at [43, 486] on icon at bounding box center [42, 488] width 8 height 8
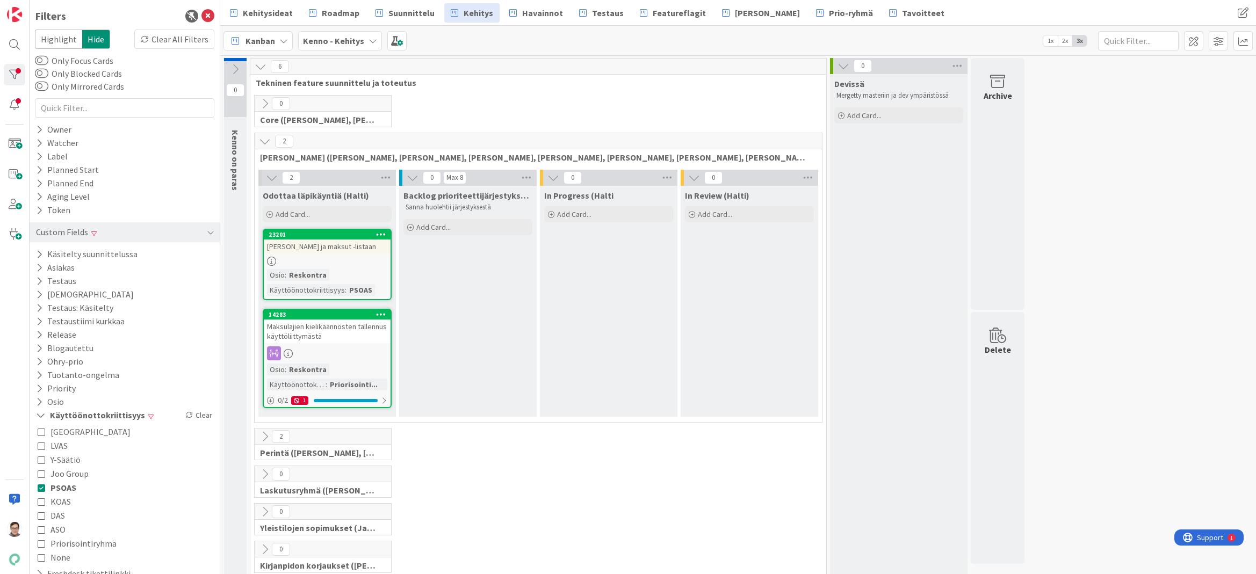
click at [41, 489] on icon at bounding box center [42, 488] width 8 height 8
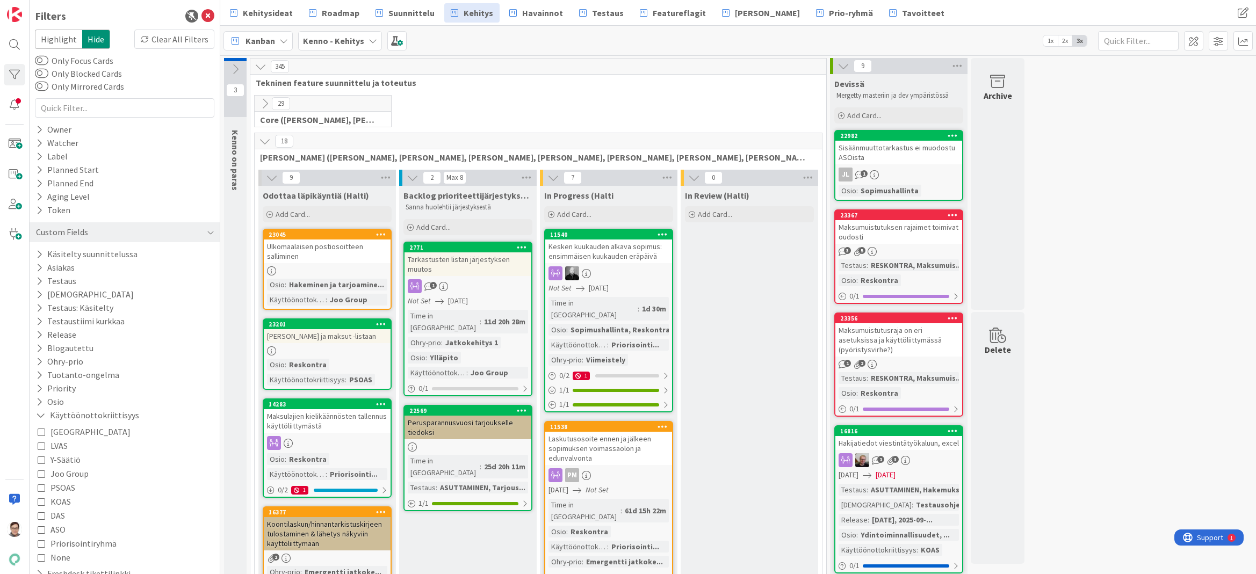
click at [463, 41] on div "Kanban Kenno - Kehitys 1x 2x 3x" at bounding box center [738, 41] width 1036 height 30
click at [399, 10] on span "Suunnittelu" at bounding box center [411, 12] width 46 height 13
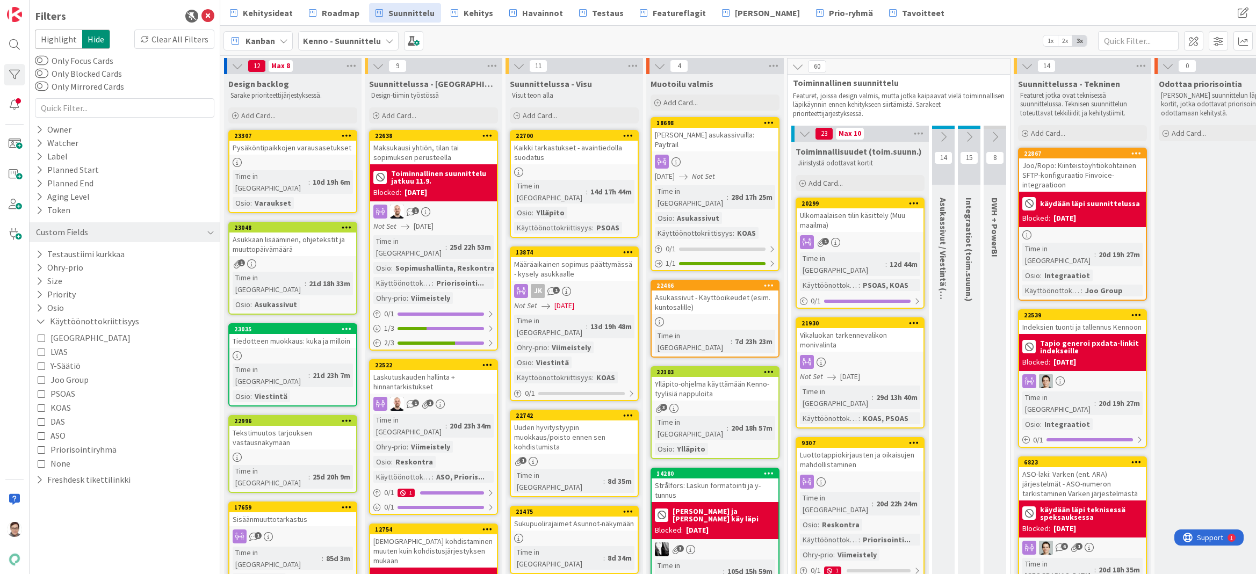
click at [40, 394] on icon at bounding box center [42, 394] width 8 height 8
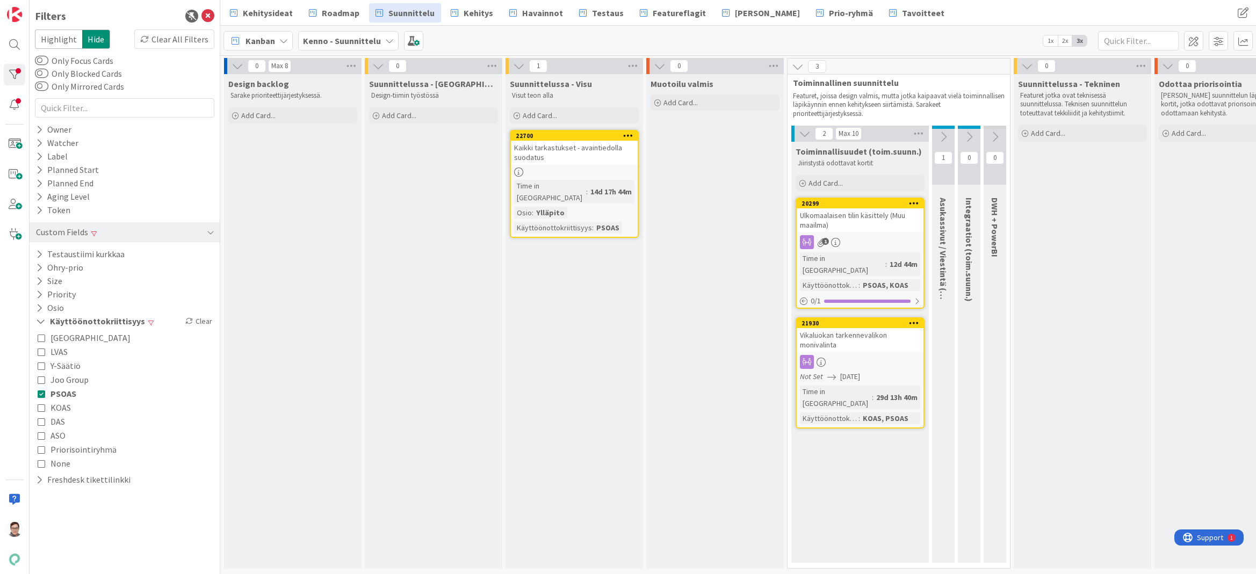
click at [40, 394] on icon at bounding box center [42, 394] width 8 height 8
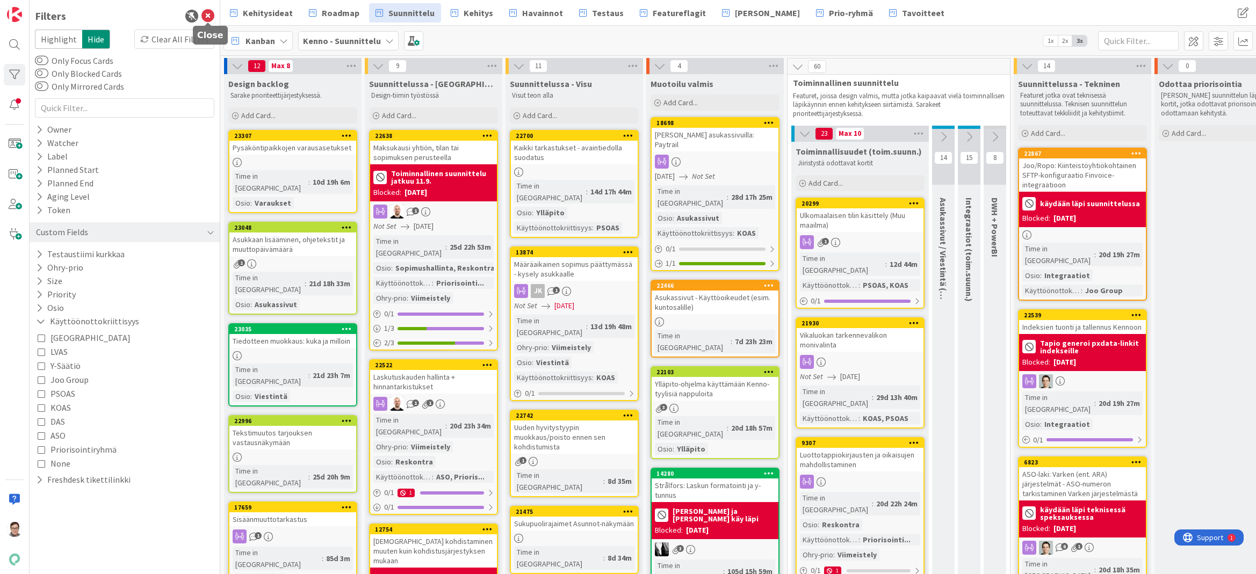
click at [210, 17] on icon at bounding box center [207, 16] width 13 height 13
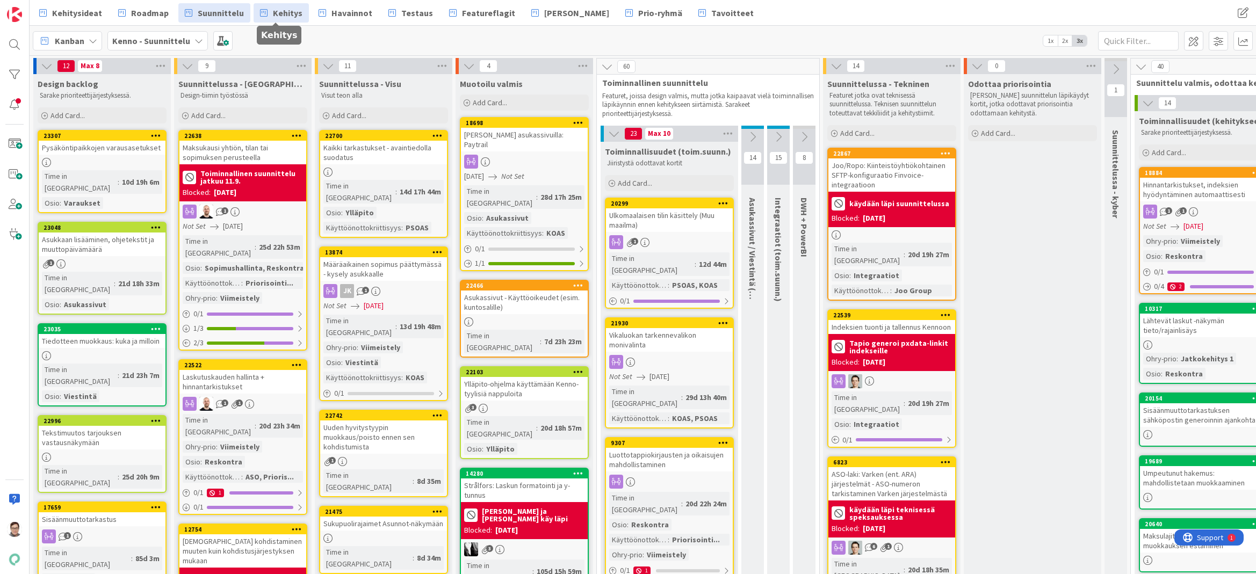
click at [286, 15] on span "Kehitys" at bounding box center [288, 12] width 30 height 13
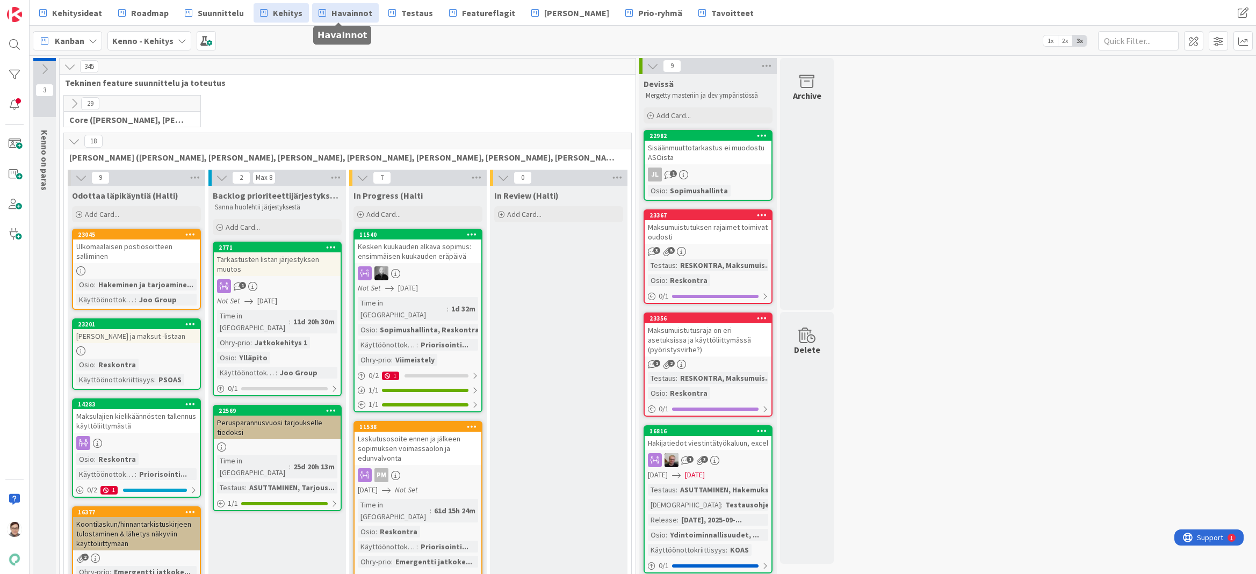
click at [334, 12] on span "Havainnot" at bounding box center [351, 12] width 41 height 13
